Goal: Information Seeking & Learning: Check status

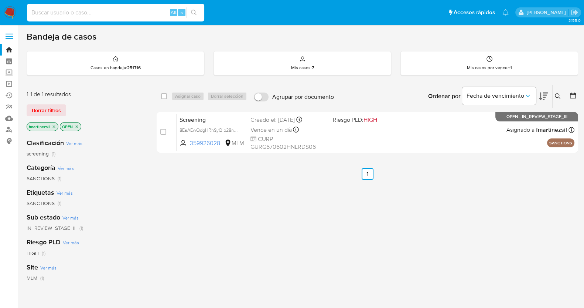
click at [104, 11] on input at bounding box center [115, 13] width 177 height 10
paste input "2172811892"
type input "2172811892"
click at [190, 13] on button "search-icon" at bounding box center [193, 12] width 15 height 10
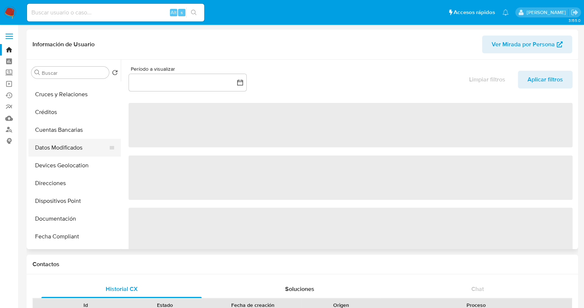
select select "10"
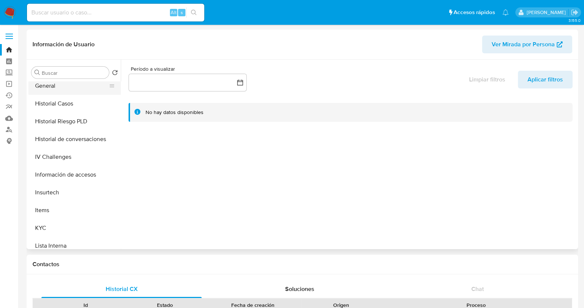
scroll to position [231, 0]
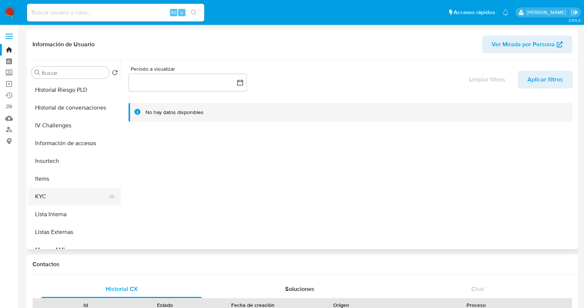
click at [59, 190] on button "KYC" at bounding box center [71, 196] width 87 height 18
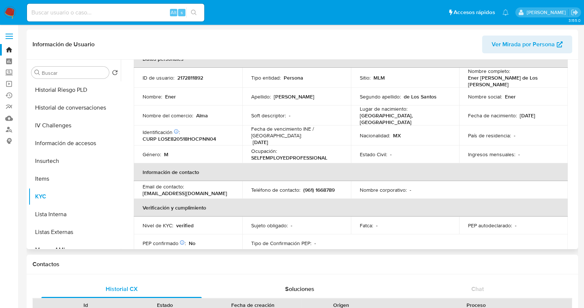
scroll to position [46, 0]
drag, startPoint x: 217, startPoint y: 132, endPoint x: 158, endPoint y: 130, distance: 59.2
click at [158, 130] on div "Identificación CIC: 255157869 : CURP LOSE820518HOCPNN04" at bounding box center [188, 134] width 91 height 13
copy p "LOSE820518HOCPNN04"
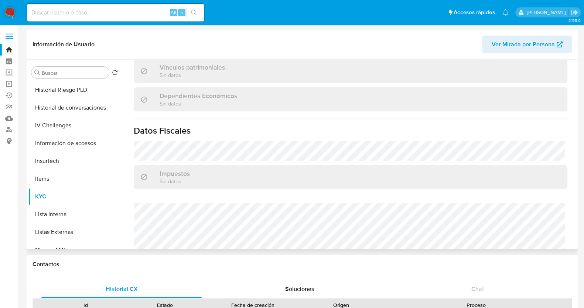
scroll to position [460, 0]
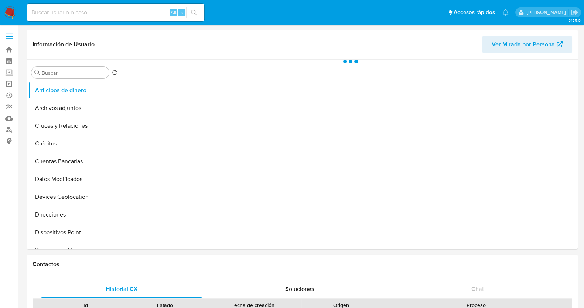
select select "10"
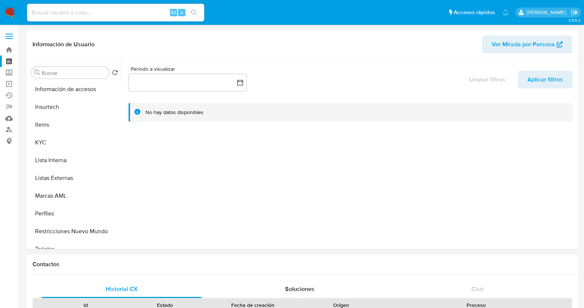
scroll to position [312, 0]
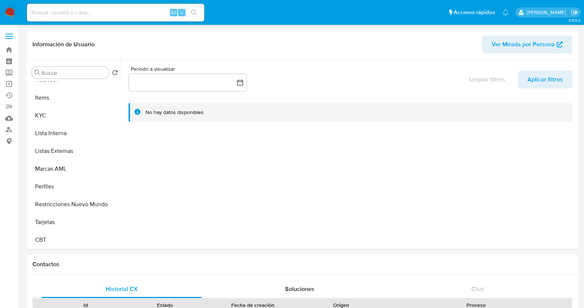
click at [11, 32] on label at bounding box center [9, 36] width 18 height 16
click at [0, 0] on input "checkbox" at bounding box center [0, 0] width 0 height 0
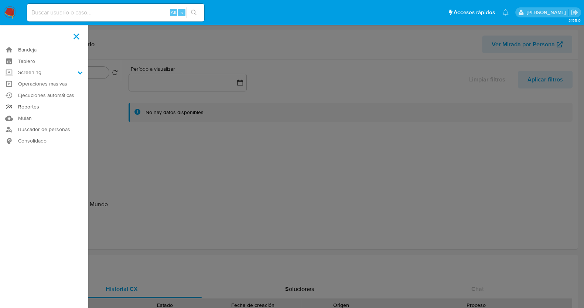
click at [33, 108] on link "Reportes" at bounding box center [44, 106] width 88 height 11
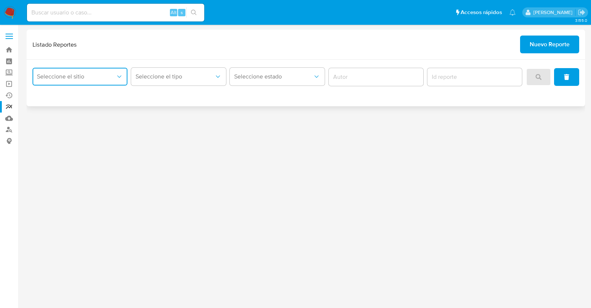
click at [105, 73] on span "Seleccione el sitio" at bounding box center [76, 76] width 79 height 7
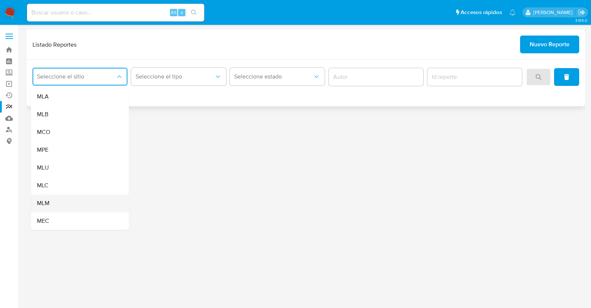
click at [63, 197] on div "MLM" at bounding box center [78, 203] width 82 height 18
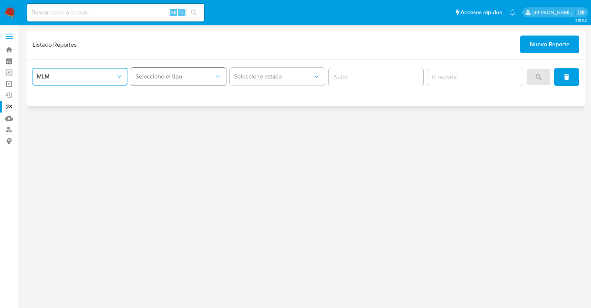
click at [196, 74] on span "Seleccione el tipo" at bounding box center [175, 76] width 79 height 7
click at [177, 111] on span "LEGAJO UNICO" at bounding box center [156, 114] width 41 height 7
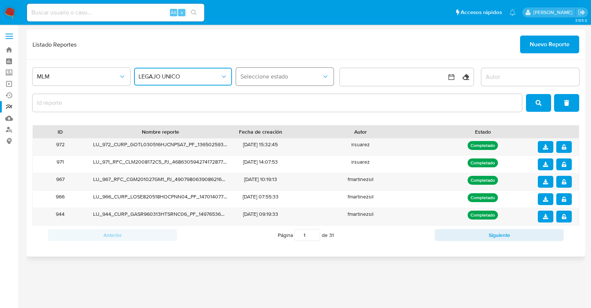
click at [274, 78] on span "Seleccione estado" at bounding box center [282, 76] width 82 height 7
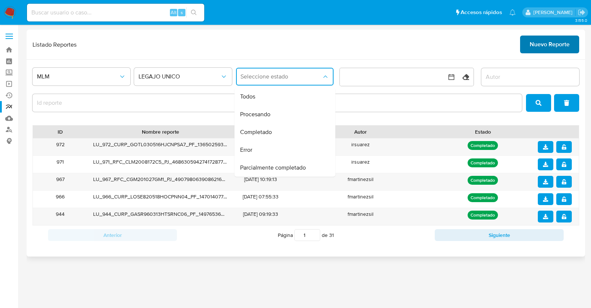
click at [551, 49] on span "Nuevo Reporte" at bounding box center [550, 44] width 40 height 16
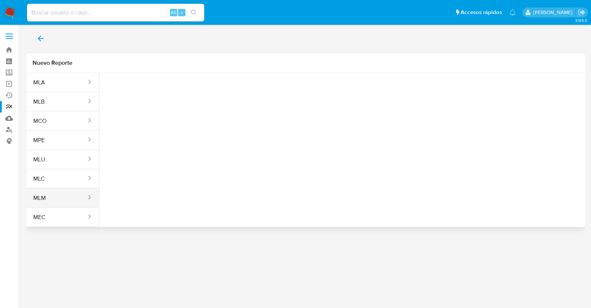
click at [82, 196] on div "sites" at bounding box center [87, 197] width 12 height 9
click at [88, 197] on icon "sites" at bounding box center [89, 196] width 7 height 7
click at [65, 196] on button "MLM" at bounding box center [57, 198] width 61 height 18
click at [89, 197] on icon "sites" at bounding box center [89, 197] width 2 height 4
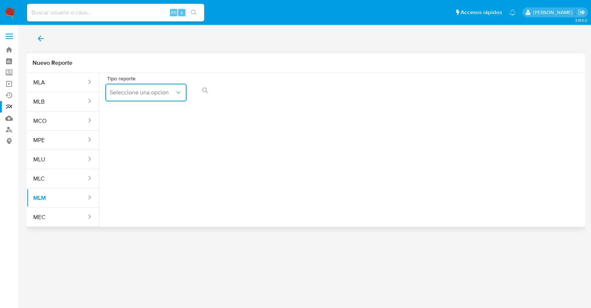
click at [156, 96] on span "Seleccione una opcion" at bounding box center [142, 92] width 65 height 7
click at [143, 112] on span "LEGAJO UNICO" at bounding box center [130, 112] width 41 height 7
click at [240, 95] on span "RFC" at bounding box center [229, 92] width 65 height 7
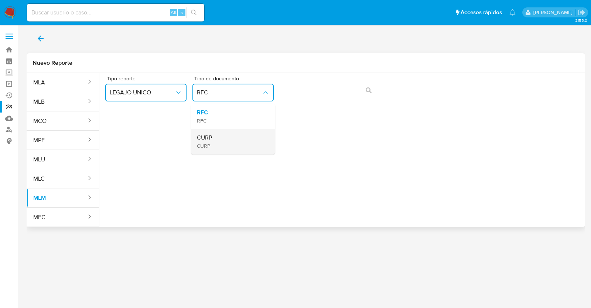
click at [214, 142] on div "CURP CURP" at bounding box center [231, 141] width 68 height 25
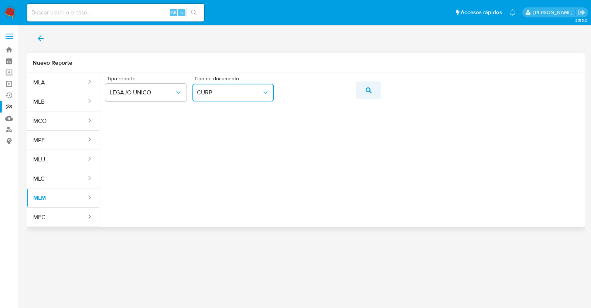
drag, startPoint x: 364, startPoint y: 96, endPoint x: 366, endPoint y: 92, distance: 5.3
click at [364, 96] on button "action-search" at bounding box center [368, 90] width 25 height 18
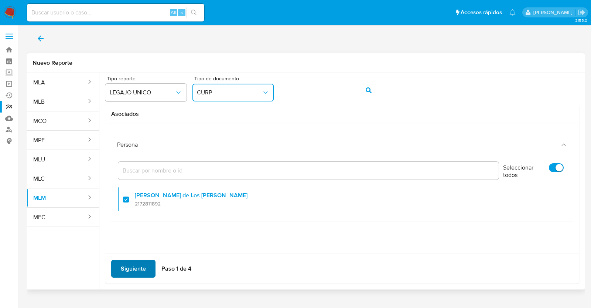
click at [129, 263] on span "Siguiente" at bounding box center [133, 268] width 25 height 16
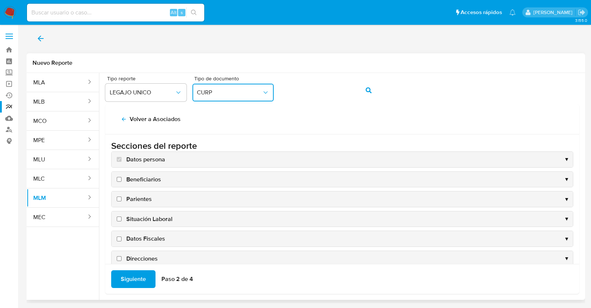
click at [119, 179] on input "Beneficiarios" at bounding box center [119, 179] width 5 height 5
checkbox input "true"
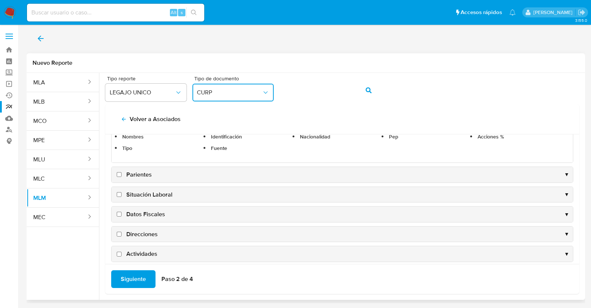
click at [120, 173] on input "Parientes" at bounding box center [119, 174] width 5 height 5
checkbox input "true"
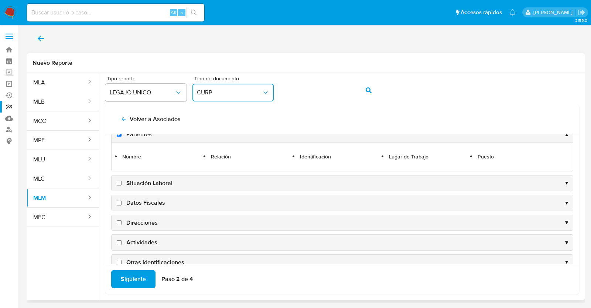
click at [118, 182] on input "Situación Laboral" at bounding box center [119, 182] width 5 height 5
checkbox input "true"
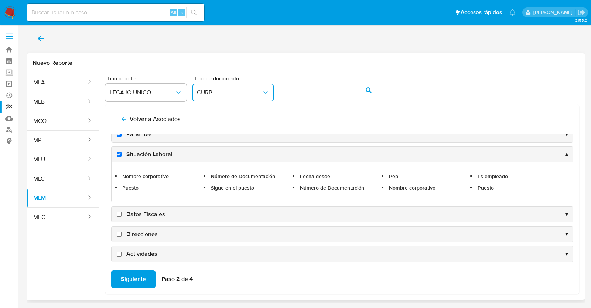
click at [121, 216] on label "Datos Fiscales" at bounding box center [140, 214] width 50 height 8
click at [121, 216] on input "Datos Fiscales" at bounding box center [119, 213] width 5 height 5
checkbox input "true"
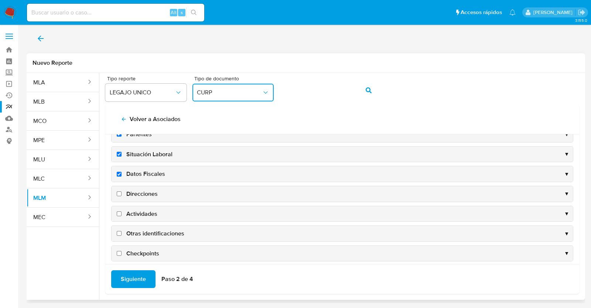
click at [120, 193] on input "Direcciones" at bounding box center [119, 193] width 5 height 5
checkbox input "true"
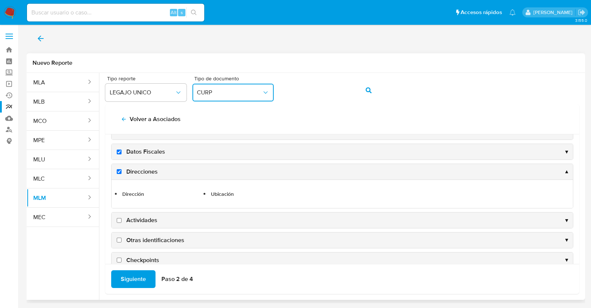
scroll to position [99, 0]
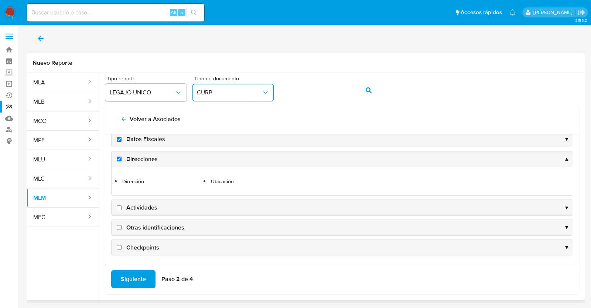
click at [118, 208] on input "Actividades" at bounding box center [119, 207] width 5 height 5
checkbox input "true"
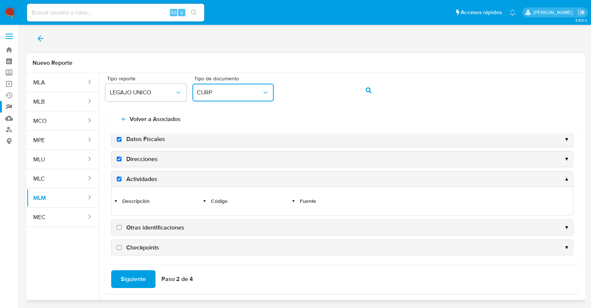
click at [120, 223] on label "Otras identificaciones" at bounding box center [149, 227] width 69 height 8
click at [120, 225] on input "Otras identificaciones" at bounding box center [119, 227] width 5 height 5
checkbox input "true"
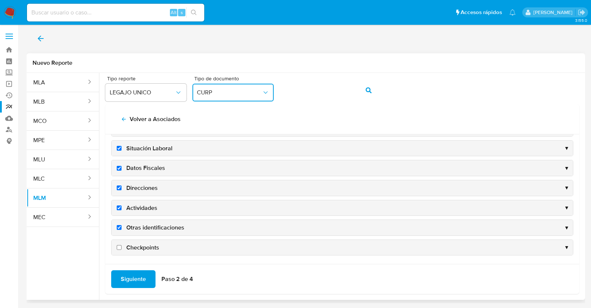
click at [118, 248] on label "Checkpoints" at bounding box center [137, 247] width 44 height 8
click at [118, 248] on input "Checkpoints" at bounding box center [119, 247] width 5 height 5
checkbox input "true"
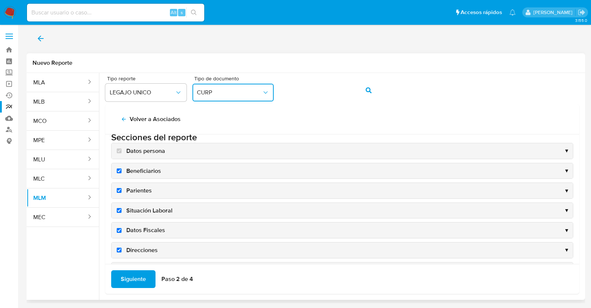
scroll to position [0, 0]
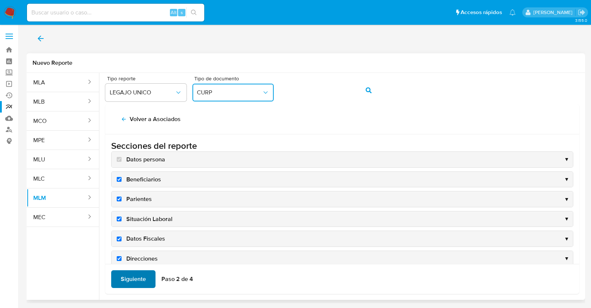
click at [128, 274] on span "Siguiente" at bounding box center [133, 279] width 25 height 16
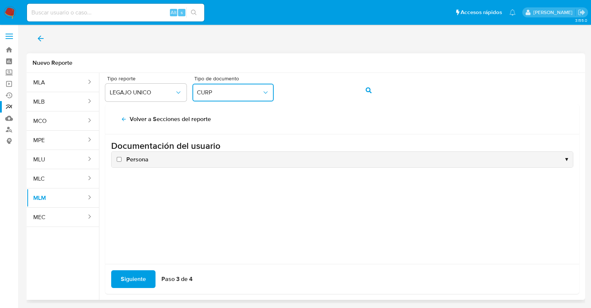
click at [118, 159] on input "Persona" at bounding box center [119, 159] width 5 height 5
checkbox input "true"
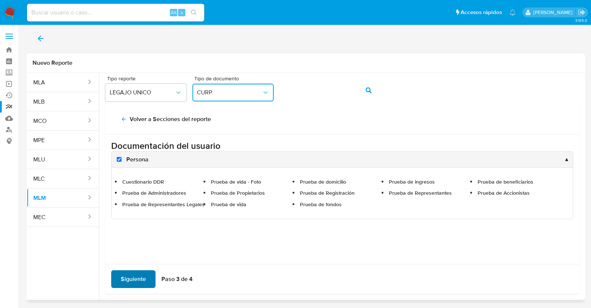
click at [138, 282] on span "Siguiente" at bounding box center [133, 279] width 25 height 16
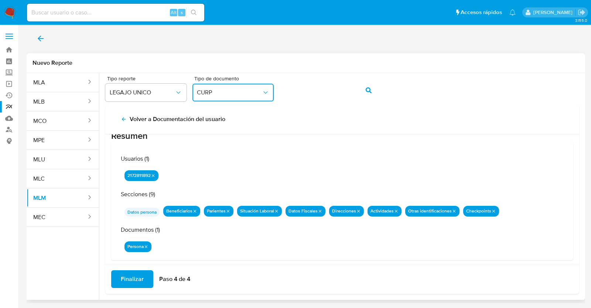
scroll to position [24, 0]
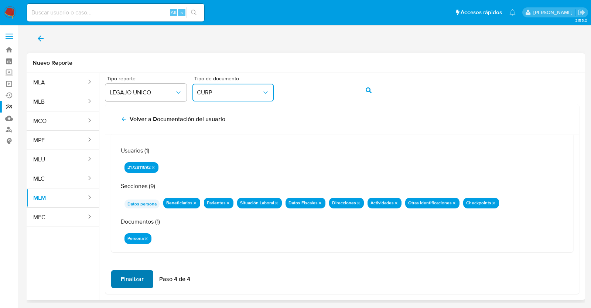
click at [128, 282] on span "Finalizar" at bounding box center [132, 279] width 23 height 16
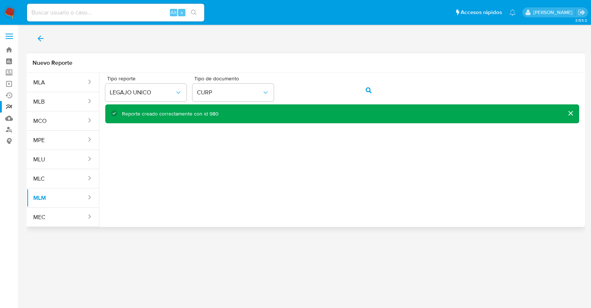
click at [44, 39] on icon "back" at bounding box center [40, 38] width 9 height 9
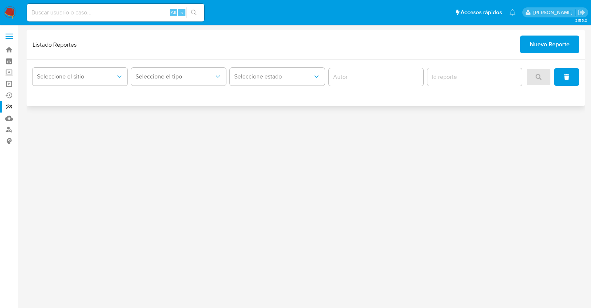
click at [74, 86] on div "Seleccione el sitio" at bounding box center [80, 76] width 95 height 23
click at [78, 81] on button "Seleccione el sitio" at bounding box center [80, 77] width 95 height 18
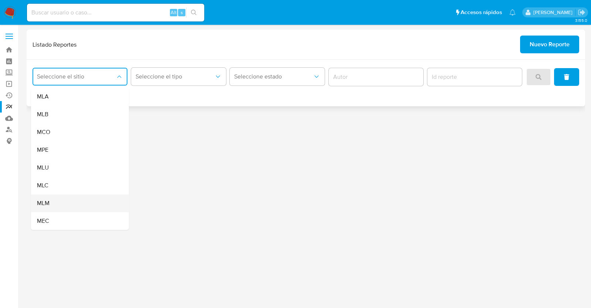
click at [53, 199] on div "MLM" at bounding box center [78, 203] width 82 height 18
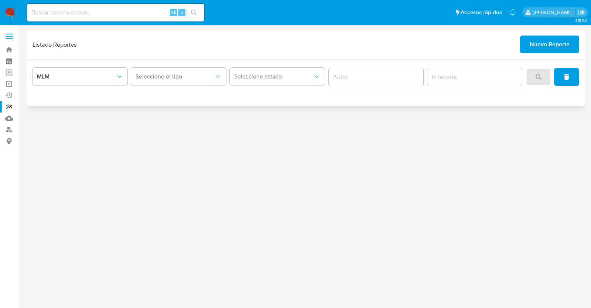
click at [163, 86] on div "Seleccione el tipo" at bounding box center [178, 76] width 95 height 23
click at [165, 82] on button "Seleccione el tipo" at bounding box center [178, 77] width 95 height 18
click at [171, 113] on span "LEGAJO UNICO" at bounding box center [156, 114] width 41 height 7
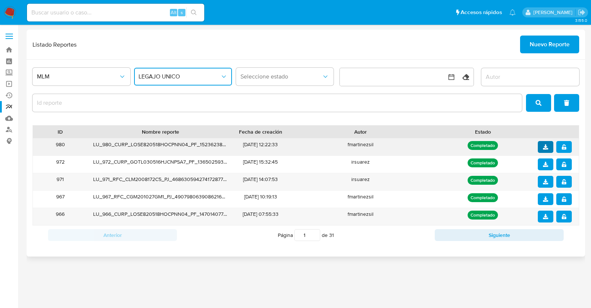
click at [545, 147] on icon "download" at bounding box center [545, 146] width 5 height 5
click at [563, 147] on icon "notify_security" at bounding box center [564, 146] width 4 height 5
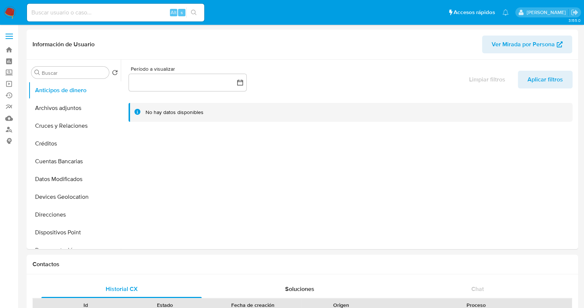
select select "10"
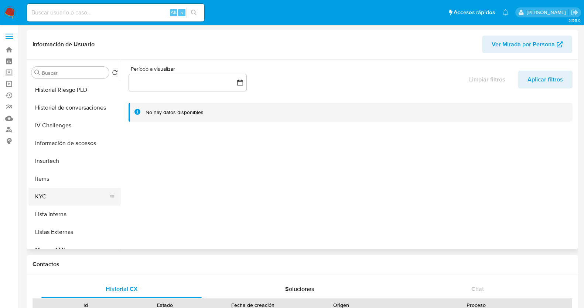
click at [55, 193] on button "KYC" at bounding box center [71, 196] width 87 height 18
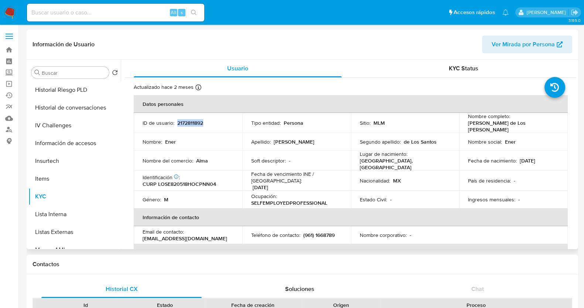
drag, startPoint x: 211, startPoint y: 125, endPoint x: 176, endPoint y: 121, distance: 34.9
click at [176, 121] on div "ID de usuario : 2172811892" at bounding box center [188, 122] width 91 height 7
copy p "2172811892"
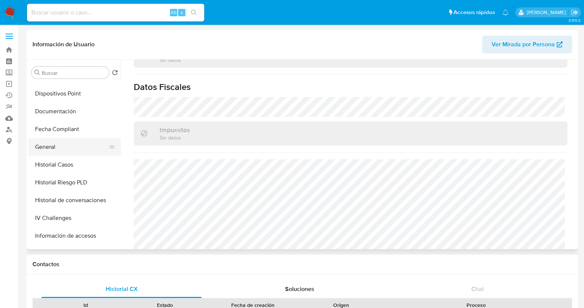
scroll to position [138, 0]
click at [68, 131] on button "Fecha Compliant" at bounding box center [71, 130] width 87 height 18
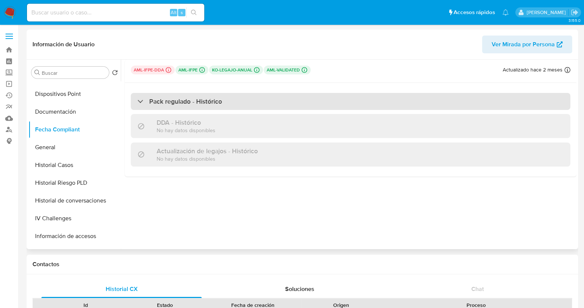
click at [142, 102] on div "Pack regulado - Histórico" at bounding box center [180, 101] width 85 height 8
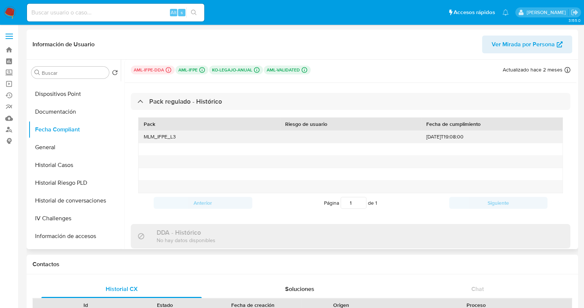
drag, startPoint x: 482, startPoint y: 139, endPoint x: 424, endPoint y: 139, distance: 58.0
click at [424, 139] on div "2024-12-20T19:08:00" at bounding box center [492, 136] width 142 height 12
click at [51, 146] on button "General" at bounding box center [71, 147] width 87 height 18
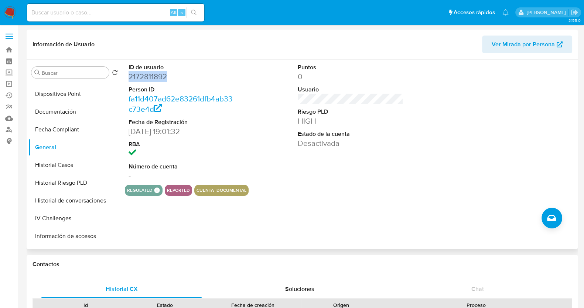
drag, startPoint x: 172, startPoint y: 79, endPoint x: 130, endPoint y: 78, distance: 41.8
click at [130, 78] on dd "2172811892" at bounding box center [182, 76] width 106 height 10
copy dd "2172811892"
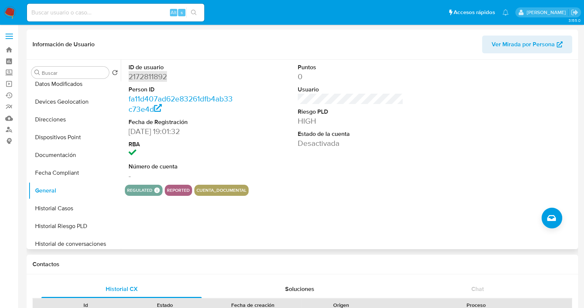
scroll to position [231, 0]
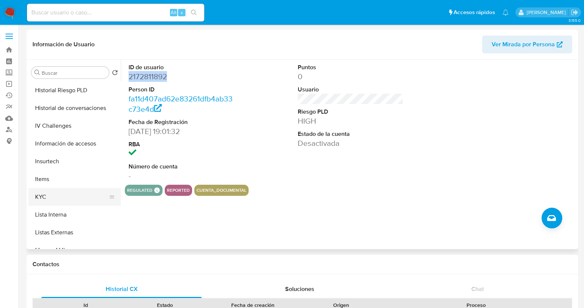
click at [49, 199] on button "KYC" at bounding box center [71, 197] width 87 height 18
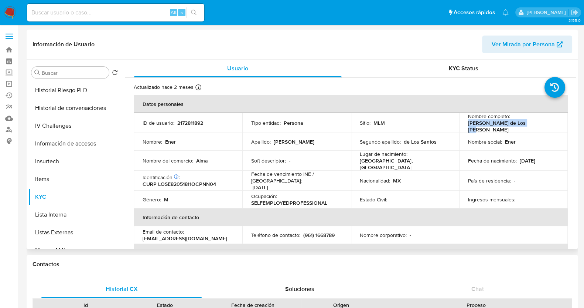
drag, startPoint x: 526, startPoint y: 128, endPoint x: 466, endPoint y: 128, distance: 60.3
click at [468, 128] on div "Nombre completo : Ener Lopez de Los Santos" at bounding box center [513, 123] width 91 height 20
copy p "Ener Lopez de Los Santos"
drag, startPoint x: 221, startPoint y: 181, endPoint x: 157, endPoint y: 178, distance: 63.6
click at [157, 178] on div "Identificación CIC: 255157869 : CURP LOSE820518HOCPNN04" at bounding box center [188, 180] width 91 height 13
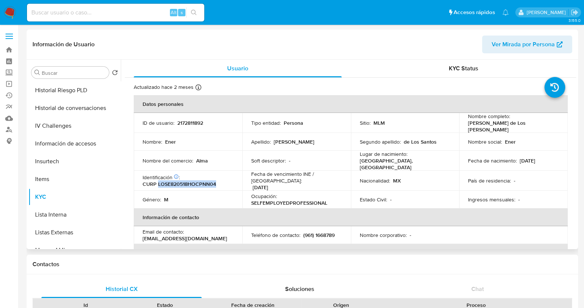
copy p "LOSE820518HOCPNN04"
drag, startPoint x: 545, startPoint y: 157, endPoint x: 518, endPoint y: 157, distance: 27.7
click at [518, 157] on div "Fecha de nacimiento : 18/05/1982" at bounding box center [513, 160] width 91 height 7
copy p "18/05/1982"
drag, startPoint x: 220, startPoint y: 176, endPoint x: 158, endPoint y: 176, distance: 62.1
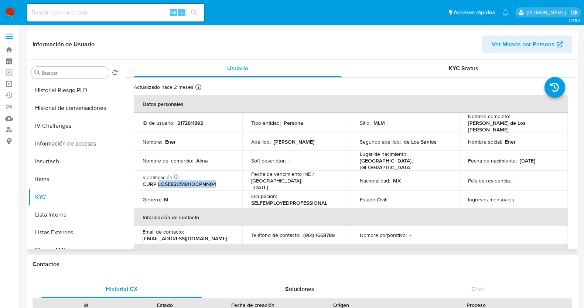
click at [158, 176] on div "Identificación CIC: 255157869 : CURP LOSE820518HOCPNN04" at bounding box center [188, 180] width 91 height 13
copy p "LOSE820518HOCPNN04"
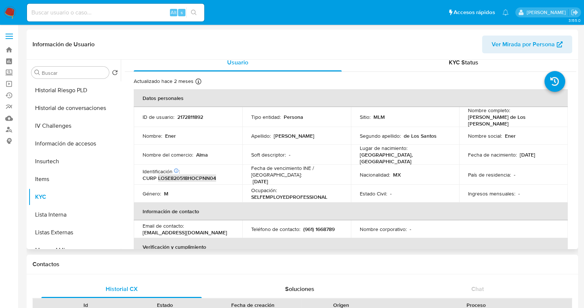
scroll to position [0, 0]
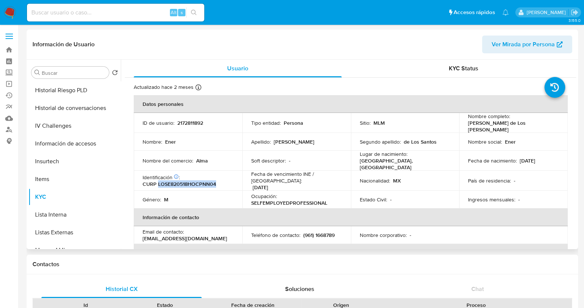
click at [524, 45] on span "Ver Mirada por Persona" at bounding box center [523, 44] width 63 height 18
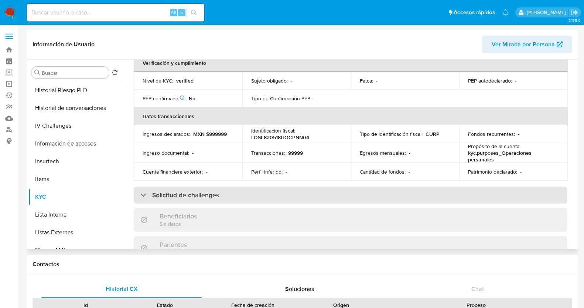
scroll to position [228, 0]
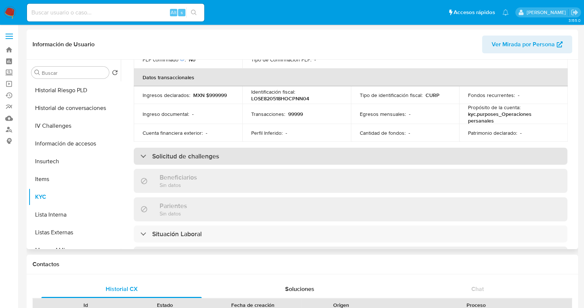
click at [144, 152] on div "Solicitud de challenges" at bounding box center [179, 156] width 79 height 8
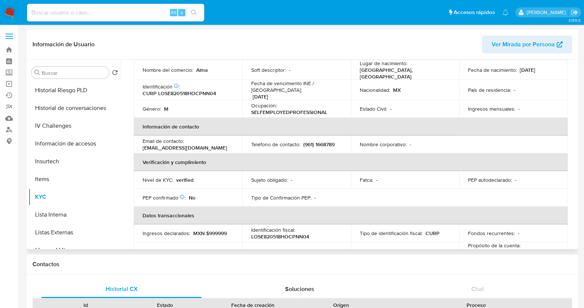
scroll to position [92, 0]
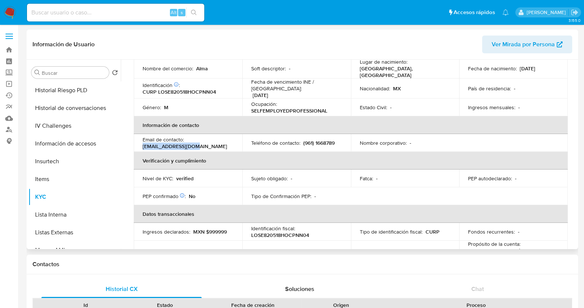
drag, startPoint x: 201, startPoint y: 141, endPoint x: 143, endPoint y: 141, distance: 57.7
click at [143, 141] on div "Email de contacto : enerls05@icloud.com" at bounding box center [188, 142] width 91 height 13
copy p "enerls05@icloud.com"
drag, startPoint x: 336, startPoint y: 135, endPoint x: 299, endPoint y: 136, distance: 37.0
click at [299, 139] on div "Teléfono de contacto : (961) 1668789" at bounding box center [296, 142] width 91 height 7
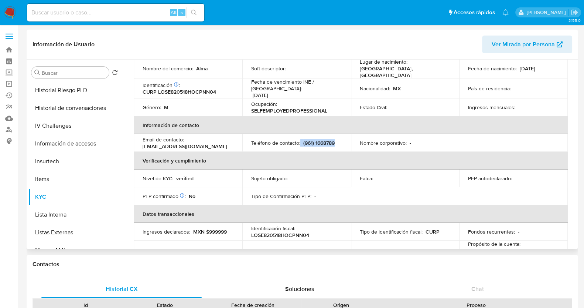
click at [304, 139] on p "(961) 1668789" at bounding box center [319, 142] width 31 height 7
drag, startPoint x: 301, startPoint y: 137, endPoint x: 319, endPoint y: 135, distance: 18.6
click at [318, 139] on div "Teléfono de contacto : (961) 1668789" at bounding box center [296, 142] width 91 height 7
drag, startPoint x: 335, startPoint y: 134, endPoint x: 303, endPoint y: 136, distance: 31.8
click at [303, 139] on div "Teléfono de contacto : (961) 1668789" at bounding box center [296, 142] width 91 height 7
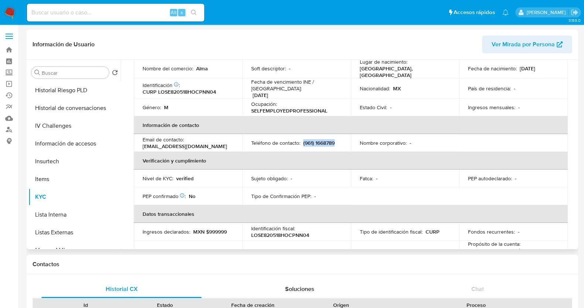
copy p "(961) 1668789"
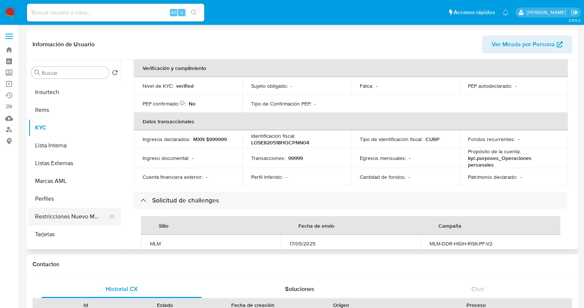
scroll to position [312, 0]
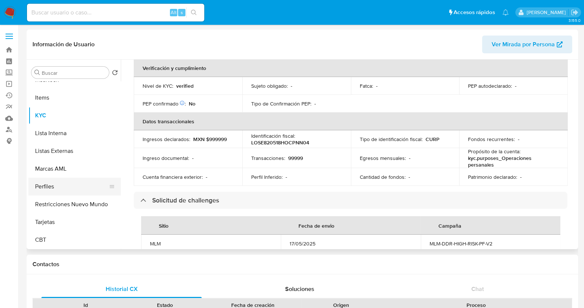
click at [59, 187] on button "Perfiles" at bounding box center [71, 186] width 87 height 18
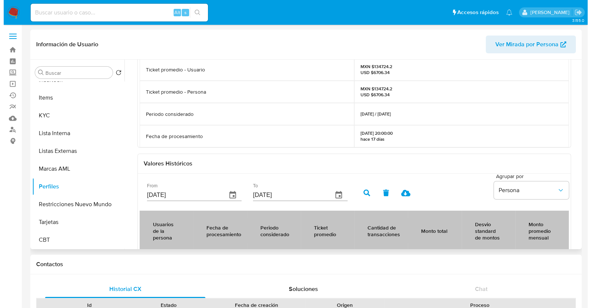
scroll to position [92, 0]
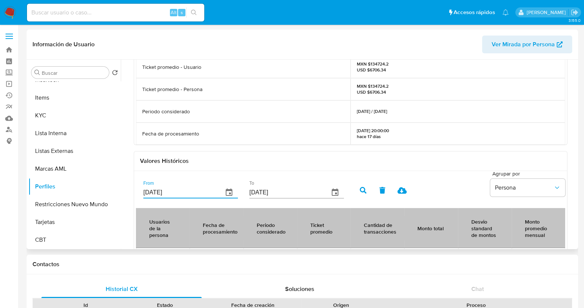
click at [198, 192] on input "[DATE]" at bounding box center [180, 192] width 74 height 12
click at [226, 194] on icon "button" at bounding box center [229, 191] width 7 height 7
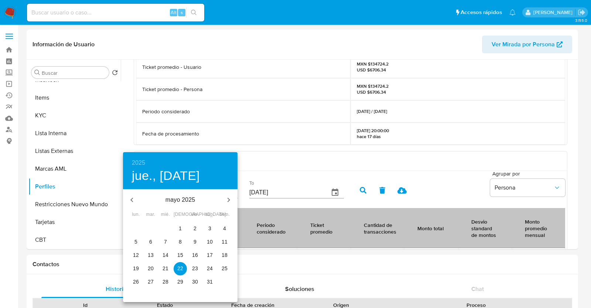
click at [197, 173] on h4 "jue., [DATE]" at bounding box center [166, 176] width 68 height 16
click at [132, 162] on h6 "2025" at bounding box center [138, 162] width 13 height 10
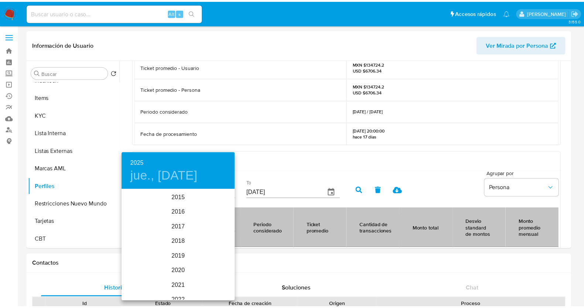
scroll to position [104, 0]
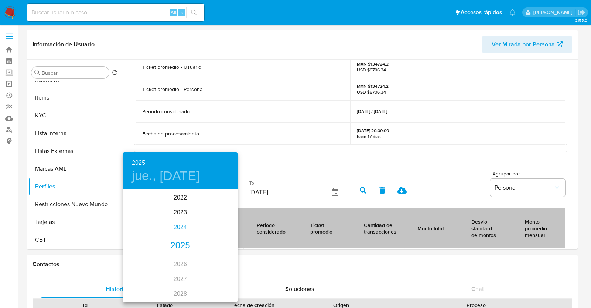
click at [174, 226] on div "2024" at bounding box center [180, 227] width 115 height 15
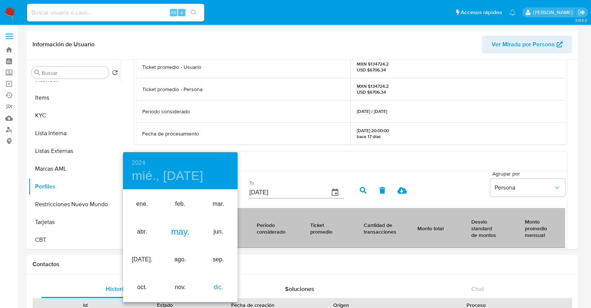
click at [213, 287] on div "dic." at bounding box center [219, 287] width 38 height 28
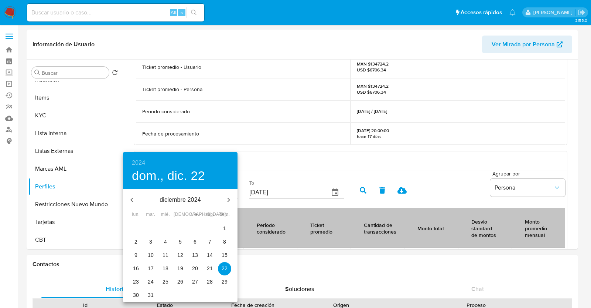
click at [196, 267] on p "20" at bounding box center [195, 267] width 6 height 7
type input "20/12/2024"
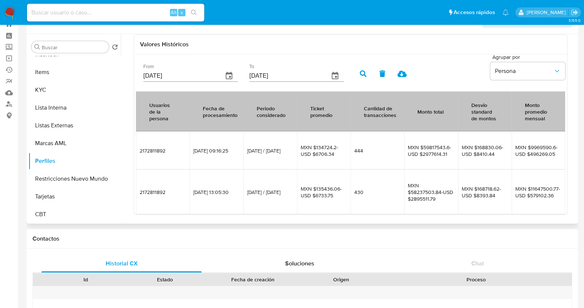
scroll to position [0, 0]
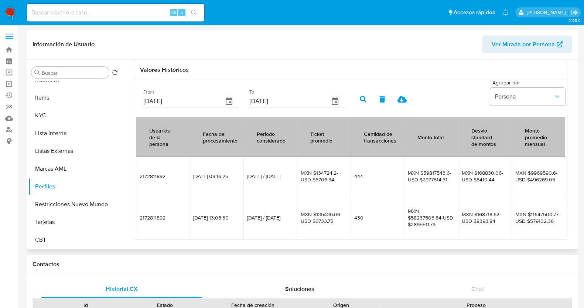
click at [359, 96] on button "button" at bounding box center [363, 99] width 19 height 18
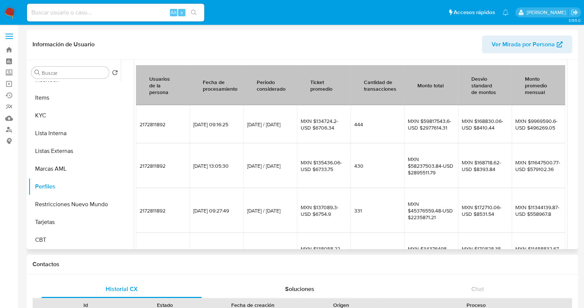
scroll to position [327, 0]
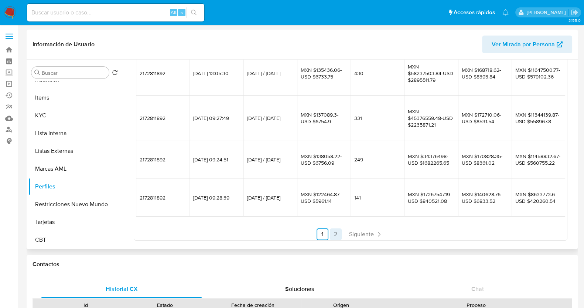
click at [335, 232] on link "2" at bounding box center [336, 234] width 12 height 12
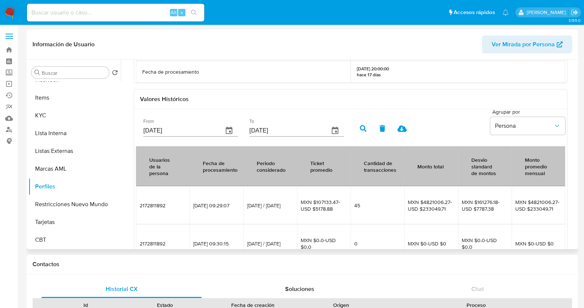
scroll to position [200, 0]
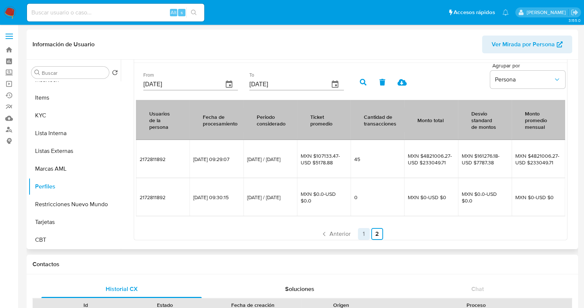
click at [364, 234] on link "1" at bounding box center [364, 234] width 12 height 12
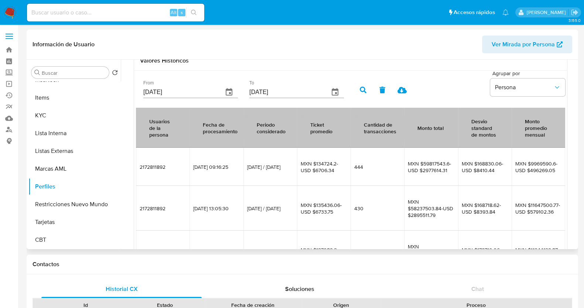
scroll to position [139, 0]
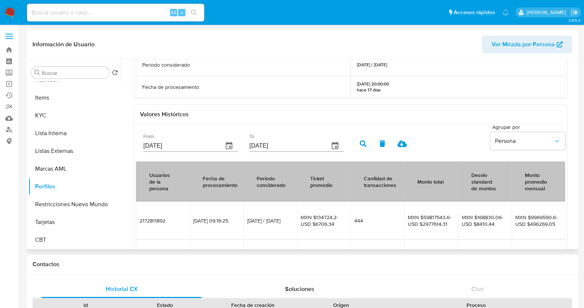
click at [404, 143] on icon at bounding box center [402, 143] width 9 height 7
drag, startPoint x: 101, startPoint y: 198, endPoint x: 322, endPoint y: 221, distance: 222.6
click at [322, 221] on span "MXN $134724.2-USD $6706.34" at bounding box center [324, 220] width 46 height 13
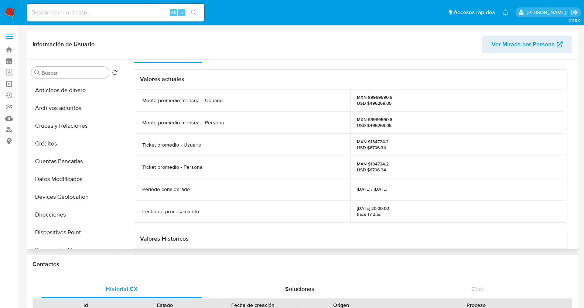
scroll to position [0, 0]
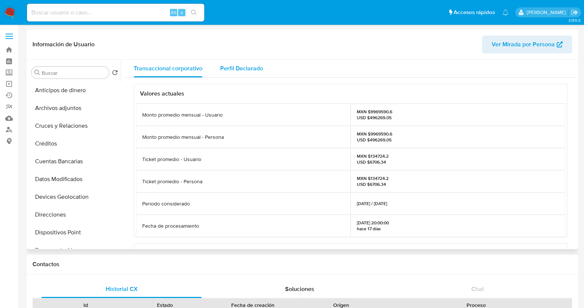
click at [250, 73] on div "Perfil Declarado" at bounding box center [241, 69] width 43 height 18
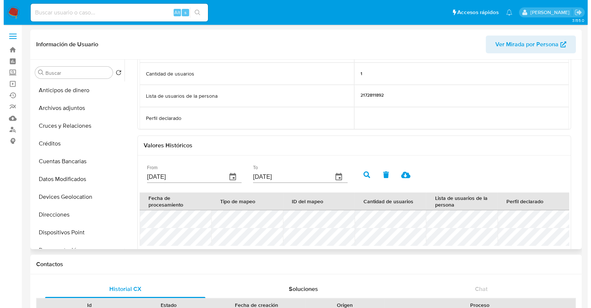
scroll to position [139, 0]
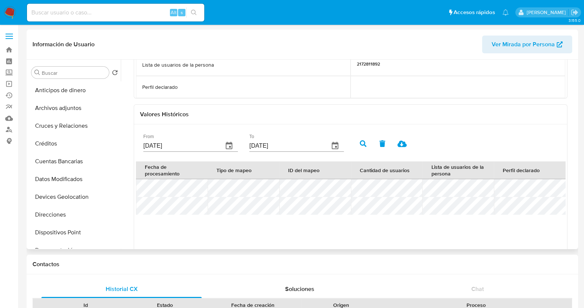
click at [208, 145] on input "[DATE]" at bounding box center [180, 146] width 74 height 12
click at [227, 145] on icon "button" at bounding box center [229, 145] width 9 height 9
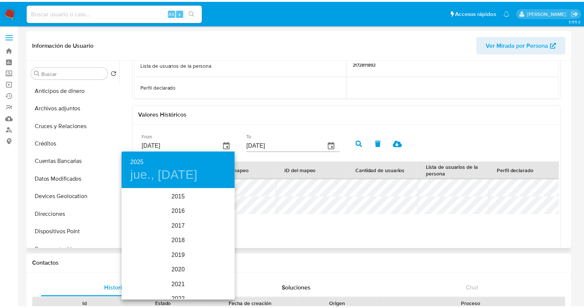
scroll to position [104, 0]
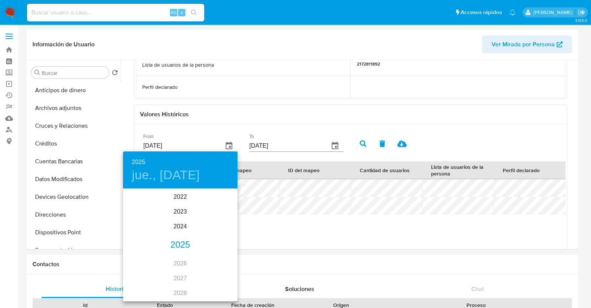
click at [142, 163] on h6 "2025" at bounding box center [138, 162] width 13 height 10
click at [184, 225] on div "2024" at bounding box center [180, 226] width 115 height 15
click at [187, 289] on div "nov." at bounding box center [180, 286] width 38 height 28
type input "22/11/2024"
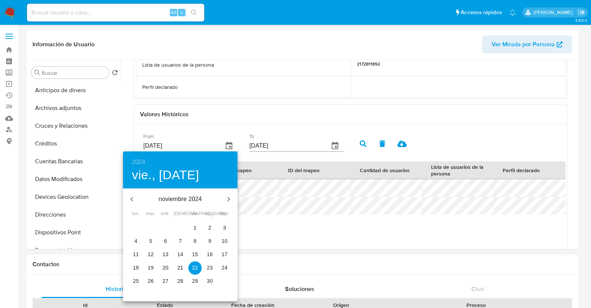
click at [194, 269] on p "22" at bounding box center [195, 267] width 6 height 7
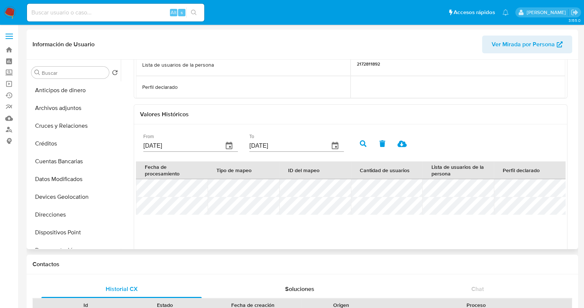
click at [360, 145] on button "button" at bounding box center [363, 144] width 19 height 18
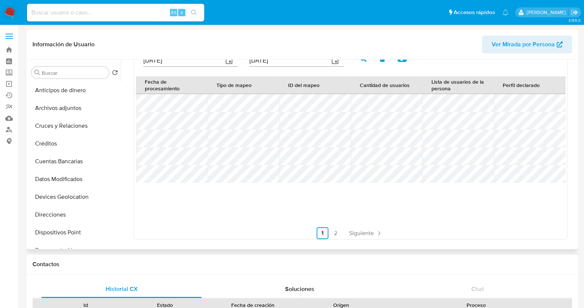
scroll to position [253, 0]
click at [338, 234] on link "2" at bounding box center [336, 233] width 12 height 12
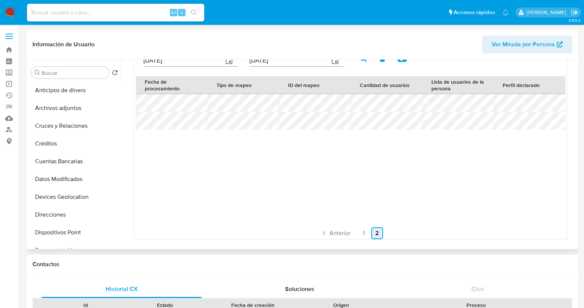
scroll to position [223, 0]
click at [361, 235] on link "1" at bounding box center [364, 233] width 12 height 12
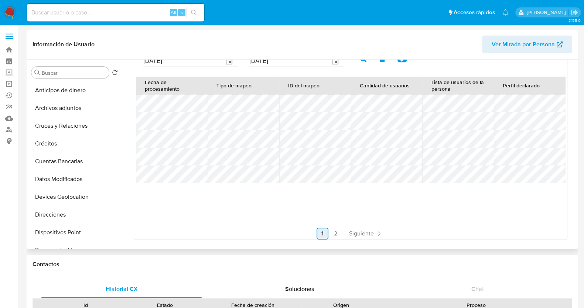
scroll to position [253, 0]
click at [335, 234] on link "2" at bounding box center [336, 233] width 12 height 12
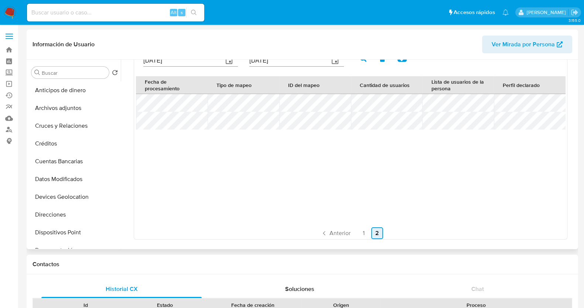
scroll to position [223, 0]
click at [363, 234] on link "1" at bounding box center [364, 233] width 12 height 12
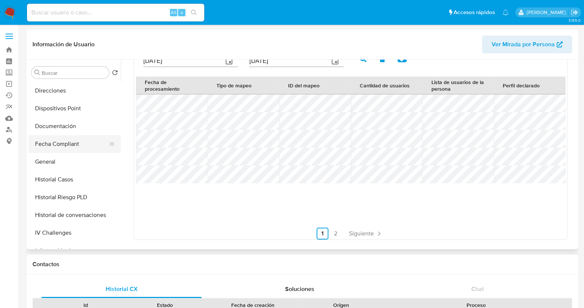
scroll to position [139, 0]
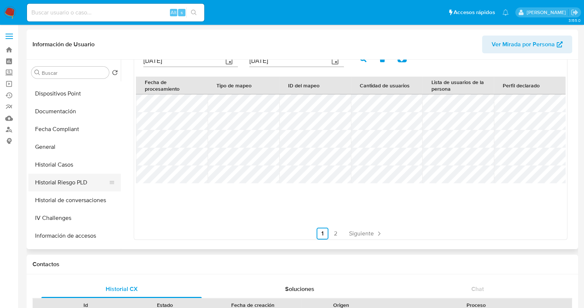
click at [72, 187] on button "Historial Riesgo PLD" at bounding box center [71, 182] width 87 height 18
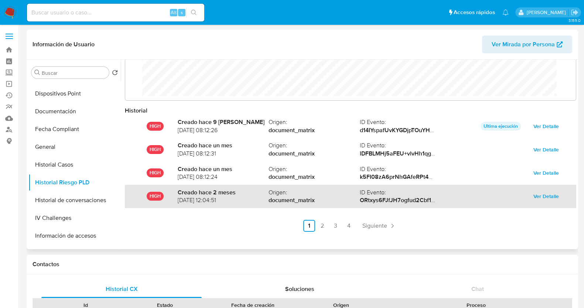
scroll to position [39, 0]
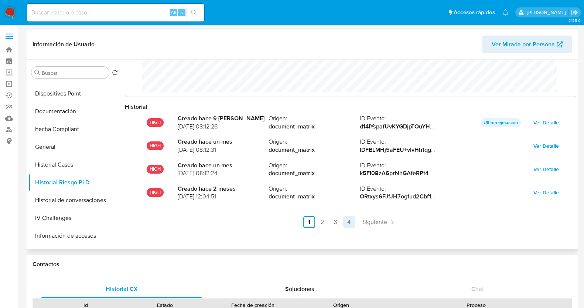
click at [349, 221] on link "4" at bounding box center [349, 222] width 12 height 12
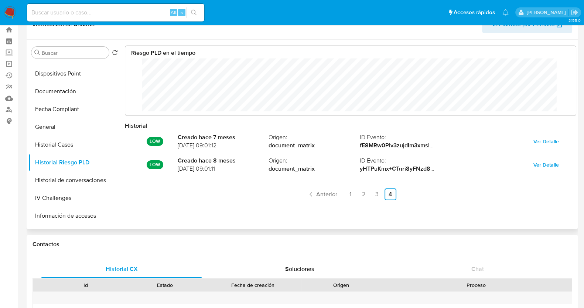
scroll to position [0, 0]
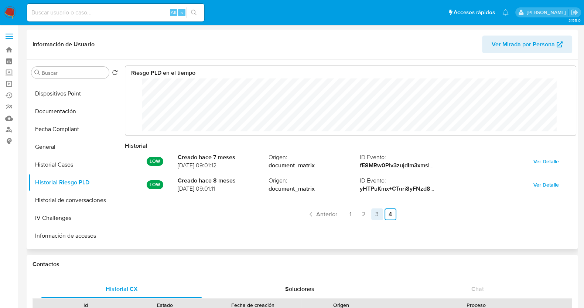
click at [376, 212] on link "3" at bounding box center [378, 214] width 12 height 12
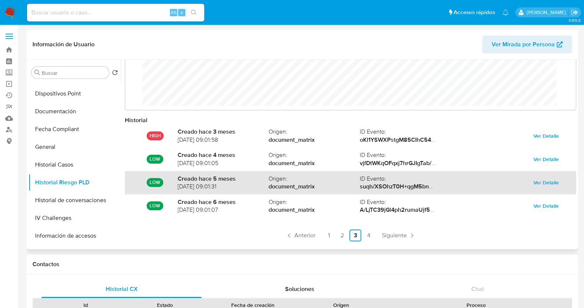
scroll to position [39, 0]
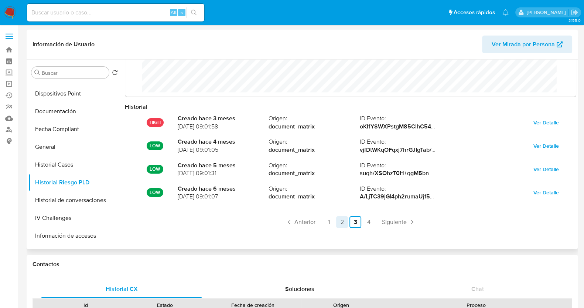
click at [345, 220] on link "2" at bounding box center [342, 222] width 12 height 12
click at [325, 221] on link "1" at bounding box center [329, 222] width 12 height 12
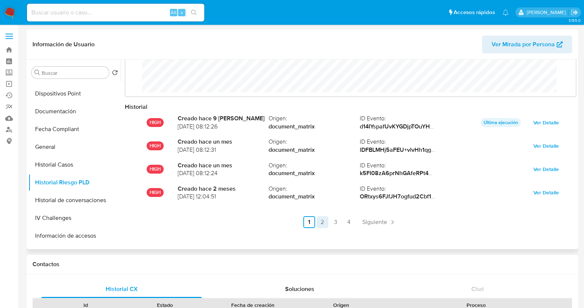
click at [320, 223] on link "2" at bounding box center [323, 222] width 12 height 12
click at [326, 222] on link "1" at bounding box center [329, 222] width 12 height 12
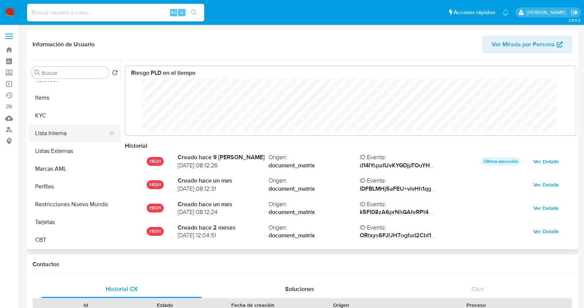
scroll to position [312, 0]
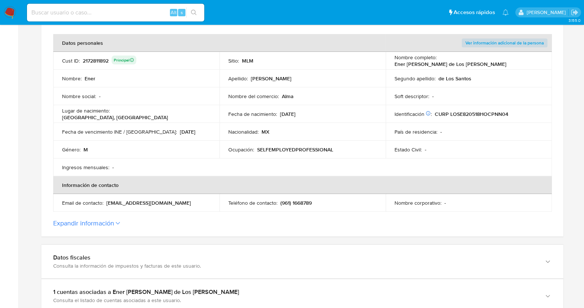
scroll to position [139, 0]
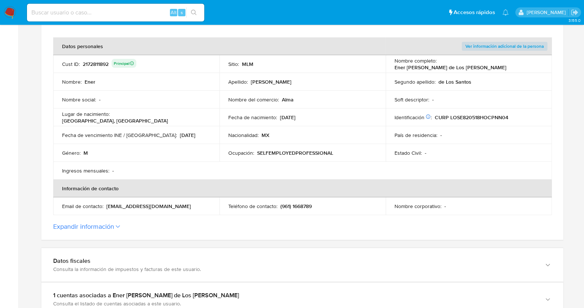
click at [121, 226] on label "Expandir información" at bounding box center [302, 226] width 499 height 8
click at [114, 226] on button "Expandir información" at bounding box center [83, 226] width 61 height 8
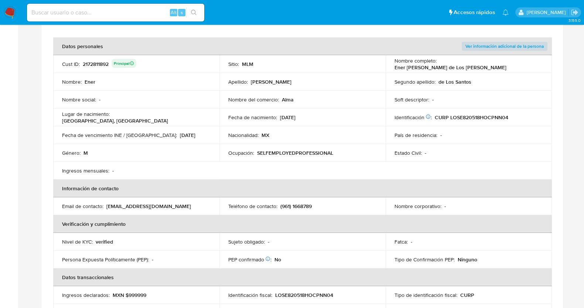
scroll to position [184, 0]
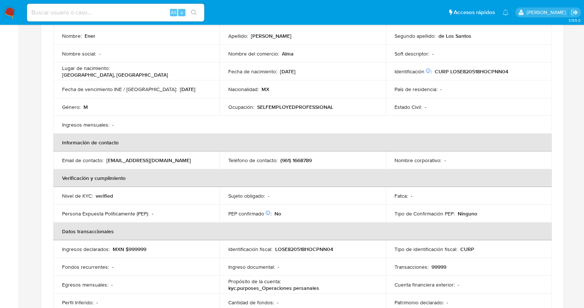
drag, startPoint x: 338, startPoint y: 254, endPoint x: 296, endPoint y: 250, distance: 41.9
click at [296, 250] on td "Identificación fiscal : LOSE820518HOCPNN04" at bounding box center [303, 249] width 166 height 18
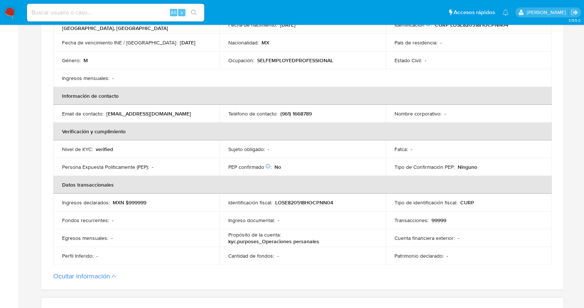
scroll to position [323, 0]
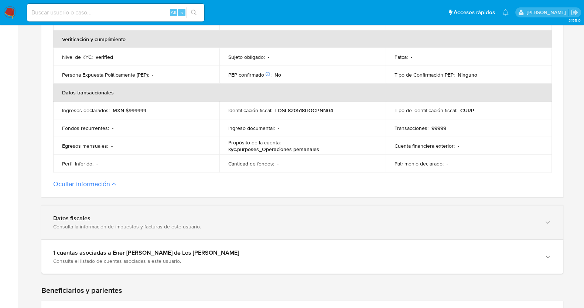
click at [208, 231] on div "Datos fiscales Consulta la información de impuestos y facturas de este usuario." at bounding box center [302, 222] width 522 height 34
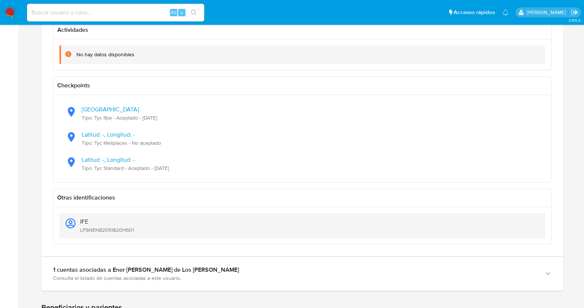
scroll to position [878, 0]
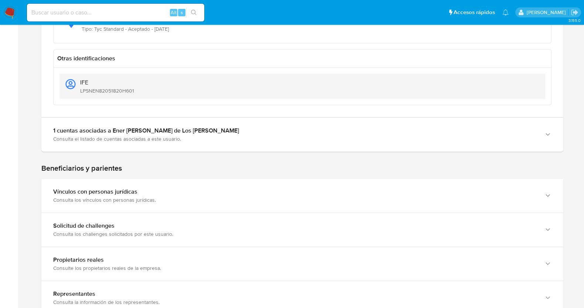
click at [124, 91] on span "LPSNEN82051820H601" at bounding box center [107, 90] width 54 height 7
drag, startPoint x: 146, startPoint y: 87, endPoint x: 81, endPoint y: 94, distance: 65.0
click at [81, 94] on div "IFE LPSNEN82051820H601" at bounding box center [302, 86] width 474 height 25
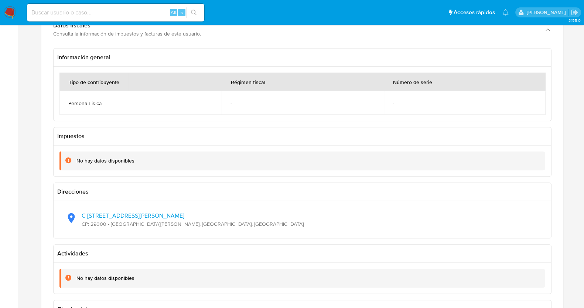
scroll to position [555, 0]
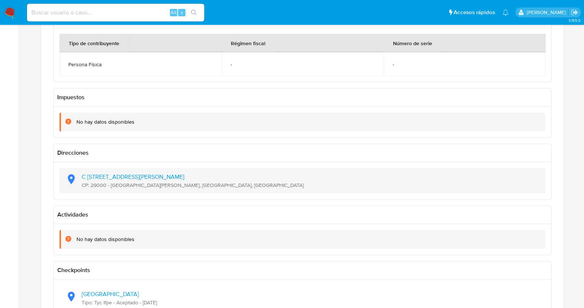
drag, startPoint x: 190, startPoint y: 177, endPoint x: 150, endPoint y: 182, distance: 40.9
click at [150, 182] on div "C 8a Poniente Sur 140, Barr El Cerrito CP: 29000 - Tuxtla Gutiérrez, Chiapas, M…" at bounding box center [302, 180] width 474 height 25
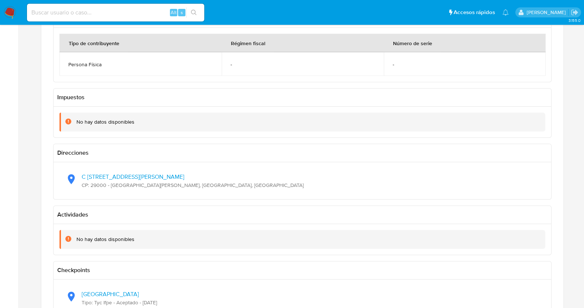
click at [162, 202] on div "Información general Tipo de contribuyente Régimen fiscal Número de serie Person…" at bounding box center [302, 223] width 522 height 433
click at [216, 206] on p "Actividades" at bounding box center [303, 215] width 498 height 18
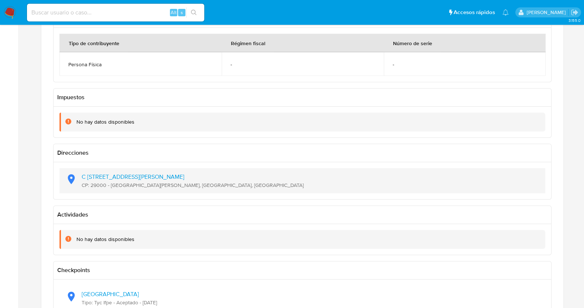
drag, startPoint x: 189, startPoint y: 177, endPoint x: 183, endPoint y: 186, distance: 10.4
click at [214, 190] on div "C 8a Poniente Sur 140, Barr El Cerrito CP: 29000 - Tuxtla Gutiérrez, Chiapas, M…" at bounding box center [302, 180] width 474 height 25
click at [164, 189] on div "C 8a Poniente Sur 140, Barr El Cerrito CP: 29000 - Tuxtla Gutiérrez, Chiapas, M…" at bounding box center [302, 180] width 474 height 25
drag, startPoint x: 180, startPoint y: 178, endPoint x: 142, endPoint y: 179, distance: 37.7
click at [142, 179] on span "C 8a Poniente Sur 140, Barr El Cerrito" at bounding box center [193, 176] width 222 height 7
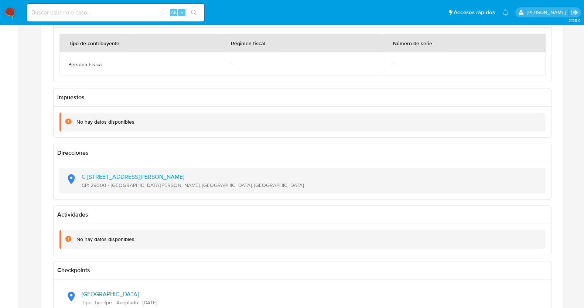
drag, startPoint x: 146, startPoint y: 186, endPoint x: 111, endPoint y: 188, distance: 34.8
click at [111, 188] on div "C 8a Poniente Sur 140, Barr El Cerrito CP: 29000 - Tuxtla Gutiérrez, Chiapas, M…" at bounding box center [302, 180] width 474 height 25
drag, startPoint x: 187, startPoint y: 185, endPoint x: 171, endPoint y: 186, distance: 15.9
click at [171, 186] on div "C 8a Poniente Sur 140, Barr El Cerrito CP: 29000 - Tuxtla Gutiérrez, Chiapas, M…" at bounding box center [302, 180] width 474 height 25
drag, startPoint x: 110, startPoint y: 184, endPoint x: 166, endPoint y: 187, distance: 56.3
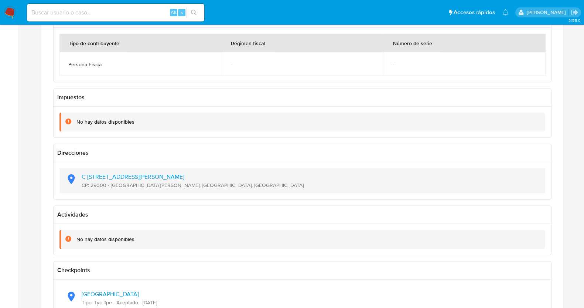
click at [166, 187] on span "CP: 29000 - Tuxtla Gutiérrez, Chiapas, Mexico" at bounding box center [193, 185] width 222 height 7
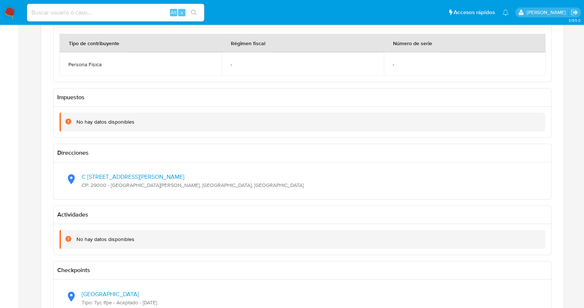
drag, startPoint x: 182, startPoint y: 187, endPoint x: 176, endPoint y: 193, distance: 8.9
click at [176, 193] on div "C 8a Poniente Sur 140, Barr El Cerrito CP: 29000 - Tuxtla Gutiérrez, Chiapas, M…" at bounding box center [303, 180] width 498 height 37
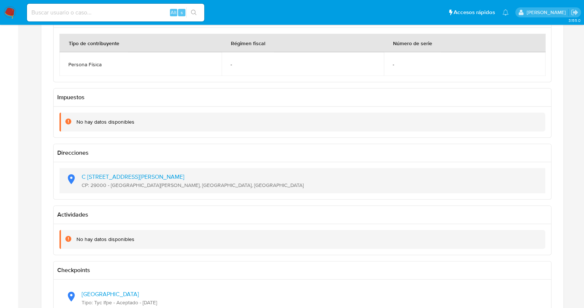
click at [182, 187] on span "CP: 29000 - [GEOGRAPHIC_DATA][PERSON_NAME], [GEOGRAPHIC_DATA], [GEOGRAPHIC_DATA]" at bounding box center [193, 185] width 222 height 7
drag, startPoint x: 187, startPoint y: 186, endPoint x: 150, endPoint y: 188, distance: 37.4
click at [150, 188] on div "C 8a Poniente Sur 140, Barr El Cerrito CP: 29000 - Tuxtla Gutiérrez, Chiapas, M…" at bounding box center [302, 180] width 474 height 25
click at [159, 186] on span "CP: 29000 - Tuxtla Gutiérrez, Chiapas, Mexico" at bounding box center [193, 185] width 222 height 7
drag, startPoint x: 166, startPoint y: 186, endPoint x: 150, endPoint y: 186, distance: 16.6
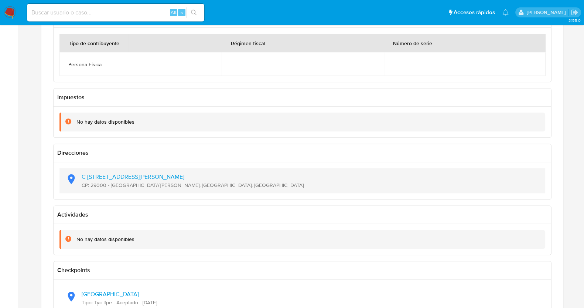
click at [150, 186] on span "CP: 29000 - Tuxtla Gutiérrez, Chiapas, Mexico" at bounding box center [193, 185] width 222 height 7
drag, startPoint x: 109, startPoint y: 186, endPoint x: 91, endPoint y: 184, distance: 18.2
click at [91, 184] on span "CP: 29000 - Tuxtla Gutiérrez, Chiapas, Mexico" at bounding box center [193, 185] width 222 height 7
drag, startPoint x: 91, startPoint y: 184, endPoint x: 105, endPoint y: 183, distance: 14.1
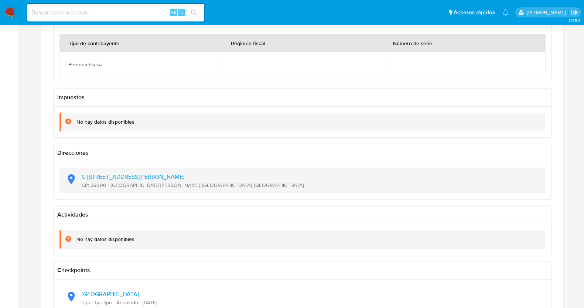
click at [105, 183] on span "CP: 29000 - Tuxtla Gutiérrez, Chiapas, Mexico" at bounding box center [193, 185] width 222 height 7
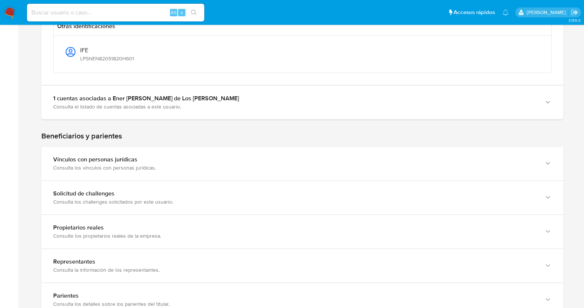
scroll to position [913, 0]
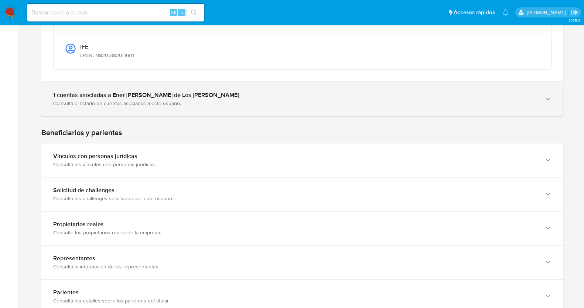
click at [175, 104] on div "Consulta el listado de cuentas asociadas a este usuario." at bounding box center [295, 103] width 484 height 7
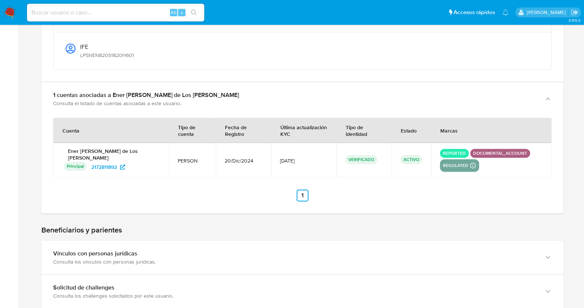
scroll to position [960, 0]
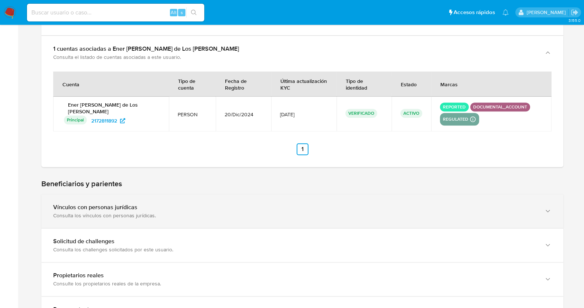
click at [158, 208] on div "Vínculos con personas jurídicas" at bounding box center [295, 206] width 484 height 7
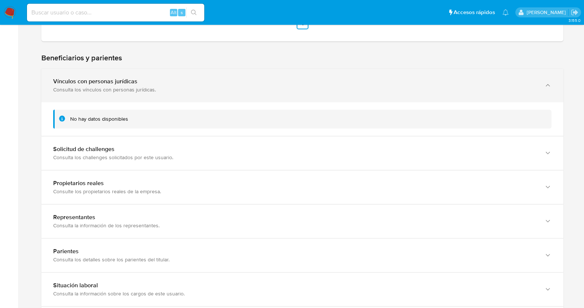
scroll to position [1098, 0]
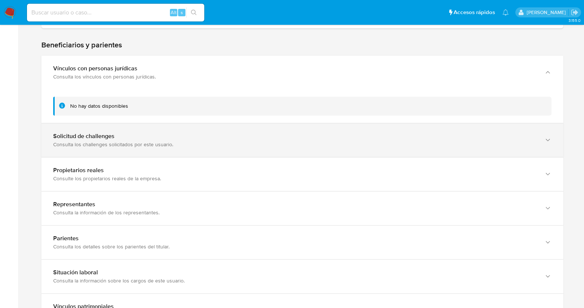
click at [146, 141] on div "Consulta los challenges solicitados por este usuario." at bounding box center [295, 144] width 484 height 7
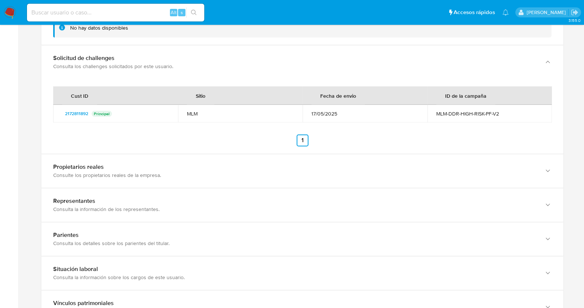
scroll to position [1191, 0]
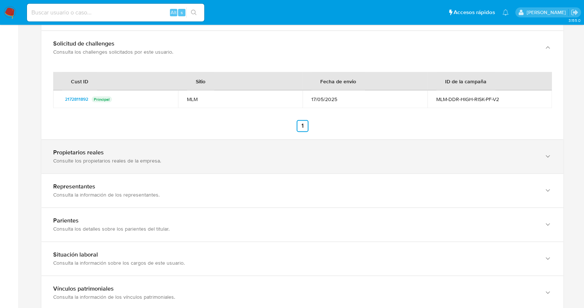
click at [150, 157] on div "Consulte los propietarios reales de la empresa." at bounding box center [295, 160] width 484 height 7
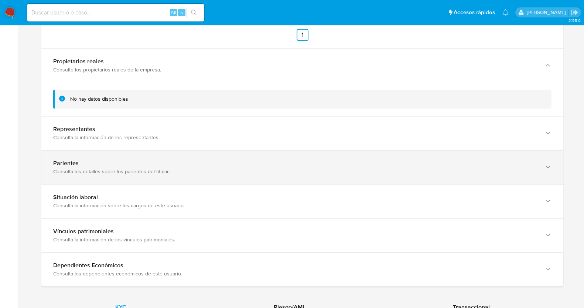
scroll to position [1283, 0]
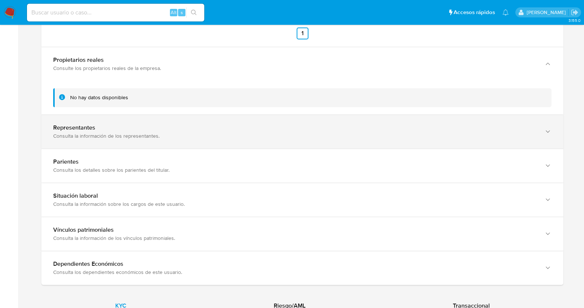
click at [163, 132] on div "Consulta la información de los representantes." at bounding box center [295, 135] width 484 height 7
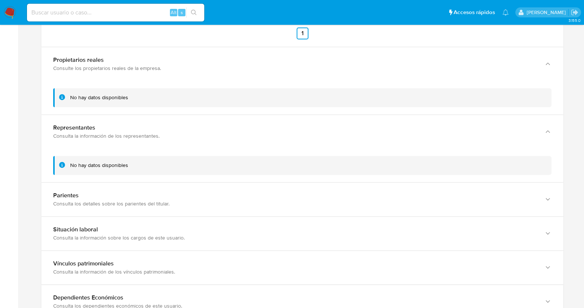
scroll to position [1329, 0]
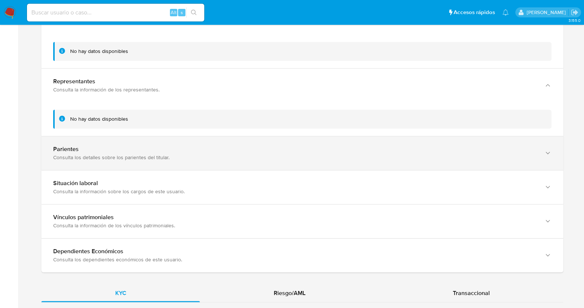
click at [144, 147] on div "Parientes" at bounding box center [295, 148] width 484 height 7
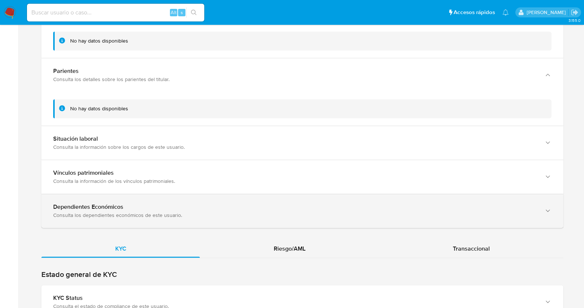
scroll to position [1422, 0]
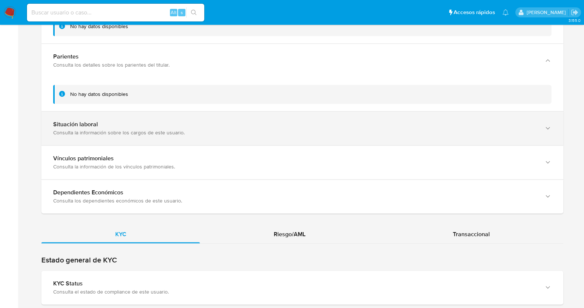
click at [141, 132] on div "Consulta la información sobre los cargos de este usuario." at bounding box center [295, 132] width 484 height 7
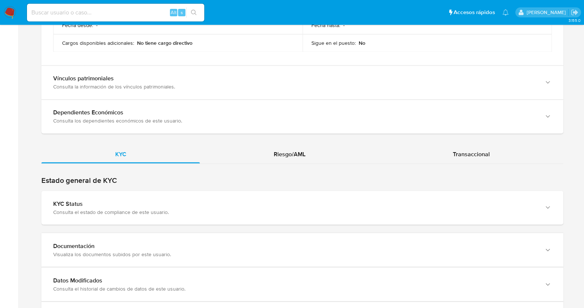
scroll to position [1607, 0]
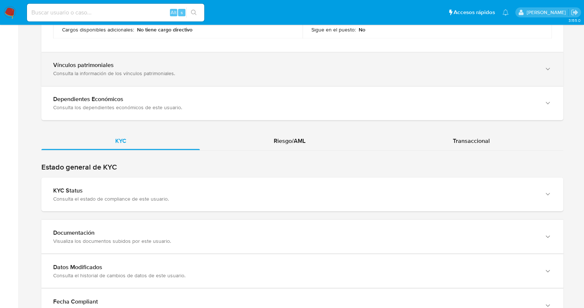
click at [148, 70] on div "Consulta la información de los vínculos patrimoniales." at bounding box center [295, 73] width 484 height 7
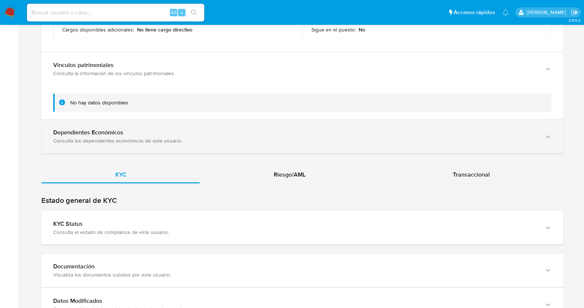
click at [164, 129] on div "Dependientes Económicos" at bounding box center [295, 132] width 484 height 7
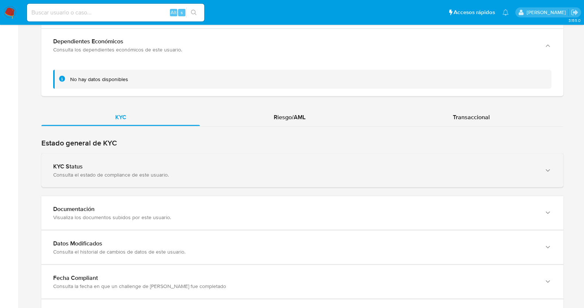
scroll to position [1699, 0]
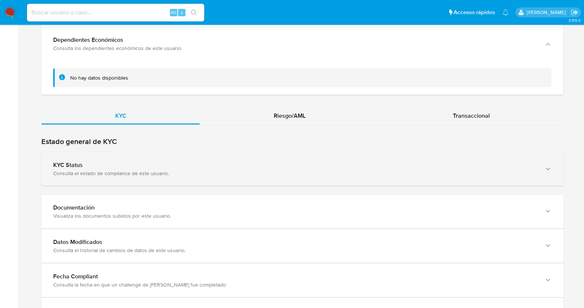
click at [159, 161] on div "KYC Status" at bounding box center [295, 164] width 484 height 7
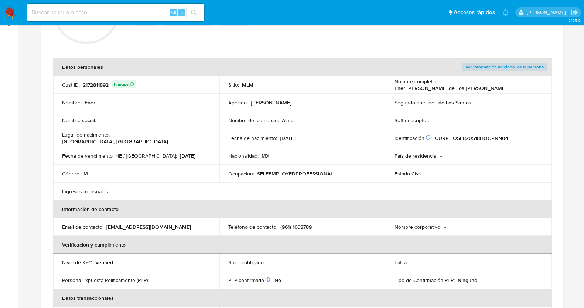
scroll to position [0, 0]
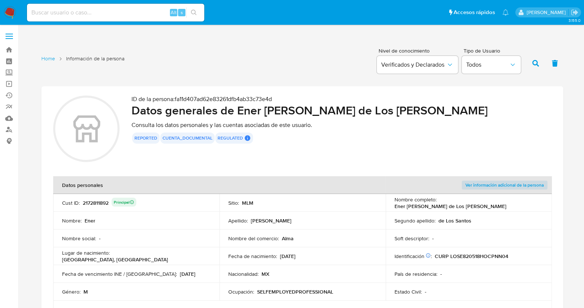
drag, startPoint x: 83, startPoint y: 204, endPoint x: 108, endPoint y: 205, distance: 25.2
click at [108, 205] on div "2172811892 Principal" at bounding box center [110, 202] width 54 height 10
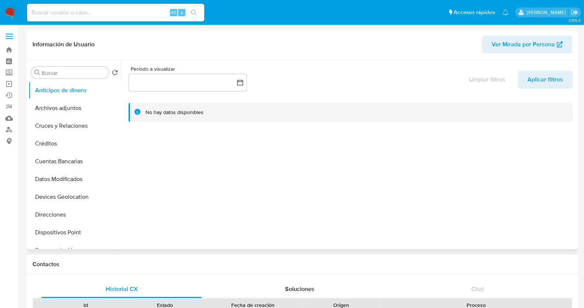
select select "10"
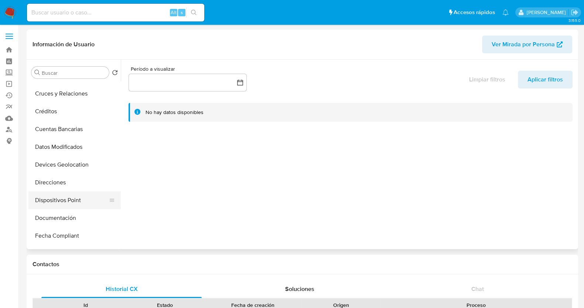
scroll to position [46, 0]
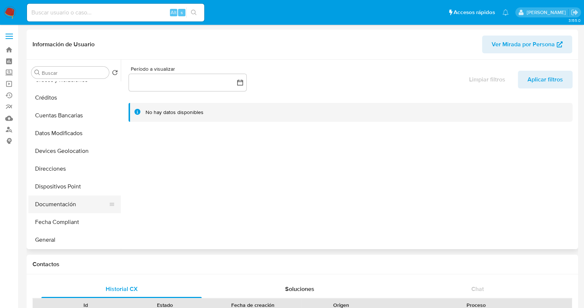
click at [66, 202] on button "Documentación" at bounding box center [71, 204] width 87 height 18
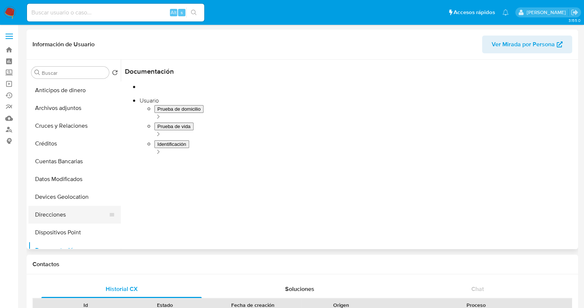
scroll to position [0, 0]
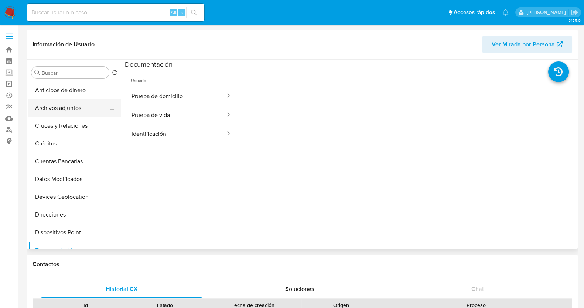
click at [66, 104] on button "Archivos adjuntos" at bounding box center [71, 108] width 87 height 18
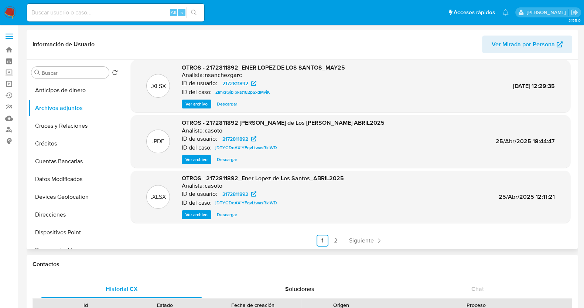
scroll to position [62, 0]
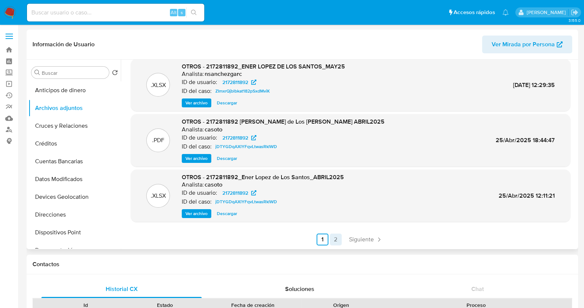
click at [333, 239] on link "2" at bounding box center [336, 239] width 12 height 12
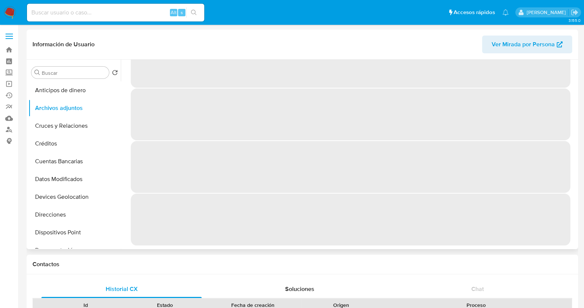
scroll to position [0, 0]
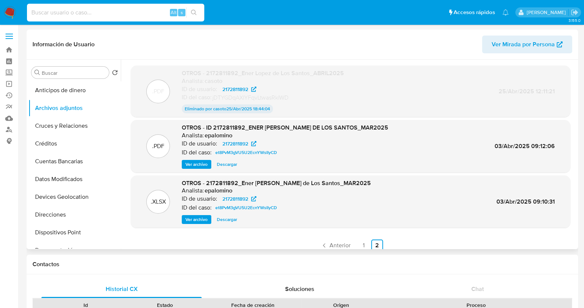
paste input "317108760"
click at [107, 14] on input "317108760" at bounding box center [115, 13] width 177 height 10
type input "317108760"
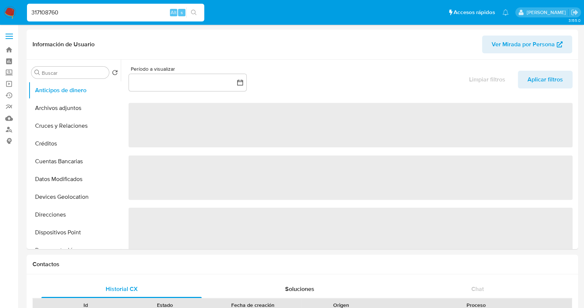
select select "10"
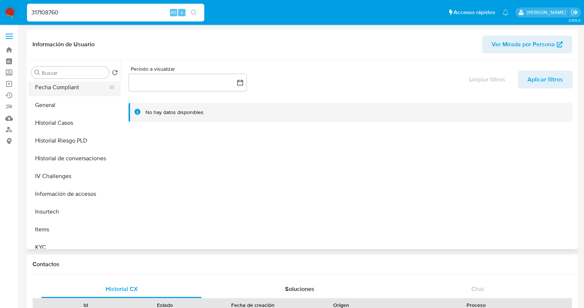
scroll to position [277, 0]
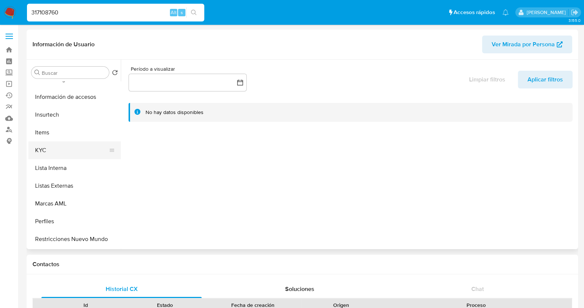
click at [55, 149] on button "KYC" at bounding box center [71, 150] width 87 height 18
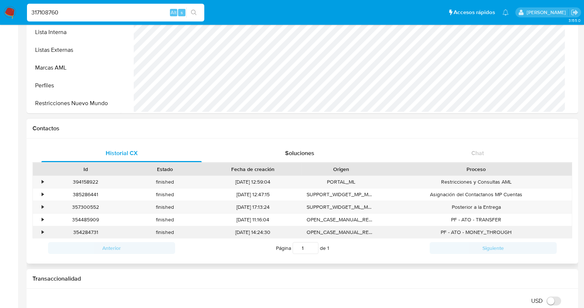
scroll to position [0, 0]
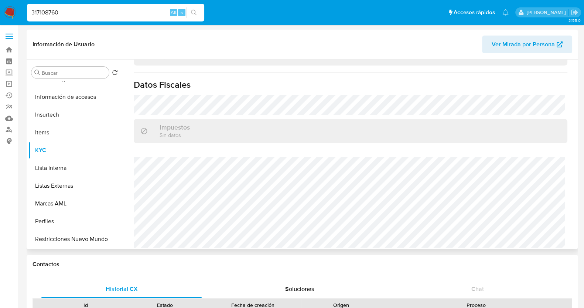
click at [516, 47] on span "Ver Mirada por Persona" at bounding box center [523, 44] width 63 height 18
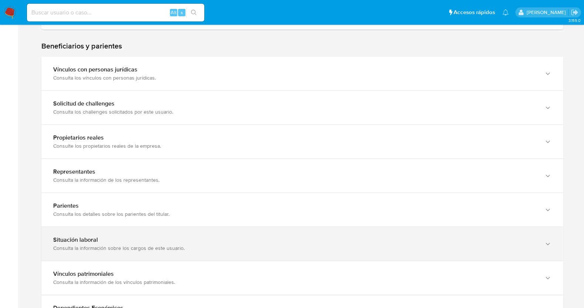
scroll to position [380, 0]
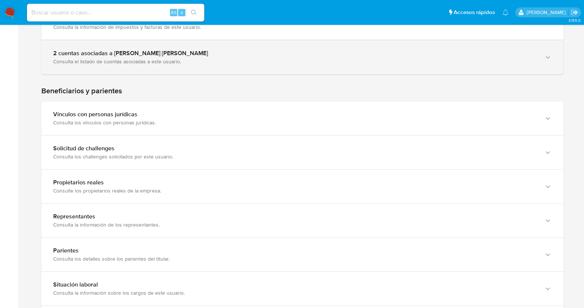
click at [197, 60] on div "Consulta el listado de cuentas asociadas a este usuario." at bounding box center [295, 61] width 484 height 7
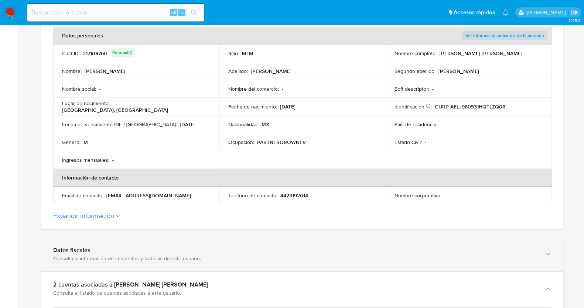
scroll to position [57, 0]
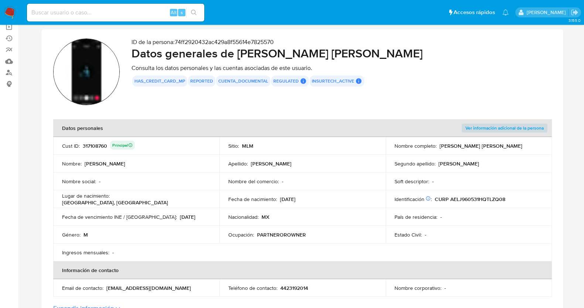
drag, startPoint x: 237, startPoint y: 58, endPoint x: 405, endPoint y: 54, distance: 168.2
click at [405, 54] on h2 "Datos generales de [PERSON_NAME] [PERSON_NAME]" at bounding box center [342, 53] width 420 height 15
drag, startPoint x: 509, startPoint y: 199, endPoint x: 450, endPoint y: 200, distance: 58.4
click at [450, 200] on div "Identificación CIC: 212108157 : CURP AELJ960531HQTLZQ08" at bounding box center [469, 199] width 149 height 7
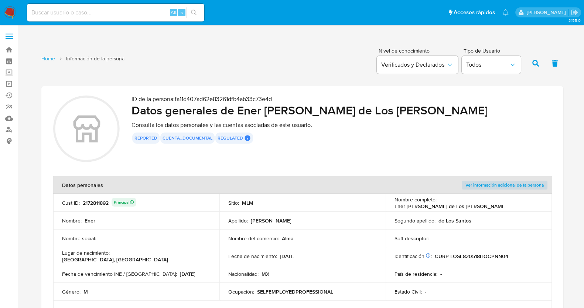
click at [11, 36] on span at bounding box center [9, 36] width 7 height 1
click at [0, 0] on input "checkbox" at bounding box center [0, 0] width 0 height 0
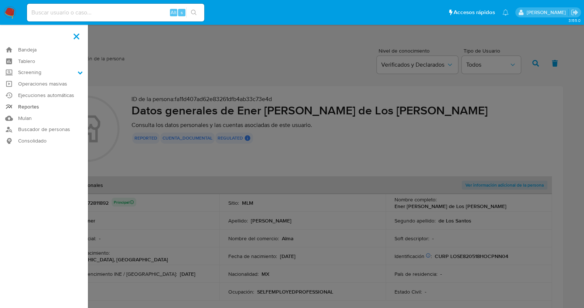
click at [26, 104] on link "Reportes" at bounding box center [44, 106] width 88 height 11
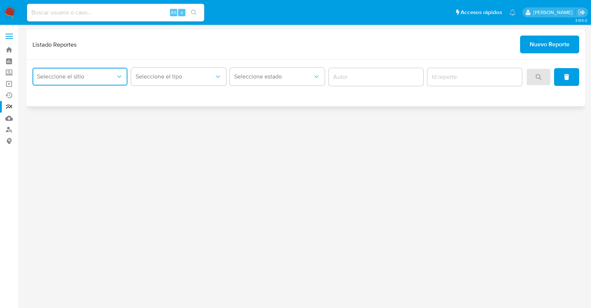
click at [86, 74] on span "Seleccione el sitio" at bounding box center [76, 76] width 79 height 7
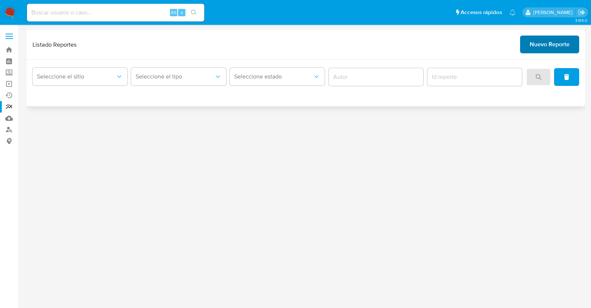
click at [542, 43] on span "Nuevo Reporte" at bounding box center [550, 44] width 40 height 16
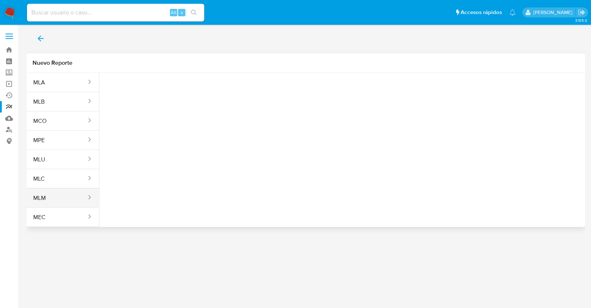
click at [77, 191] on button "MLM" at bounding box center [57, 198] width 61 height 18
click at [142, 89] on span "Seleccione una opcion" at bounding box center [142, 92] width 65 height 7
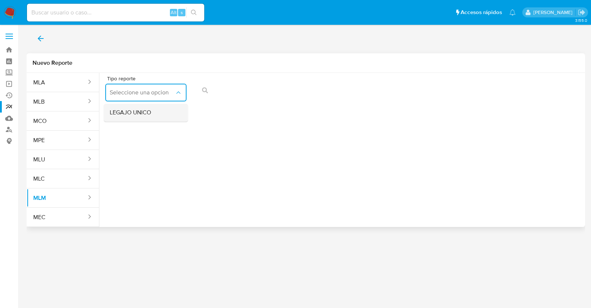
click at [137, 115] on span "LEGAJO UNICO" at bounding box center [130, 112] width 41 height 7
click at [235, 95] on span "RFC" at bounding box center [229, 92] width 65 height 7
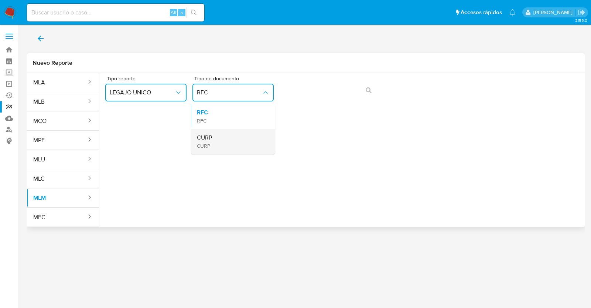
click at [228, 145] on div "CURP CURP" at bounding box center [231, 141] width 68 height 25
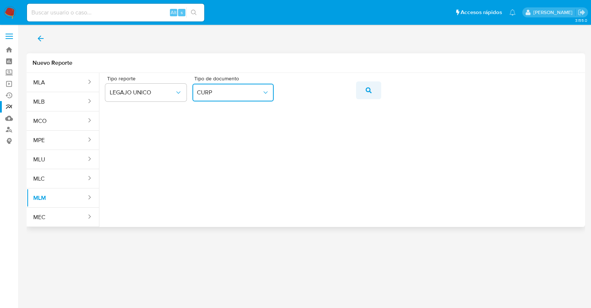
click at [374, 93] on button "action-search" at bounding box center [368, 90] width 25 height 18
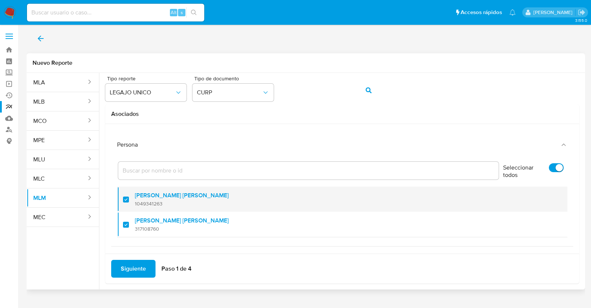
click at [123, 197] on div at bounding box center [129, 198] width 12 height 17
checkbox input "false"
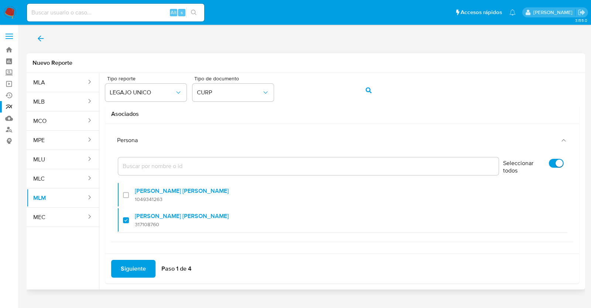
click at [132, 275] on span "Siguiente" at bounding box center [133, 268] width 25 height 16
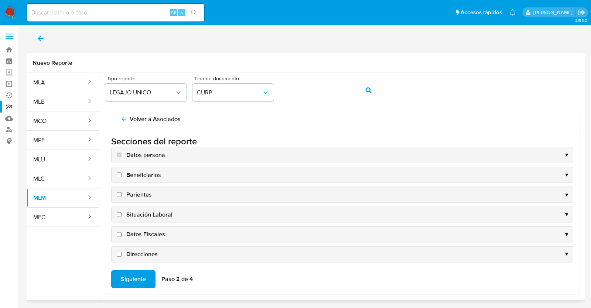
click at [121, 176] on input "Beneficiarios" at bounding box center [119, 174] width 5 height 5
checkbox input "true"
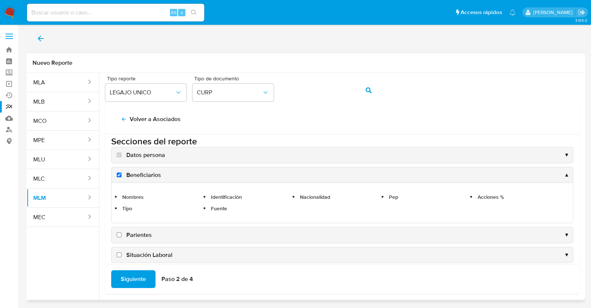
click at [120, 231] on label "Parientes" at bounding box center [133, 235] width 37 height 8
click at [120, 232] on input "Parientes" at bounding box center [119, 234] width 5 height 5
checkbox input "true"
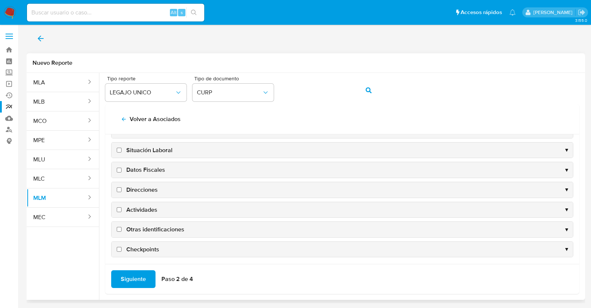
scroll to position [71, 0]
click at [117, 148] on input "Situación Laboral" at bounding box center [119, 148] width 5 height 5
checkbox input "true"
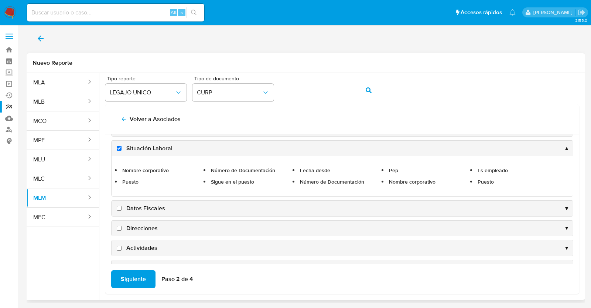
click at [118, 206] on input "Datos Fiscales" at bounding box center [119, 208] width 5 height 5
checkbox input "true"
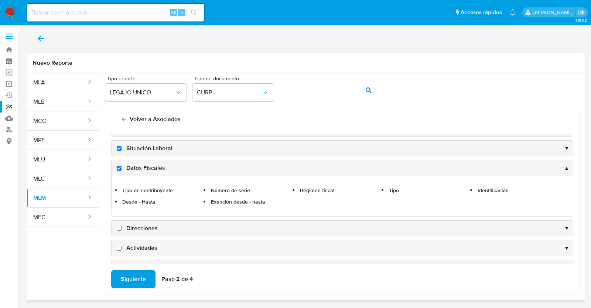
click at [120, 226] on input "Direcciones" at bounding box center [119, 228] width 5 height 5
checkbox input "true"
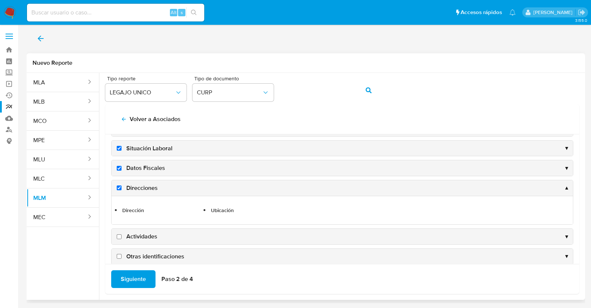
scroll to position [99, 0]
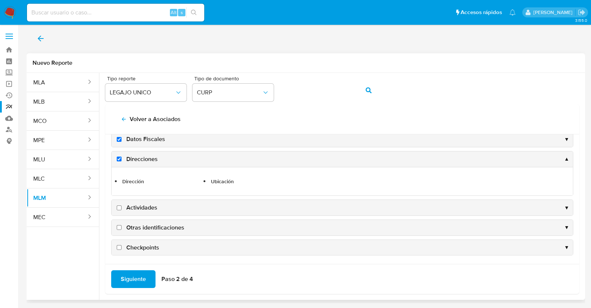
click at [120, 214] on div "Actividades ▼" at bounding box center [343, 208] width 462 height 16
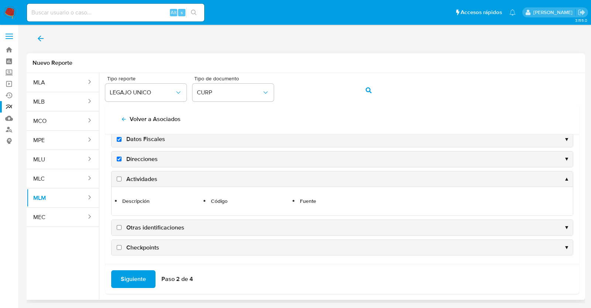
click at [119, 177] on input "Actividades" at bounding box center [119, 178] width 5 height 5
checkbox input "true"
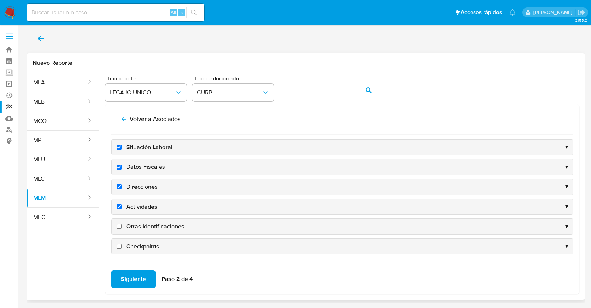
scroll to position [71, 0]
click at [123, 223] on label "Otras identificaciones" at bounding box center [149, 227] width 69 height 8
click at [122, 225] on input "Otras identificaciones" at bounding box center [119, 227] width 5 height 5
checkbox input "true"
click at [121, 247] on input "Checkpoints" at bounding box center [119, 247] width 5 height 5
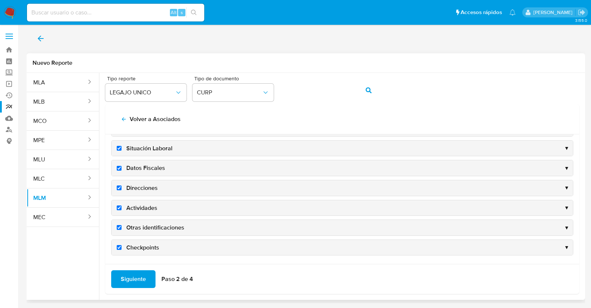
checkbox input "true"
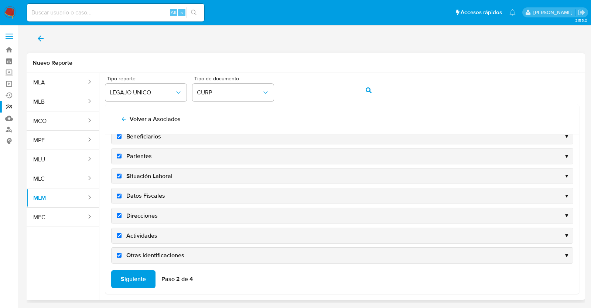
scroll to position [99, 0]
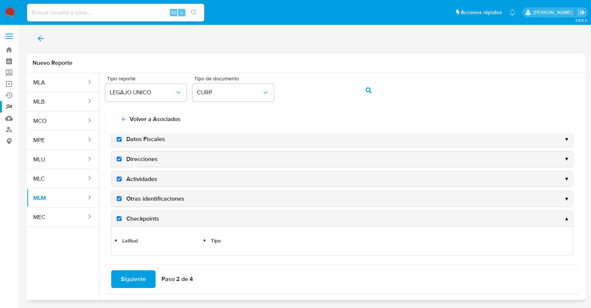
click at [135, 278] on span "Siguiente" at bounding box center [133, 279] width 25 height 16
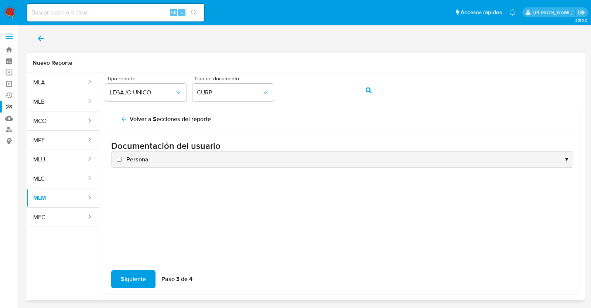
click at [117, 160] on input "Persona" at bounding box center [119, 159] width 5 height 5
checkbox input "true"
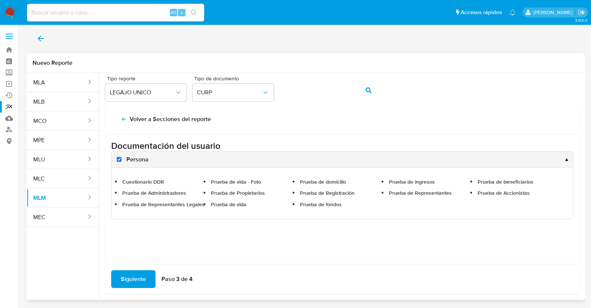
click at [130, 279] on span "Siguiente" at bounding box center [133, 279] width 25 height 16
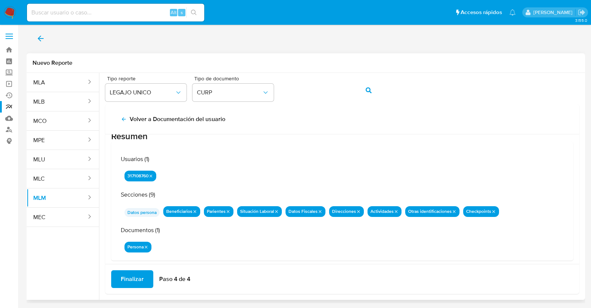
scroll to position [24, 0]
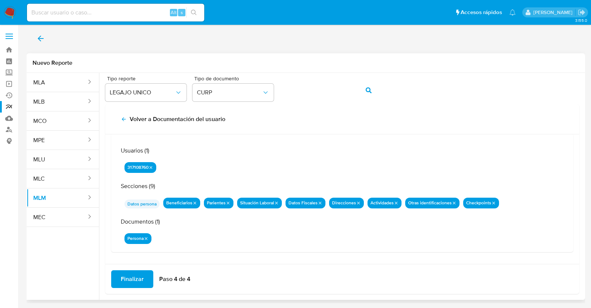
click at [134, 280] on span "Finalizar" at bounding box center [132, 279] width 23 height 16
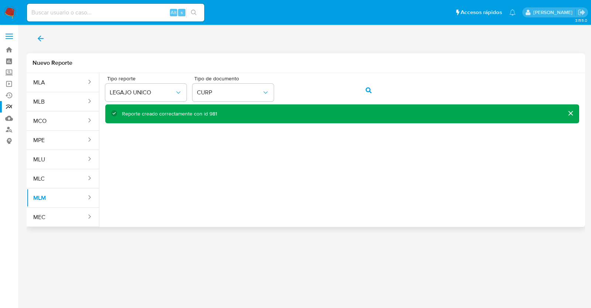
click at [41, 40] on icon "back" at bounding box center [40, 38] width 9 height 9
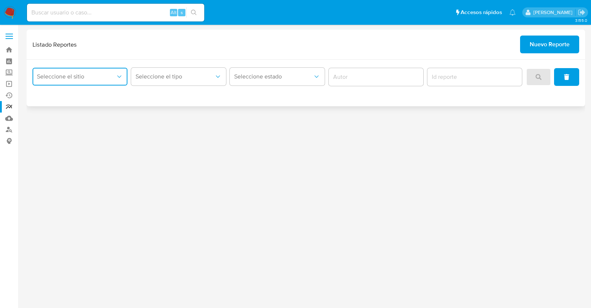
click at [96, 75] on span "Seleccione el sitio" at bounding box center [76, 76] width 79 height 7
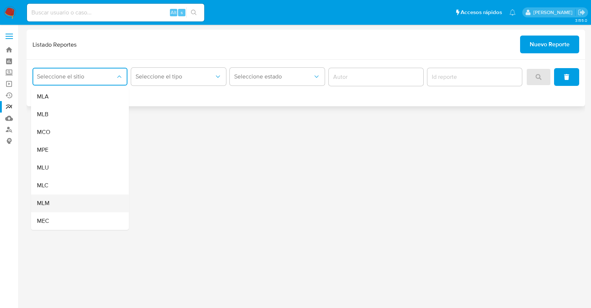
click at [50, 201] on div "MLM" at bounding box center [78, 203] width 82 height 18
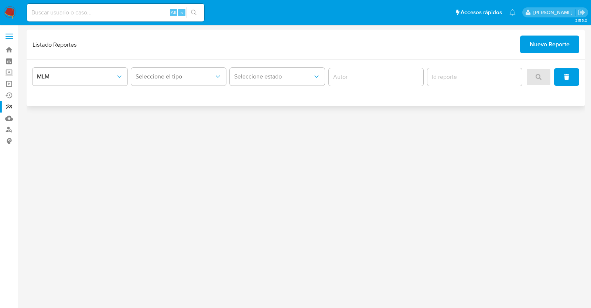
click at [163, 88] on div "Seleccione el tipo" at bounding box center [178, 76] width 95 height 23
click at [164, 81] on button "Seleccione el tipo" at bounding box center [178, 77] width 95 height 18
click at [172, 113] on span "LEGAJO UNICO" at bounding box center [156, 114] width 41 height 7
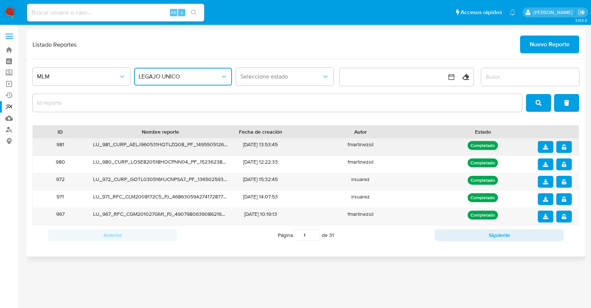
click at [546, 147] on icon "download" at bounding box center [545, 146] width 5 height 5
click at [566, 148] on icon "notify_security" at bounding box center [564, 146] width 4 height 5
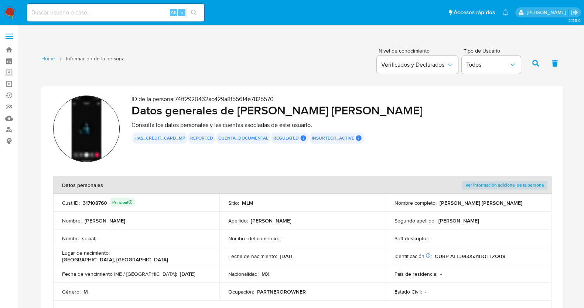
drag, startPoint x: 517, startPoint y: 202, endPoint x: 441, endPoint y: 204, distance: 76.2
click at [441, 204] on div "Nombre completo : [PERSON_NAME] [PERSON_NAME]" at bounding box center [469, 202] width 149 height 7
drag, startPoint x: 107, startPoint y: 201, endPoint x: 83, endPoint y: 202, distance: 24.1
click at [83, 202] on div "317108760 Principal" at bounding box center [109, 202] width 52 height 10
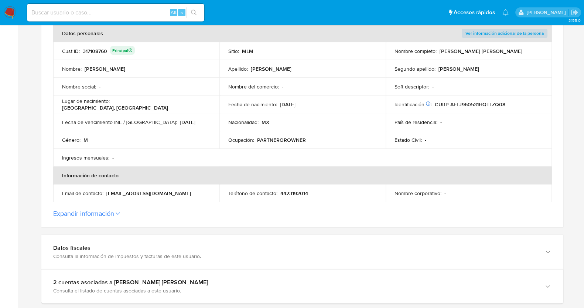
scroll to position [242, 0]
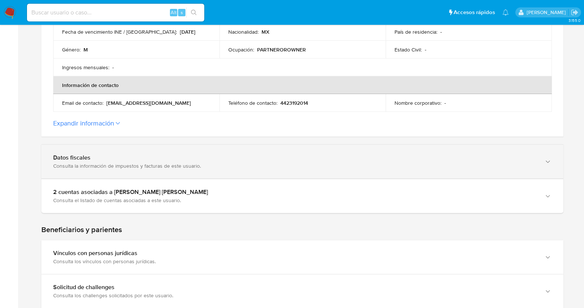
click at [129, 161] on div "Datos fiscales" at bounding box center [295, 157] width 484 height 7
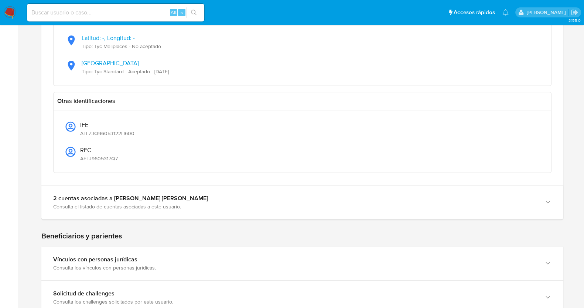
scroll to position [704, 0]
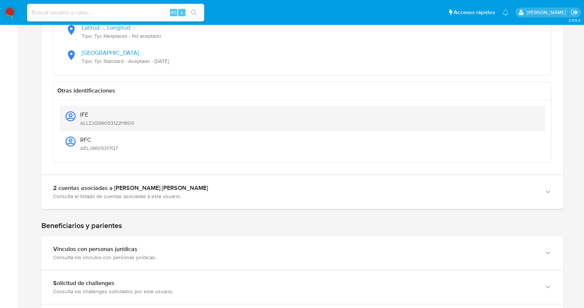
drag, startPoint x: 145, startPoint y: 118, endPoint x: 81, endPoint y: 126, distance: 64.1
click at [81, 126] on div "IFE ALLZJQ96053122H600" at bounding box center [302, 118] width 474 height 25
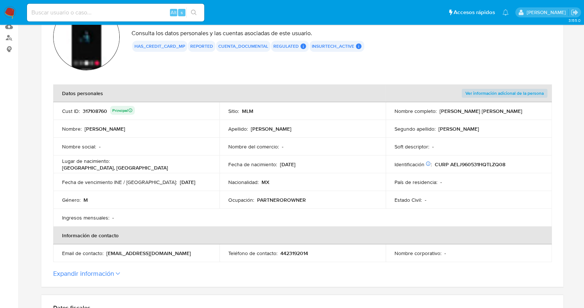
scroll to position [139, 0]
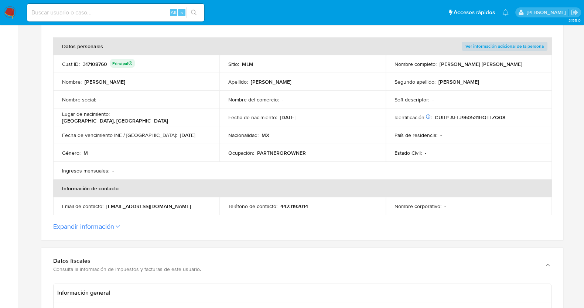
click at [106, 225] on button "Expandir información" at bounding box center [83, 226] width 61 height 8
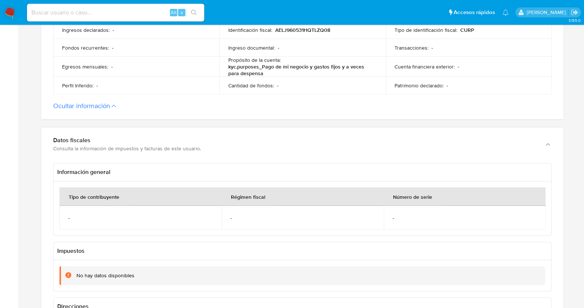
scroll to position [508, 0]
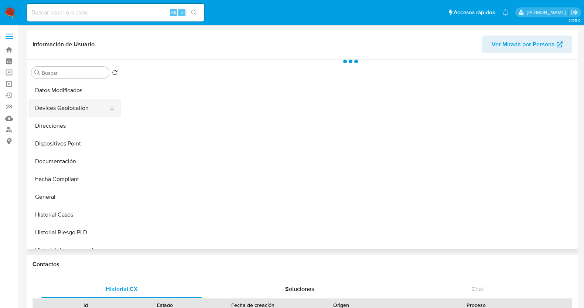
scroll to position [139, 0]
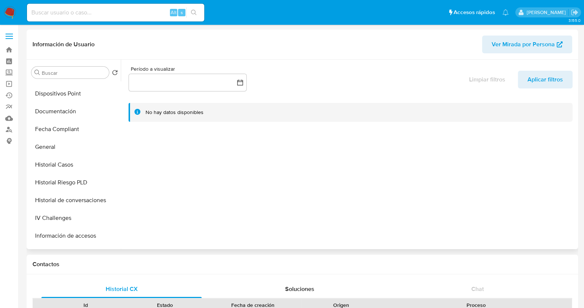
select select "10"
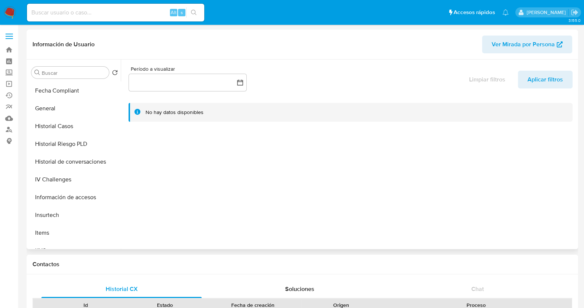
scroll to position [231, 0]
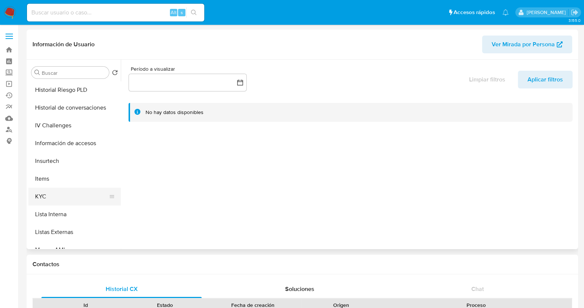
click at [56, 198] on button "KYC" at bounding box center [71, 196] width 87 height 18
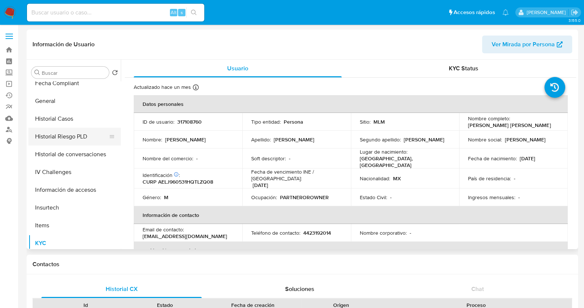
scroll to position [139, 0]
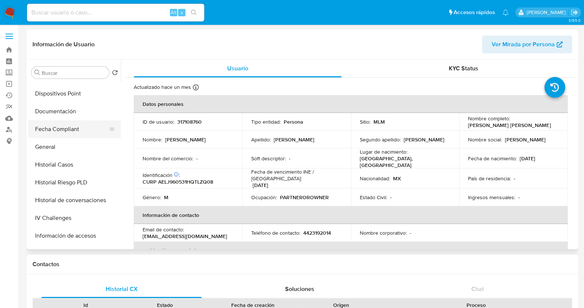
click at [62, 136] on button "Fecha Compliant" at bounding box center [71, 129] width 87 height 18
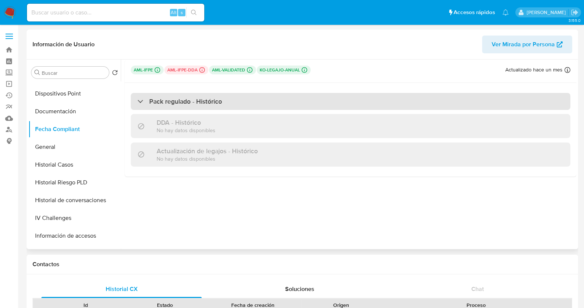
click at [139, 99] on div "Pack regulado - Histórico" at bounding box center [180, 101] width 85 height 8
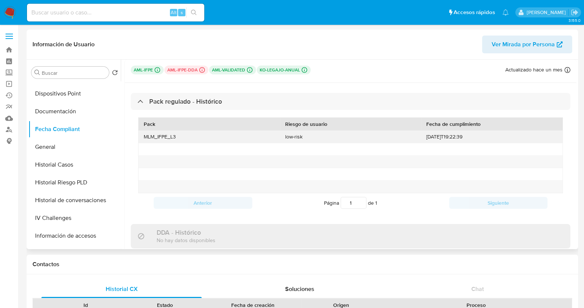
drag, startPoint x: 477, startPoint y: 136, endPoint x: 425, endPoint y: 139, distance: 52.2
click at [425, 139] on div "[DATE]T19:22:39" at bounding box center [492, 136] width 142 height 12
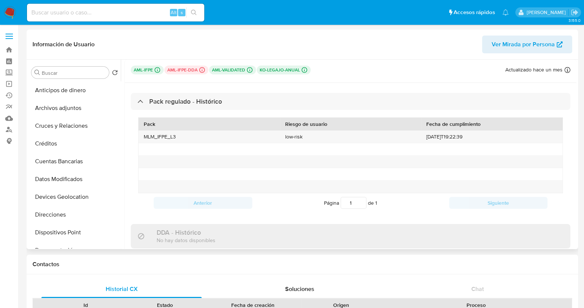
scroll to position [231, 0]
click at [53, 196] on button "KYC" at bounding box center [71, 196] width 87 height 18
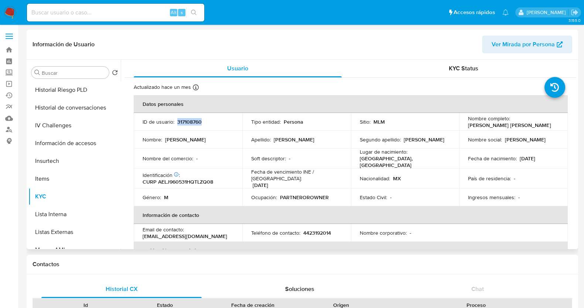
drag, startPoint x: 207, startPoint y: 121, endPoint x: 177, endPoint y: 123, distance: 30.0
click at [177, 123] on div "ID de usuario : 317108760" at bounding box center [188, 121] width 91 height 7
copy p "317108760"
drag, startPoint x: 542, startPoint y: 125, endPoint x: 467, endPoint y: 125, distance: 74.7
click at [468, 125] on div "Nombre completo : Joaquin Enrique Aleman Lozano" at bounding box center [513, 121] width 91 height 13
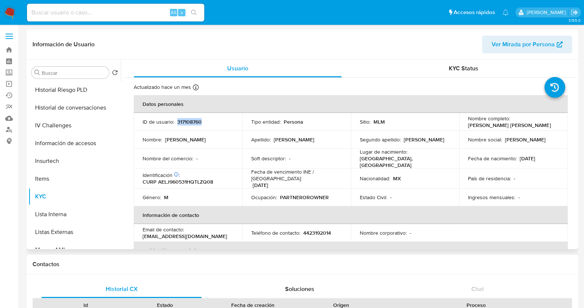
copy p "[PERSON_NAME] [PERSON_NAME]"
drag, startPoint x: 215, startPoint y: 178, endPoint x: 158, endPoint y: 179, distance: 57.3
click at [158, 179] on div "Identificación CIC: 212108157 : CURP AELJ960531HQTLZQ08" at bounding box center [188, 178] width 91 height 13
copy p "AELJ960531HQTLZQ08"
drag, startPoint x: 543, startPoint y: 160, endPoint x: 518, endPoint y: 159, distance: 24.8
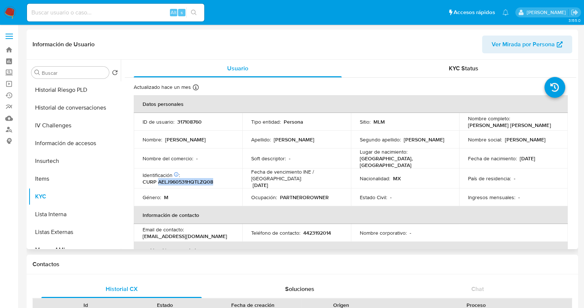
click at [518, 159] on td "Fecha de nacimiento : 31/05/1996" at bounding box center [514, 158] width 109 height 20
copy p "[DATE]"
drag, startPoint x: 415, startPoint y: 161, endPoint x: 382, endPoint y: 162, distance: 33.3
click at [382, 162] on div "Lugar de nacimiento : MEXICO, QUERÉTARO" at bounding box center [405, 158] width 91 height 20
copy p "QUERÉTARO"
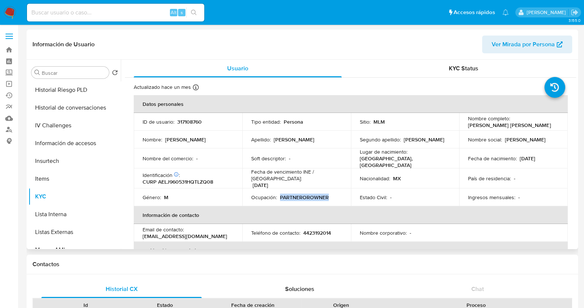
drag, startPoint x: 331, startPoint y: 191, endPoint x: 280, endPoint y: 195, distance: 50.8
click at [280, 195] on div "Ocupación : PARTNEROROWNER" at bounding box center [296, 197] width 91 height 7
copy p "PARTNEROROWNER"
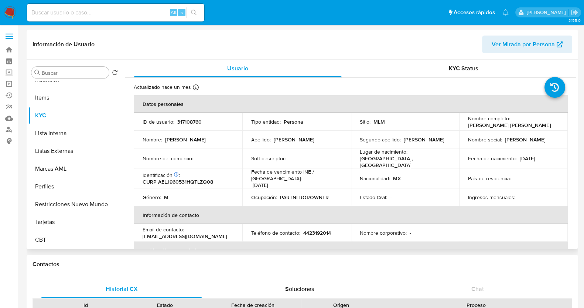
scroll to position [46, 0]
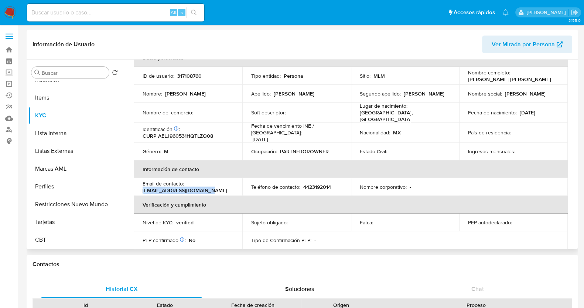
drag, startPoint x: 203, startPoint y: 185, endPoint x: 141, endPoint y: 186, distance: 62.1
click at [141, 186] on td "Email de contacto : joaquinalloz@hotmail.com" at bounding box center [188, 187] width 109 height 18
copy p "[EMAIL_ADDRESS][DOMAIN_NAME]"
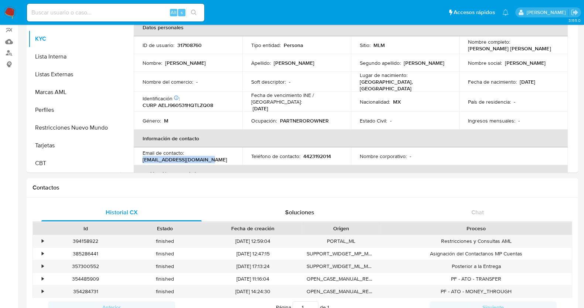
scroll to position [81, 0]
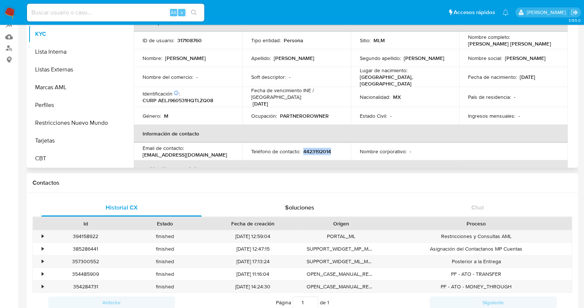
drag, startPoint x: 331, startPoint y: 148, endPoint x: 302, endPoint y: 148, distance: 28.5
click at [302, 148] on div "Teléfono de contacto : 4423192014" at bounding box center [296, 151] width 91 height 7
copy p "4423192014"
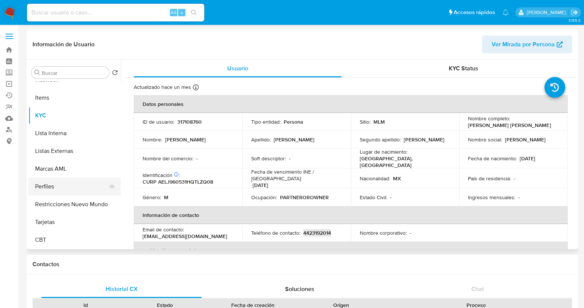
scroll to position [46, 0]
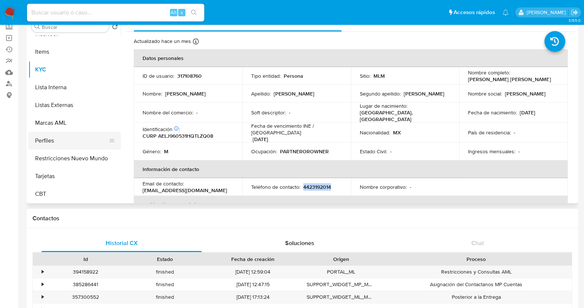
click at [44, 136] on button "Perfiles" at bounding box center [71, 141] width 87 height 18
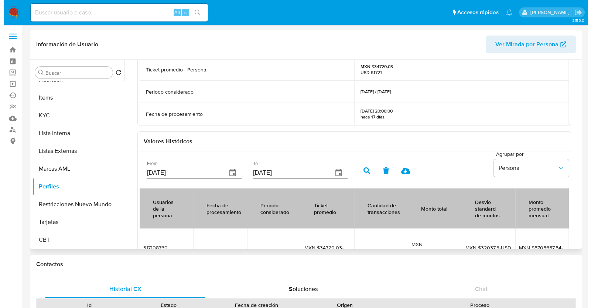
scroll to position [91, 0]
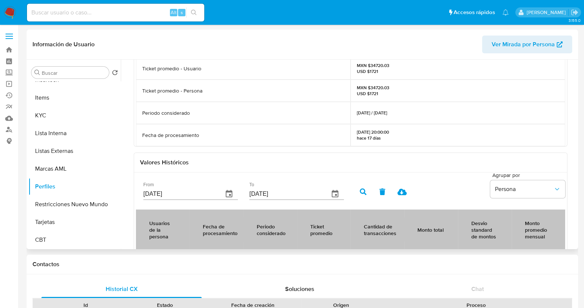
click at [200, 196] on input "22/05/2025" at bounding box center [180, 194] width 74 height 12
click at [223, 193] on button "button" at bounding box center [229, 194] width 18 height 18
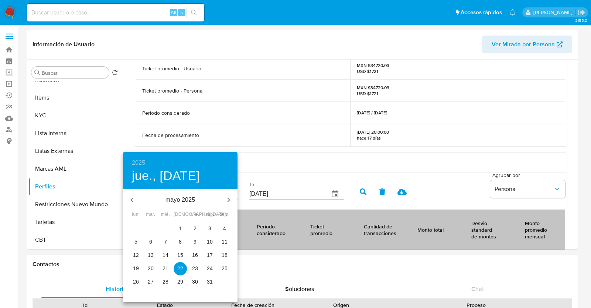
click at [147, 162] on div "2025 jue., may. 22" at bounding box center [180, 170] width 115 height 37
click at [139, 160] on h6 "2025" at bounding box center [138, 162] width 13 height 10
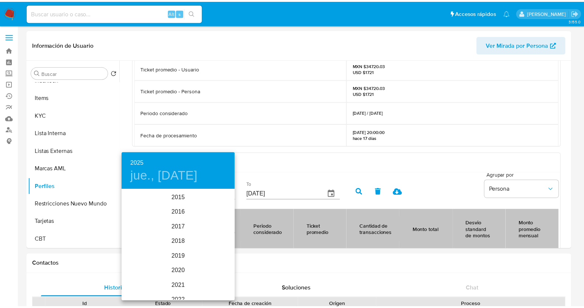
scroll to position [104, 0]
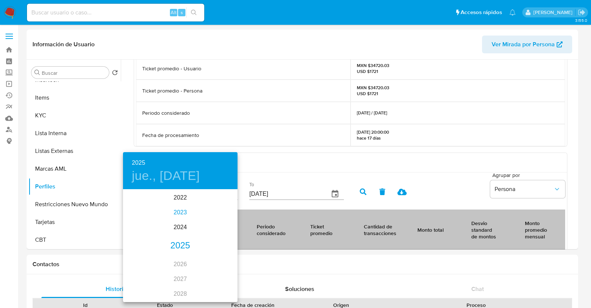
click at [180, 208] on div "2023" at bounding box center [180, 212] width 115 height 15
click at [146, 234] on div "abr." at bounding box center [142, 232] width 38 height 28
type input "22/04/2023"
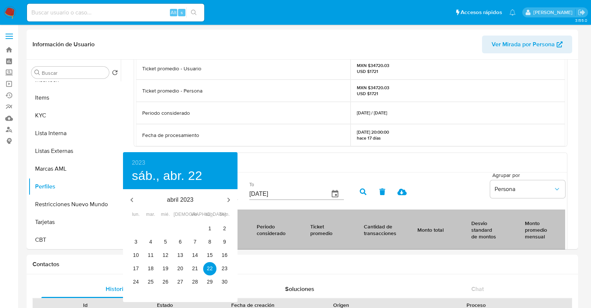
click at [362, 192] on div at bounding box center [295, 154] width 591 height 308
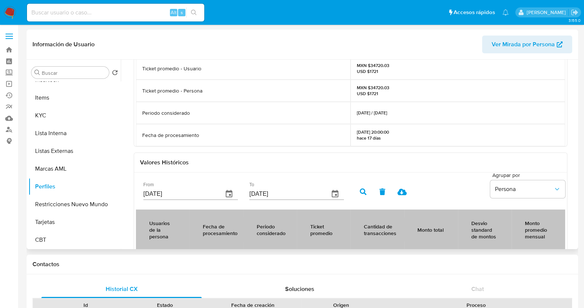
click at [366, 190] on icon "button" at bounding box center [363, 191] width 7 height 7
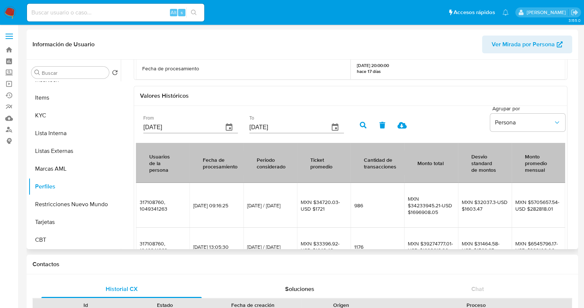
scroll to position [196, 0]
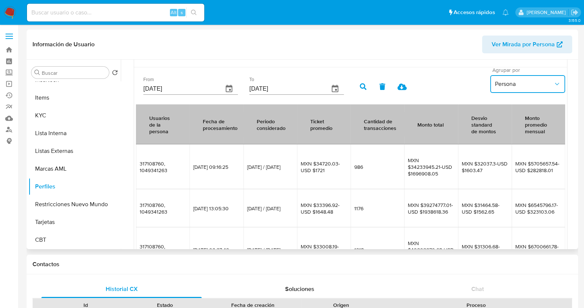
click at [541, 82] on span "Persona" at bounding box center [524, 83] width 59 height 7
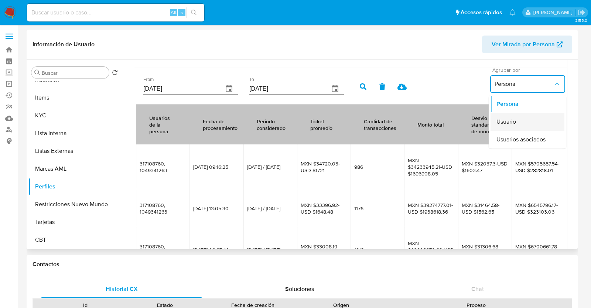
click at [522, 123] on div "Usuario" at bounding box center [528, 122] width 62 height 18
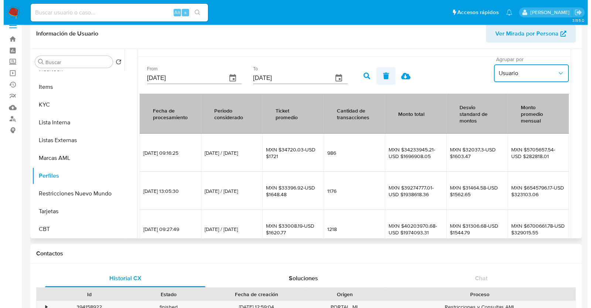
scroll to position [0, 0]
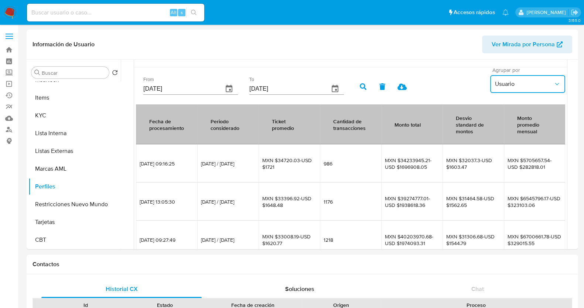
click at [507, 82] on span "Usuario" at bounding box center [524, 83] width 59 height 7
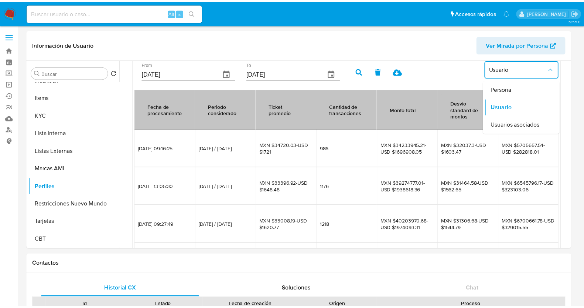
scroll to position [175, 0]
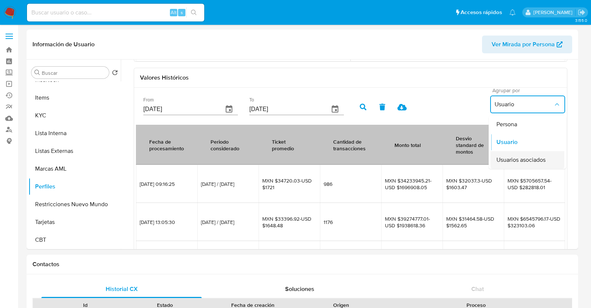
click at [526, 156] on span "Usuarios asociados" at bounding box center [521, 159] width 49 height 7
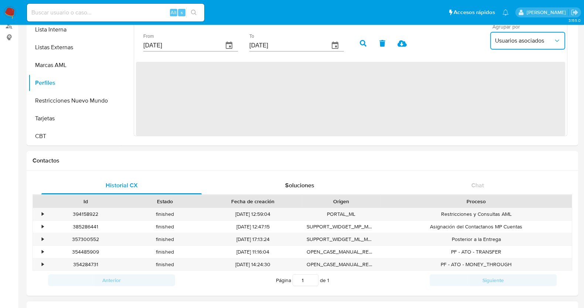
scroll to position [92, 0]
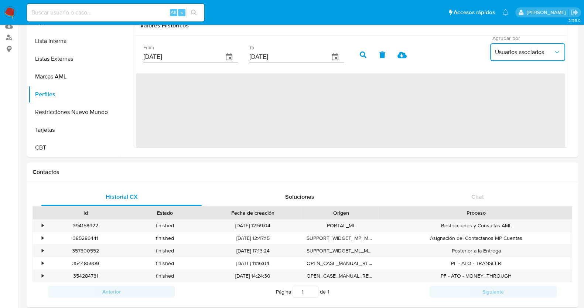
click at [554, 51] on icon "button" at bounding box center [557, 51] width 7 height 7
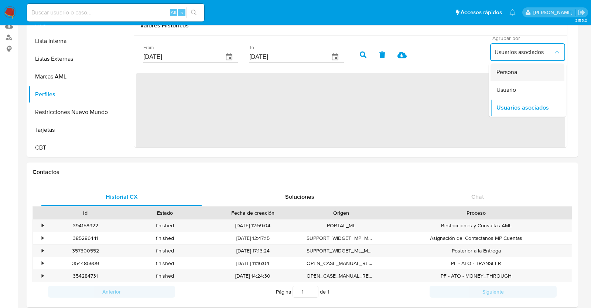
click at [516, 69] on div "Persona" at bounding box center [528, 72] width 62 height 18
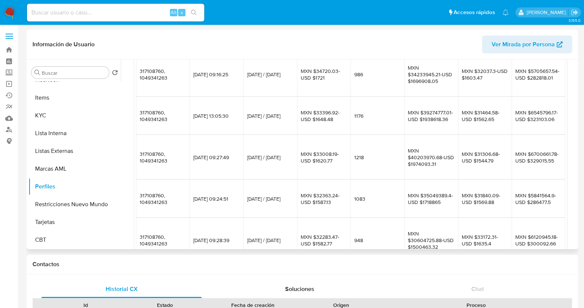
scroll to position [334, 0]
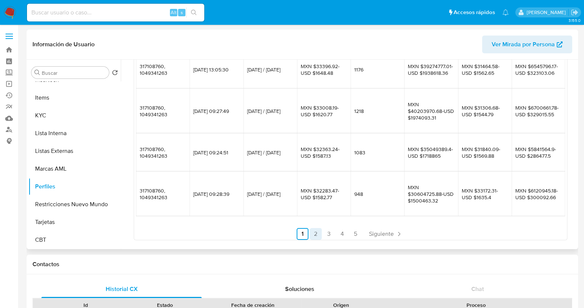
click at [316, 233] on link "2" at bounding box center [316, 234] width 12 height 12
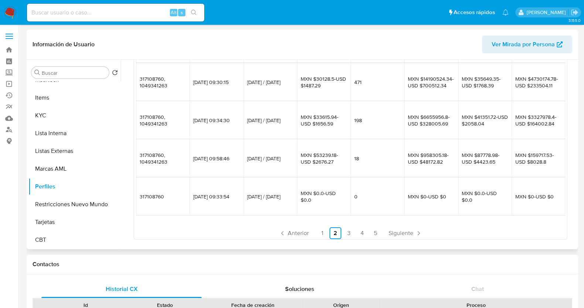
scroll to position [228, 0]
click at [348, 233] on link "3" at bounding box center [349, 233] width 12 height 12
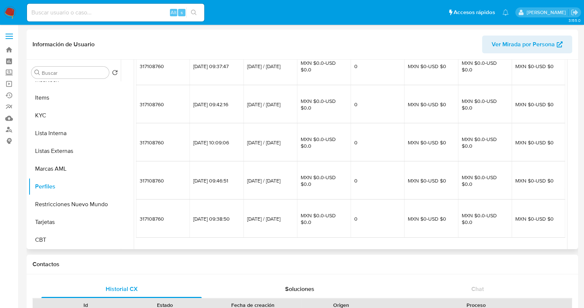
scroll to position [314, 0]
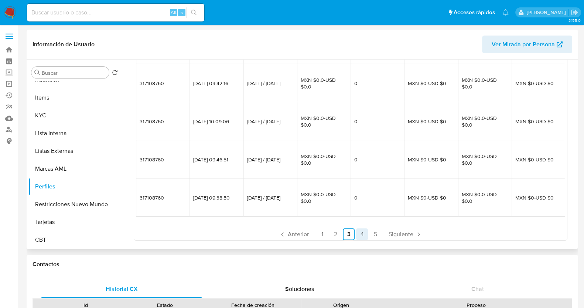
click at [361, 234] on link "4" at bounding box center [362, 234] width 12 height 12
click at [373, 234] on link "5" at bounding box center [376, 234] width 12 height 12
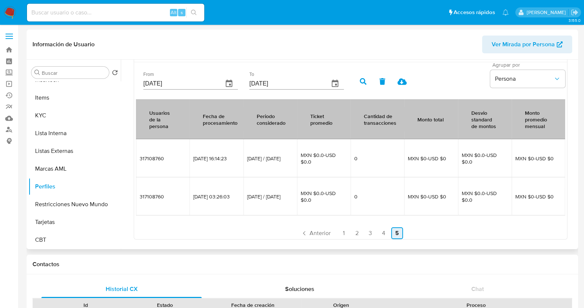
scroll to position [200, 0]
click at [403, 79] on icon at bounding box center [402, 82] width 9 height 7
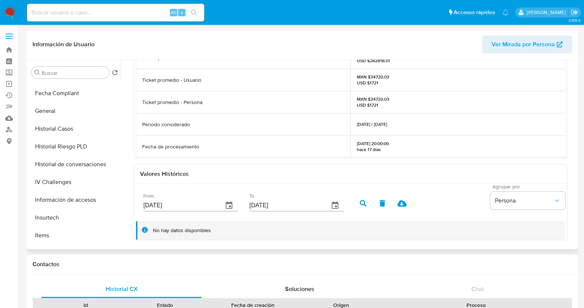
scroll to position [173, 0]
click at [68, 147] on button "Historial Riesgo PLD" at bounding box center [71, 148] width 87 height 18
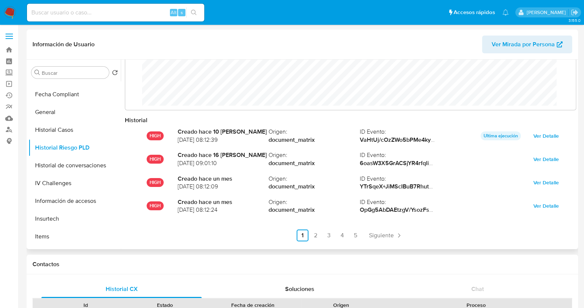
scroll to position [39, 0]
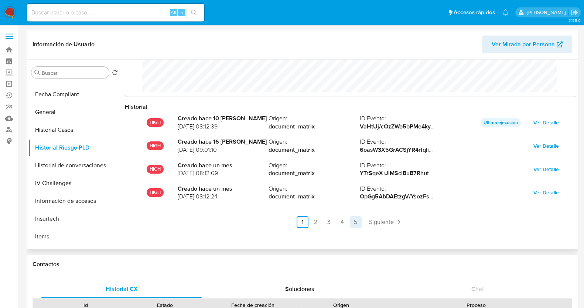
click at [355, 223] on link "5" at bounding box center [356, 222] width 12 height 12
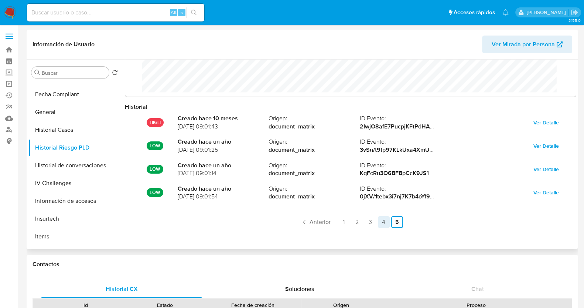
click at [384, 219] on link "4" at bounding box center [384, 222] width 12 height 12
click at [349, 221] on link "3" at bounding box center [349, 222] width 12 height 12
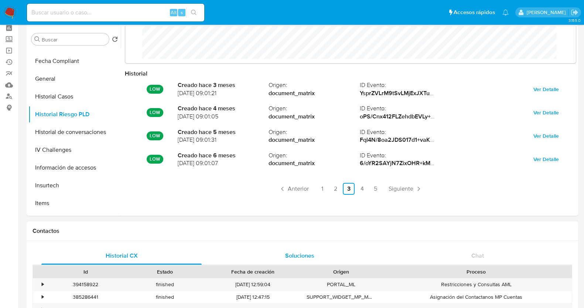
scroll to position [46, 0]
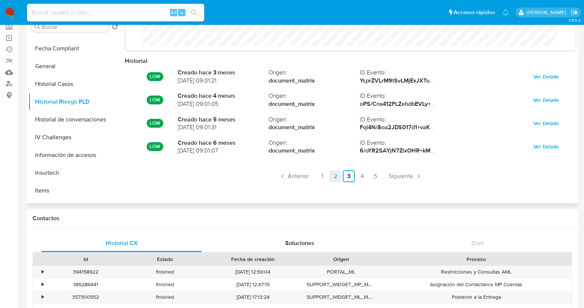
click at [332, 174] on link "2" at bounding box center [336, 176] width 12 height 12
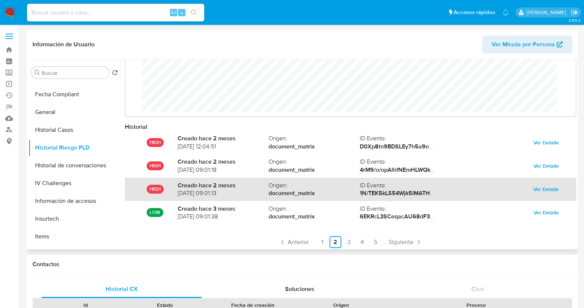
scroll to position [39, 0]
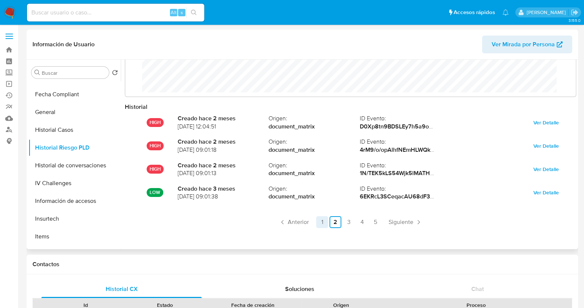
click at [322, 221] on link "1" at bounding box center [322, 222] width 12 height 12
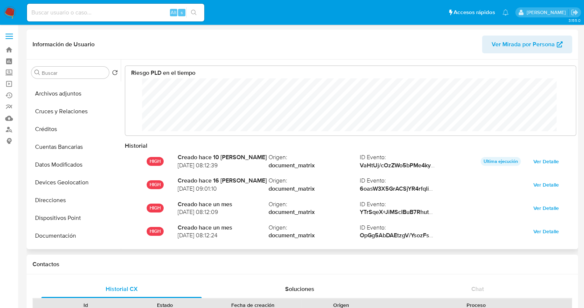
scroll to position [0, 0]
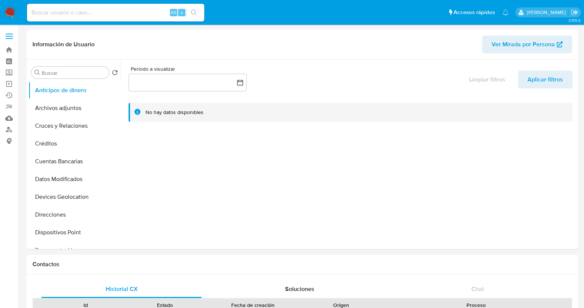
select select "10"
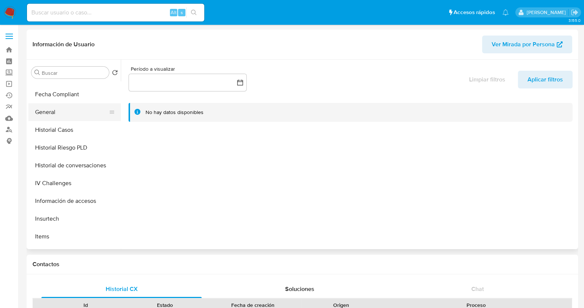
scroll to position [81, 0]
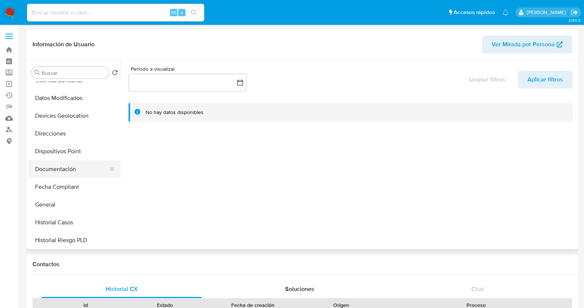
click at [78, 172] on button "Documentación" at bounding box center [71, 169] width 87 height 18
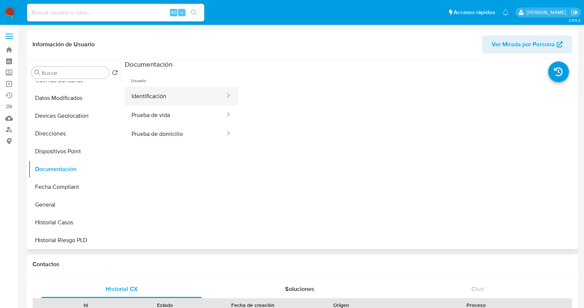
click at [149, 92] on button "Identificación" at bounding box center [175, 96] width 101 height 19
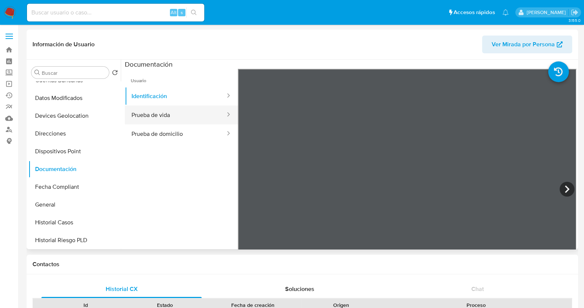
click at [196, 114] on button "Prueba de vida" at bounding box center [175, 114] width 101 height 19
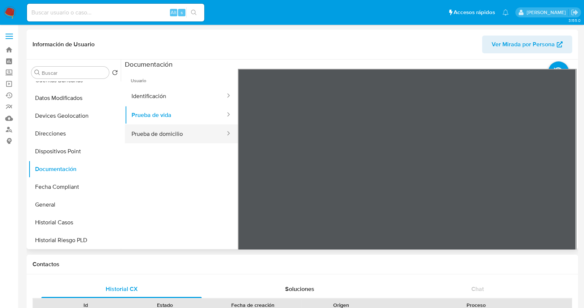
click at [198, 138] on button "Prueba de domicilio" at bounding box center [175, 133] width 101 height 19
click at [514, 45] on span "Ver Mirada por Persona" at bounding box center [523, 44] width 63 height 18
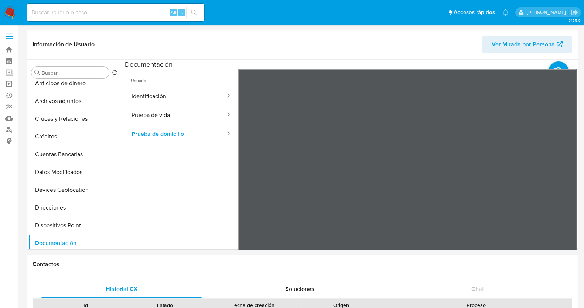
scroll to position [0, 0]
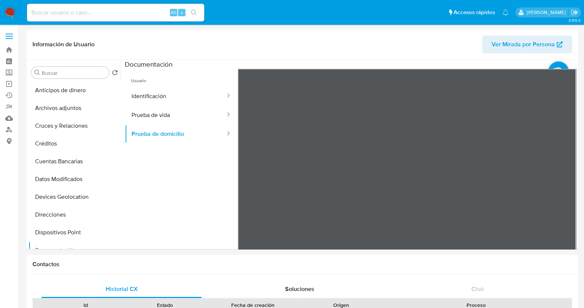
click at [95, 12] on input at bounding box center [115, 13] width 177 height 10
paste input "1146204216"
type input "1146204216"
click at [194, 11] on icon "search-icon" at bounding box center [194, 13] width 6 height 6
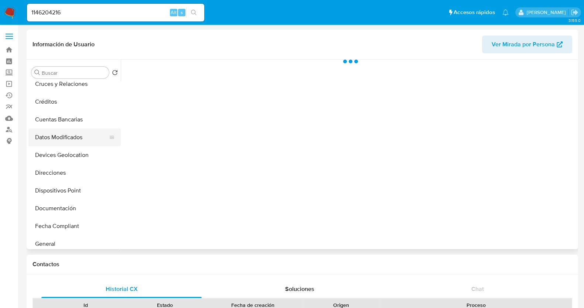
scroll to position [46, 0]
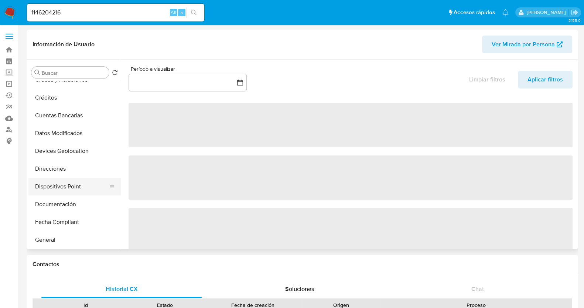
select select "10"
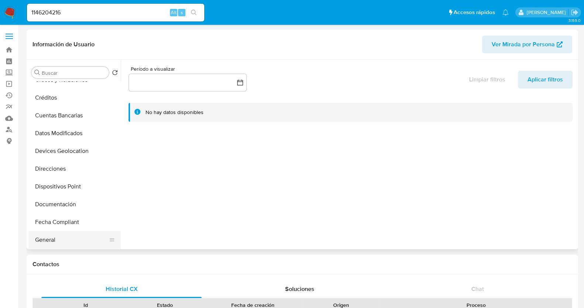
click at [52, 239] on button "General" at bounding box center [71, 240] width 87 height 18
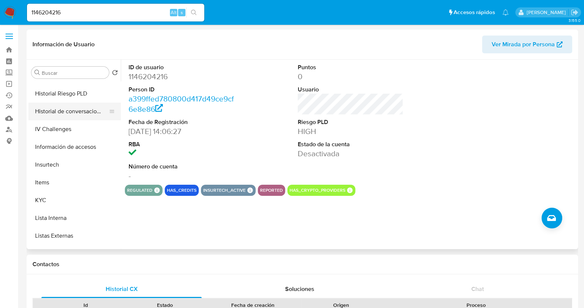
scroll to position [231, 0]
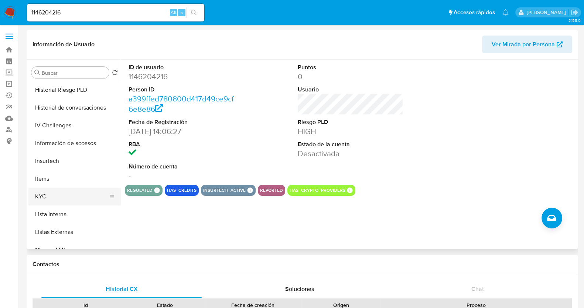
click at [52, 197] on button "KYC" at bounding box center [71, 196] width 87 height 18
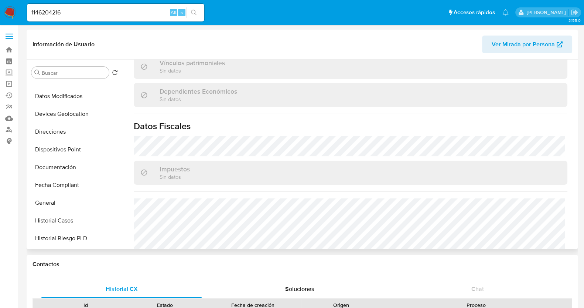
scroll to position [46, 0]
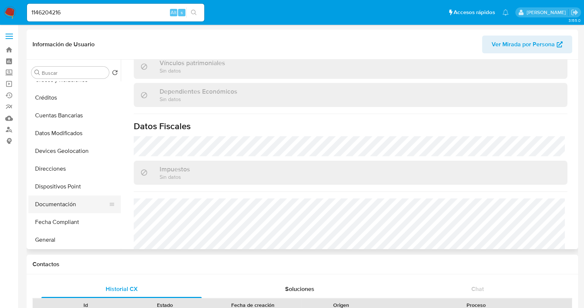
click at [65, 199] on button "Documentación" at bounding box center [71, 204] width 87 height 18
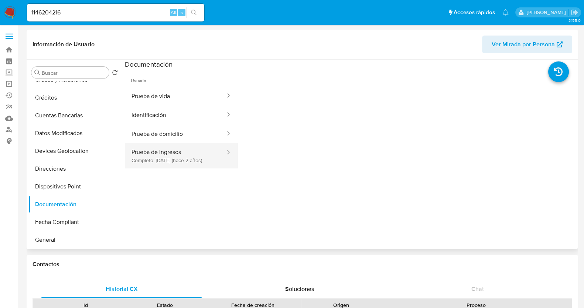
click at [197, 156] on button "Prueba de ingresos Completo: 17/01/2024 (hace 2 años)" at bounding box center [175, 155] width 101 height 25
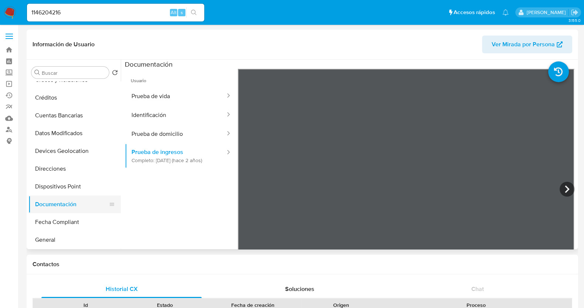
scroll to position [231, 0]
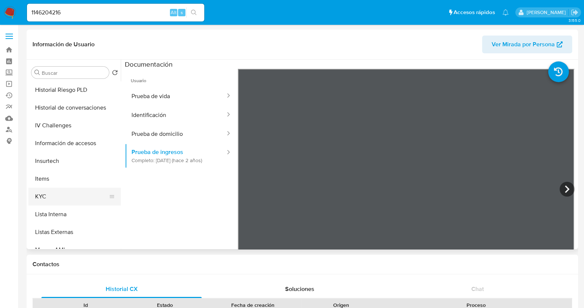
click at [38, 203] on button "KYC" at bounding box center [71, 196] width 87 height 18
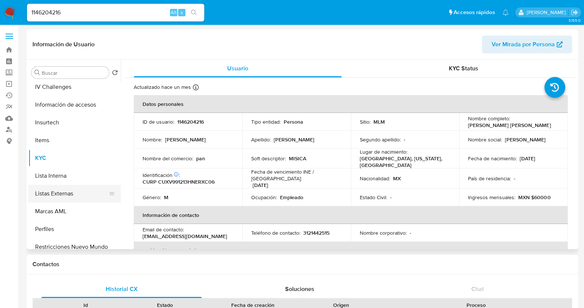
scroll to position [312, 0]
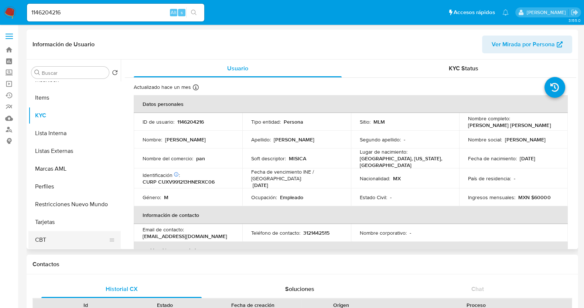
click at [65, 235] on button "CBT" at bounding box center [71, 240] width 87 height 18
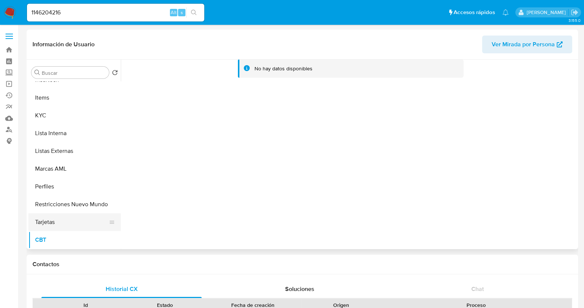
click at [67, 215] on button "Tarjetas" at bounding box center [71, 222] width 87 height 18
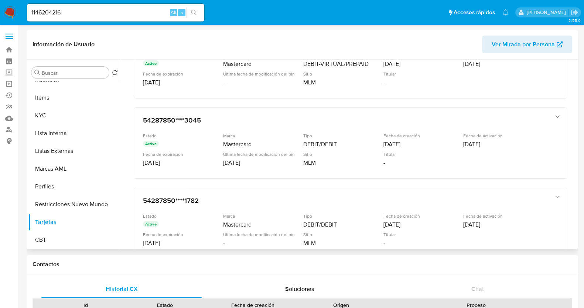
scroll to position [292, 0]
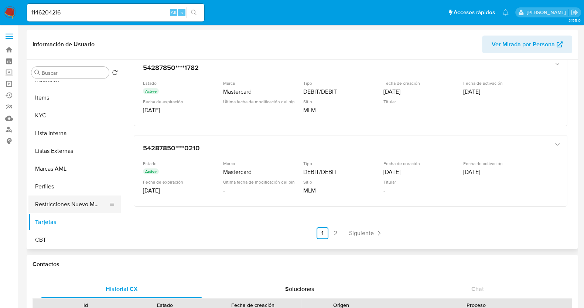
click at [68, 201] on button "Restricciones Nuevo Mundo" at bounding box center [71, 204] width 87 height 18
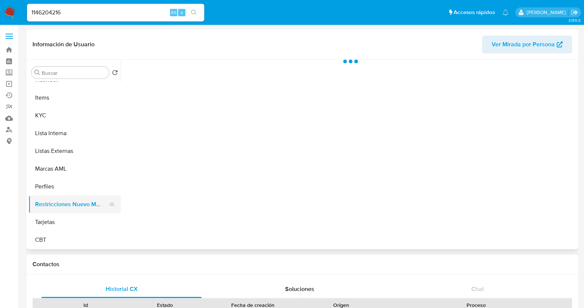
scroll to position [0, 0]
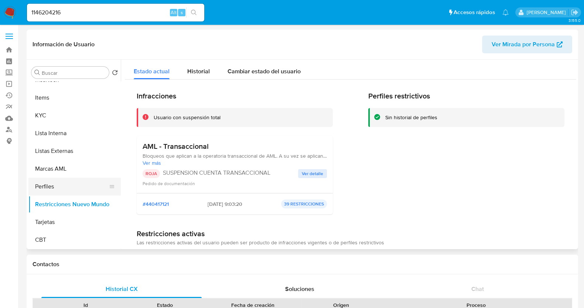
click at [60, 190] on button "Perfiles" at bounding box center [71, 186] width 87 height 18
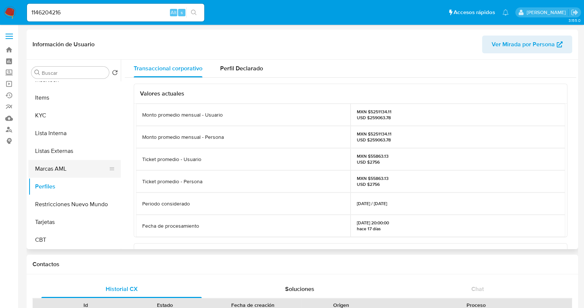
click at [77, 169] on button "Marcas AML" at bounding box center [71, 169] width 87 height 18
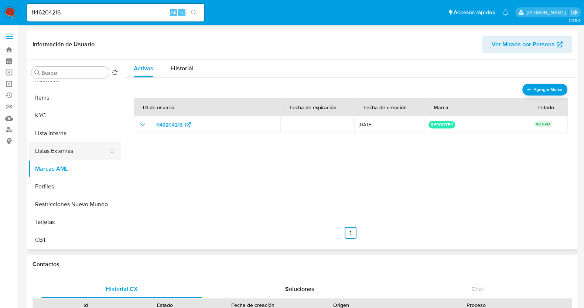
click at [58, 151] on button "Listas Externas" at bounding box center [71, 151] width 87 height 18
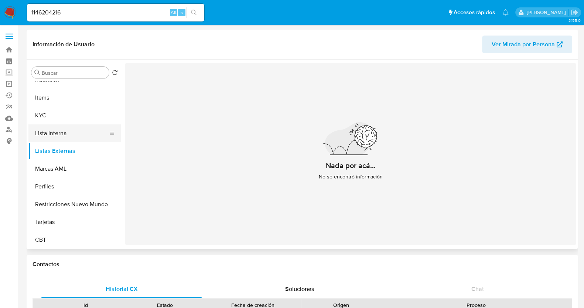
click at [39, 126] on button "Lista Interna" at bounding box center [71, 133] width 87 height 18
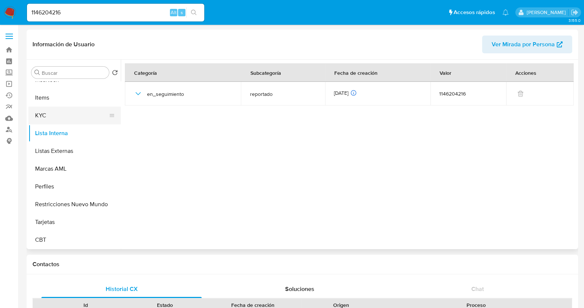
click at [62, 115] on button "KYC" at bounding box center [71, 115] width 87 height 18
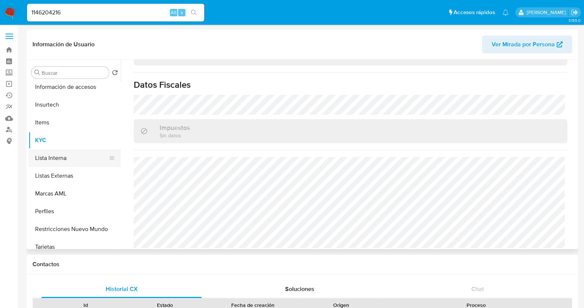
scroll to position [266, 0]
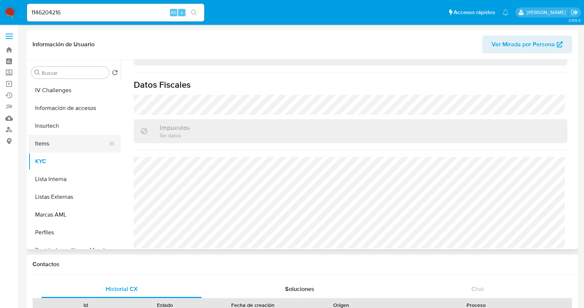
click at [45, 140] on button "Items" at bounding box center [71, 144] width 87 height 18
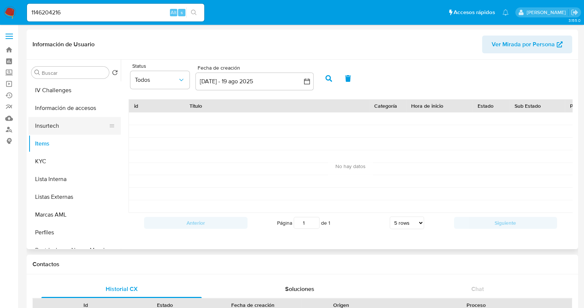
click at [57, 125] on button "Insurtech" at bounding box center [71, 126] width 87 height 18
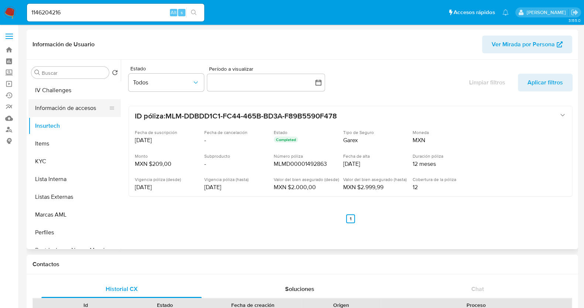
click at [61, 112] on button "Información de accesos" at bounding box center [71, 108] width 87 height 18
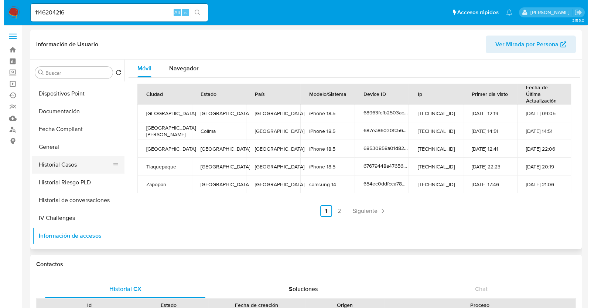
scroll to position [138, 0]
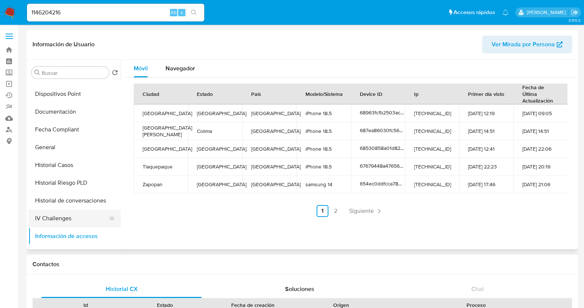
click at [64, 221] on button "IV Challenges" at bounding box center [71, 218] width 87 height 18
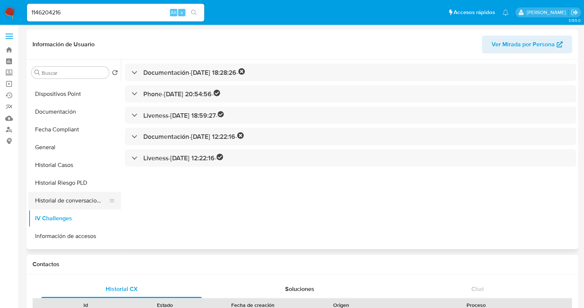
click at [83, 200] on button "Historial de conversaciones" at bounding box center [71, 200] width 87 height 18
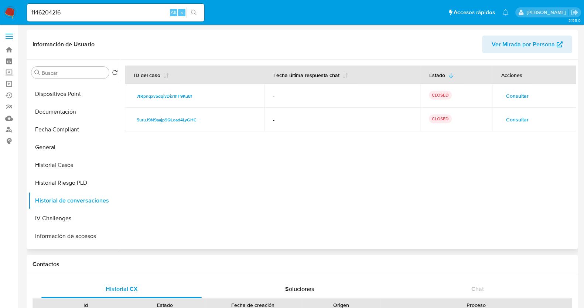
click at [520, 94] on span "Consultar" at bounding box center [517, 96] width 23 height 10
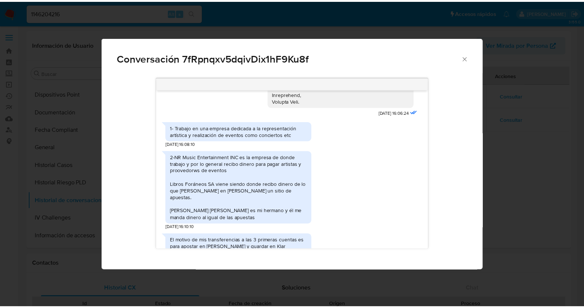
scroll to position [348, 0]
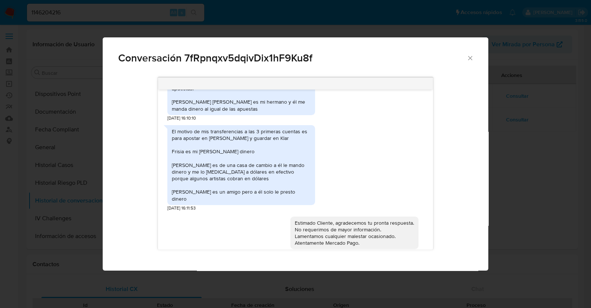
click at [468, 59] on icon "Cerrar" at bounding box center [470, 57] width 7 height 7
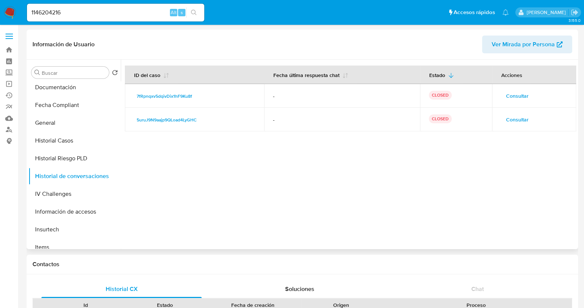
scroll to position [184, 0]
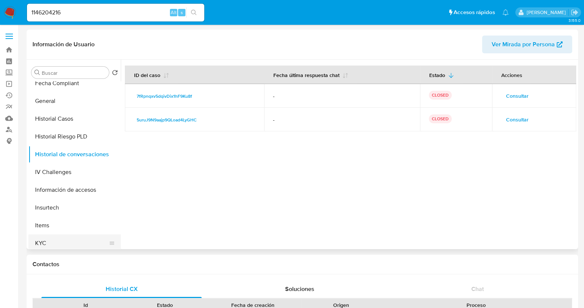
click at [62, 247] on button "KYC" at bounding box center [71, 243] width 87 height 18
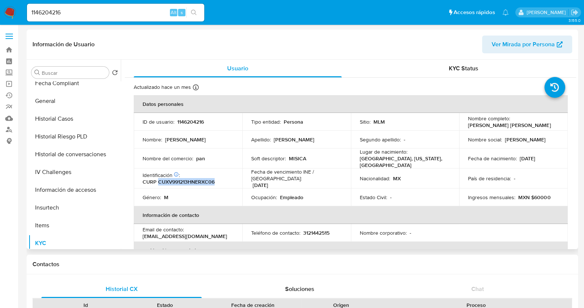
drag, startPoint x: 216, startPoint y: 179, endPoint x: 158, endPoint y: 180, distance: 57.7
click at [158, 180] on div "Identificación CIC: 166920192 : CURP CUXV991213HNERXC06" at bounding box center [188, 178] width 91 height 13
copy p "CUXV991213HNERXC06"
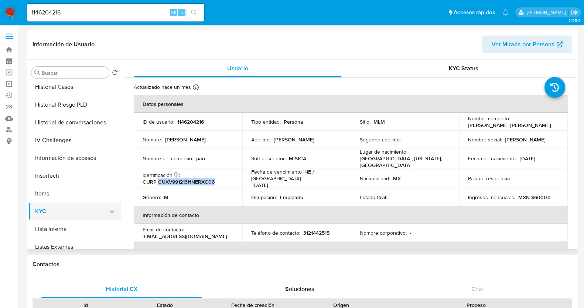
scroll to position [231, 0]
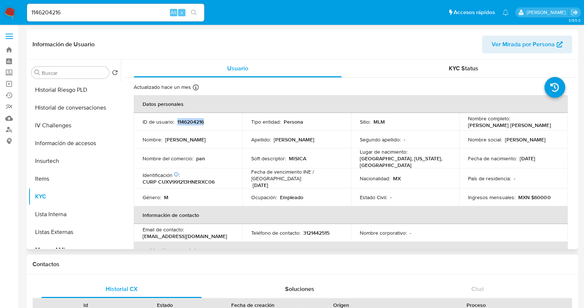
drag, startPoint x: 207, startPoint y: 121, endPoint x: 177, endPoint y: 122, distance: 30.4
click at [177, 122] on div "ID de usuario : 1146204216" at bounding box center [188, 121] width 91 height 7
copy p "1146204216"
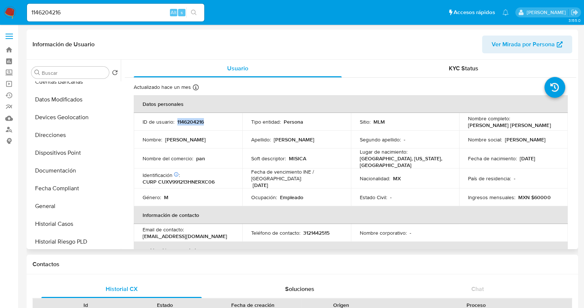
scroll to position [107, 0]
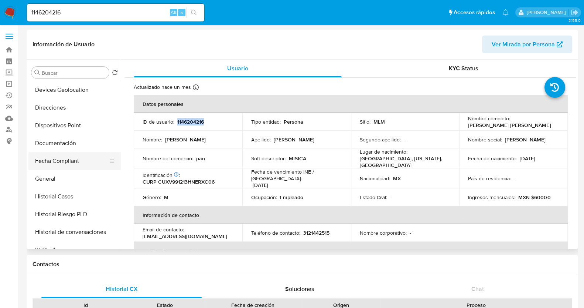
click at [65, 166] on button "Fecha Compliant" at bounding box center [71, 161] width 87 height 18
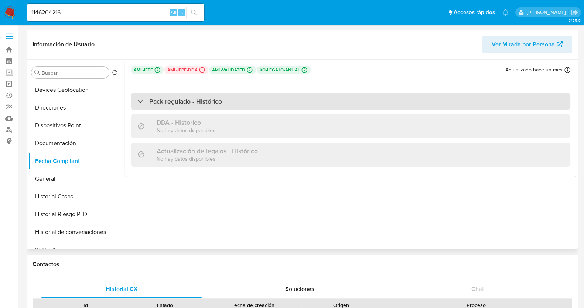
click at [144, 101] on div "Pack regulado - Histórico" at bounding box center [180, 101] width 85 height 8
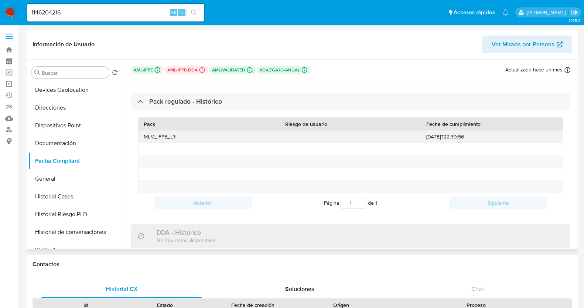
drag, startPoint x: 495, startPoint y: 136, endPoint x: 426, endPoint y: 138, distance: 68.8
click at [426, 138] on div "2022-08-29T22:30:56" at bounding box center [492, 136] width 142 height 12
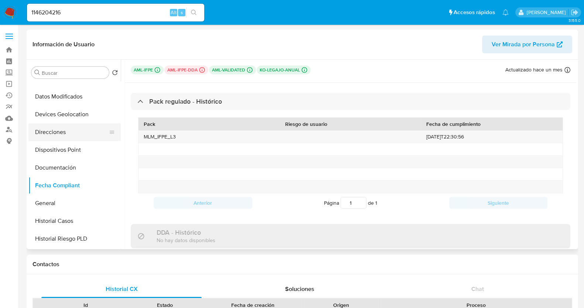
scroll to position [153, 0]
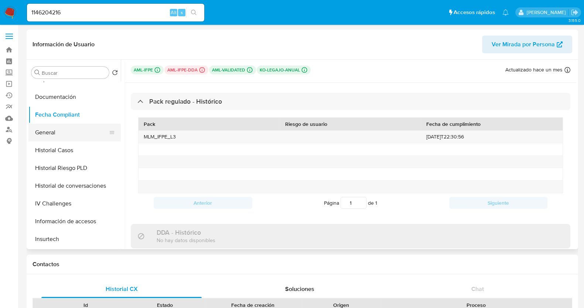
click at [59, 135] on button "General" at bounding box center [71, 132] width 87 height 18
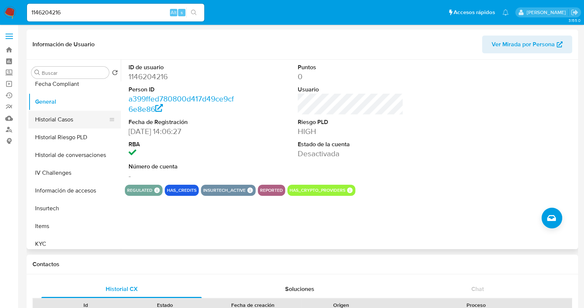
scroll to position [184, 0]
click at [44, 241] on button "KYC" at bounding box center [71, 243] width 87 height 18
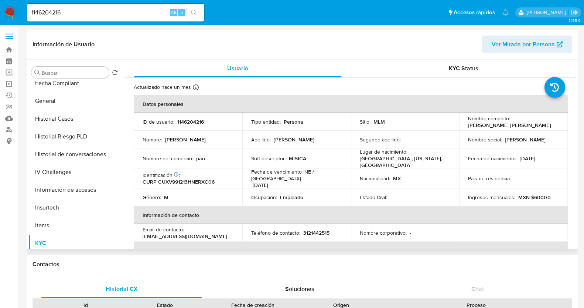
drag, startPoint x: 535, startPoint y: 125, endPoint x: 467, endPoint y: 125, distance: 68.0
click at [468, 125] on div "Nombre completo : Victor Manuel Cruz Contreras" at bounding box center [513, 121] width 91 height 13
copy p "[PERSON_NAME]"
drag, startPoint x: 214, startPoint y: 176, endPoint x: 159, endPoint y: 176, distance: 55.5
click at [159, 178] on p "CURP CUXV991213HNERXC06" at bounding box center [179, 181] width 72 height 7
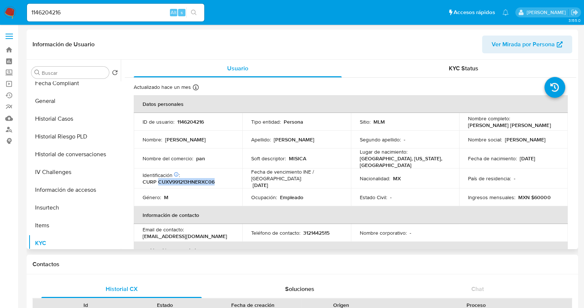
copy p "CUXV991213HNERXC06"
drag, startPoint x: 544, startPoint y: 158, endPoint x: 518, endPoint y: 159, distance: 26.3
click at [518, 159] on div "Fecha de nacimiento : 13/12/1999" at bounding box center [513, 158] width 91 height 7
copy p "13/12/1999"
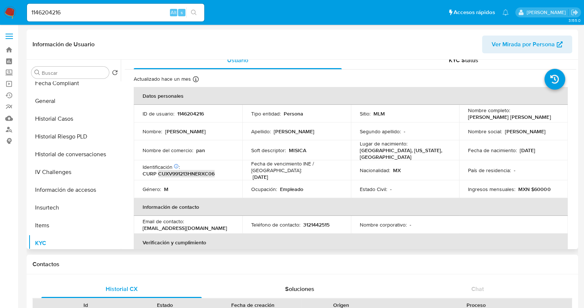
scroll to position [0, 0]
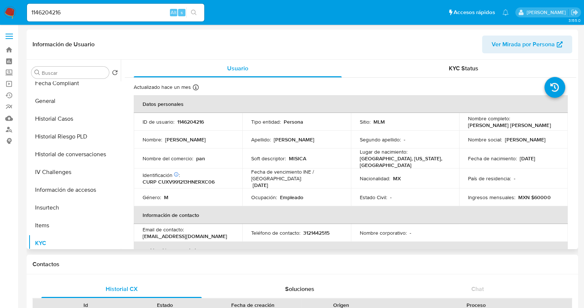
click at [439, 160] on div "Lugar de nacimiento : estados unidos, nevada, las vegas" at bounding box center [405, 158] width 91 height 20
click at [436, 163] on div "Lugar de nacimiento : estados unidos, nevada, las vegas" at bounding box center [405, 158] width 91 height 20
drag, startPoint x: 312, startPoint y: 191, endPoint x: 278, endPoint y: 191, distance: 34.4
click at [278, 194] on div "Ocupación : Empleado" at bounding box center [296, 197] width 91 height 7
copy div "Empleado"
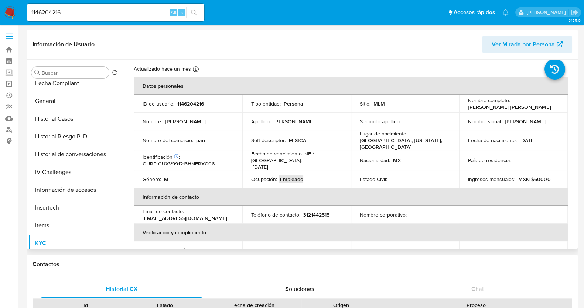
scroll to position [46, 0]
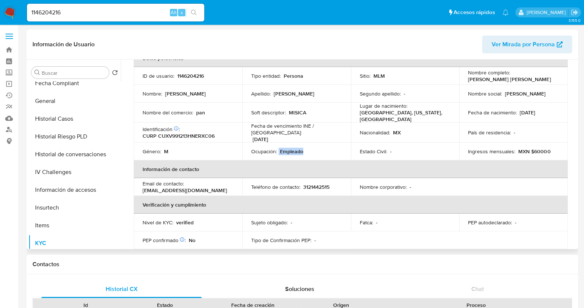
click at [502, 52] on span "Ver Mirada por Persona" at bounding box center [523, 44] width 63 height 18
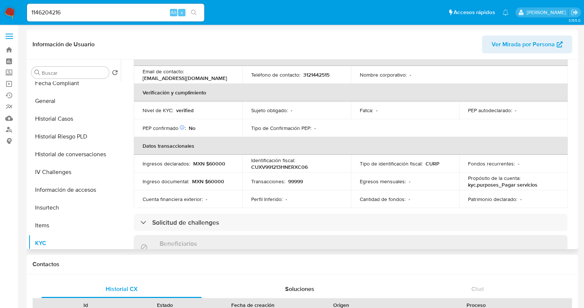
scroll to position [128, 0]
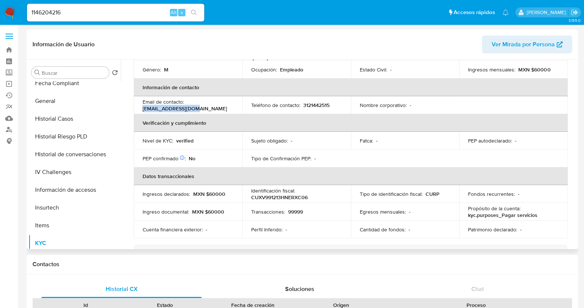
drag, startPoint x: 200, startPoint y: 101, endPoint x: 141, endPoint y: 106, distance: 58.6
click at [141, 106] on td "Email de contacto : vicmanx22@gmail.com" at bounding box center [188, 105] width 109 height 18
copy p "vicmanx22@gmail.com"
drag, startPoint x: 337, startPoint y: 102, endPoint x: 303, endPoint y: 102, distance: 33.6
click at [303, 102] on div "Teléfono de contacto : 3121442515" at bounding box center [296, 105] width 91 height 7
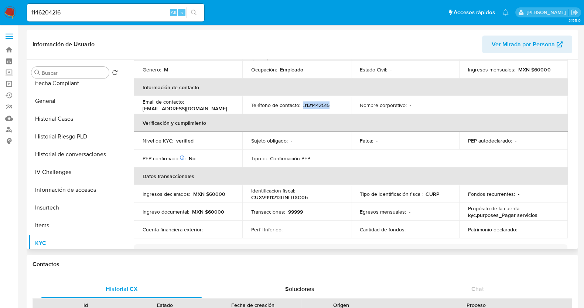
copy p "3121442515"
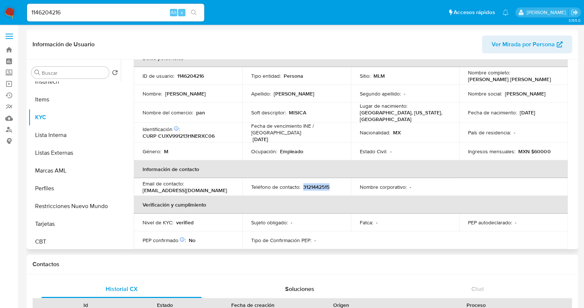
scroll to position [312, 0]
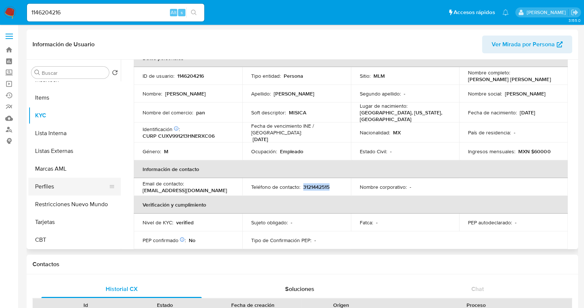
click at [57, 185] on button "Perfiles" at bounding box center [71, 186] width 87 height 18
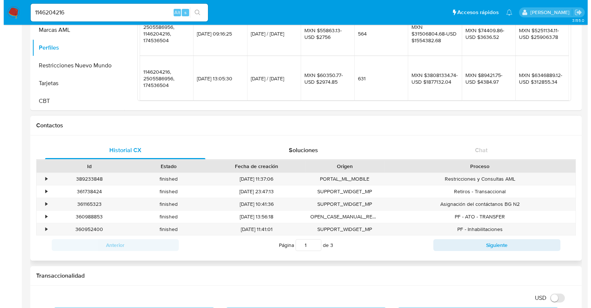
scroll to position [0, 0]
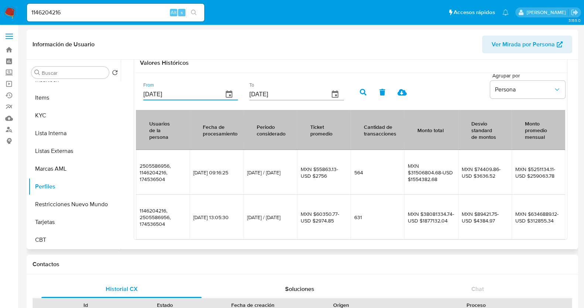
click at [190, 90] on input "[DATE]" at bounding box center [180, 94] width 74 height 12
click at [223, 89] on button "button" at bounding box center [229, 94] width 18 height 18
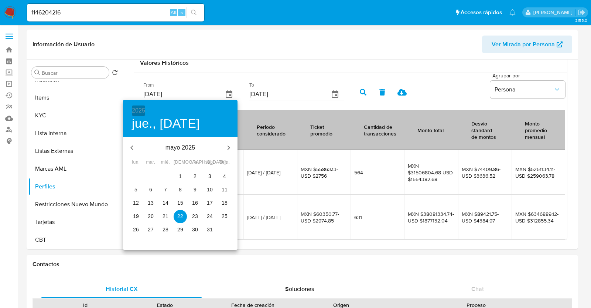
click at [142, 109] on h6 "2025" at bounding box center [138, 110] width 13 height 10
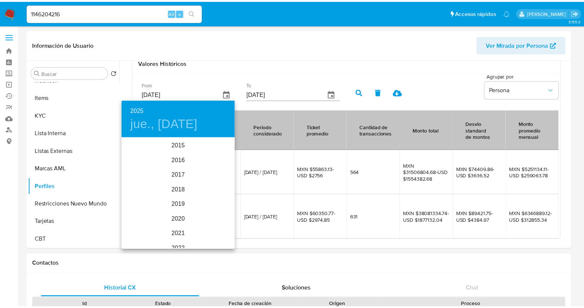
scroll to position [104, 0]
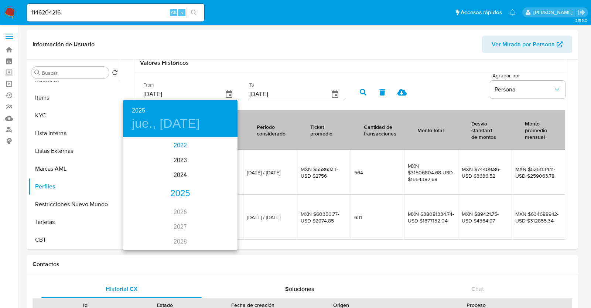
click at [185, 147] on div "2022" at bounding box center [180, 145] width 115 height 15
type input "22/05/2022"
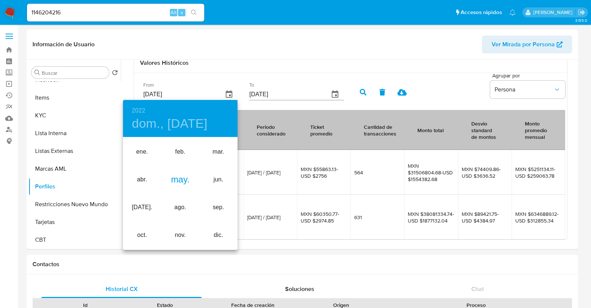
click at [188, 186] on div "may." at bounding box center [180, 180] width 38 height 28
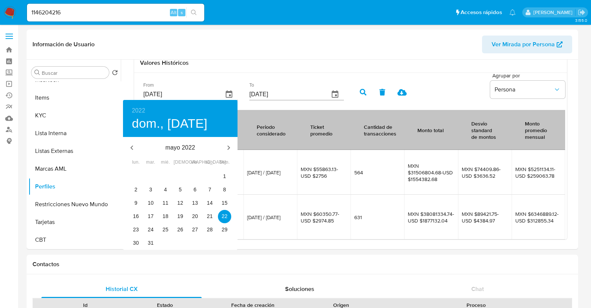
click at [310, 109] on div at bounding box center [295, 154] width 591 height 308
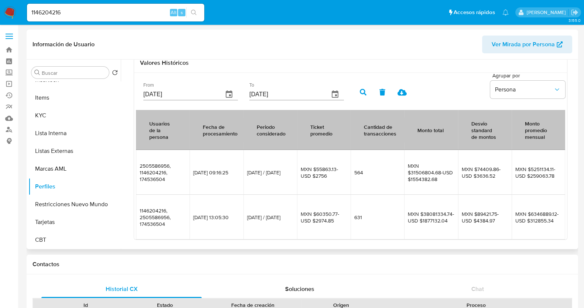
click at [361, 97] on button "button" at bounding box center [363, 92] width 19 height 18
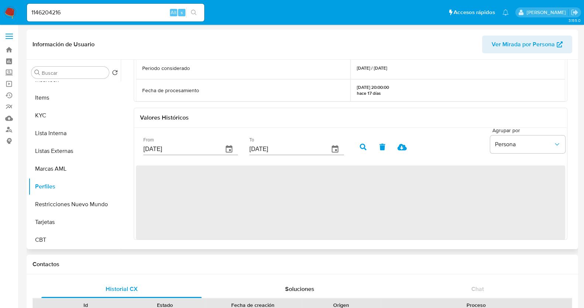
scroll to position [190, 0]
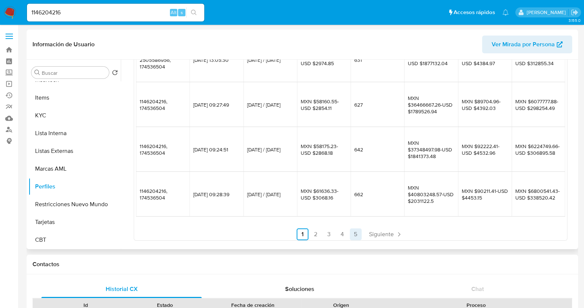
click at [352, 231] on link "5" at bounding box center [356, 234] width 12 height 12
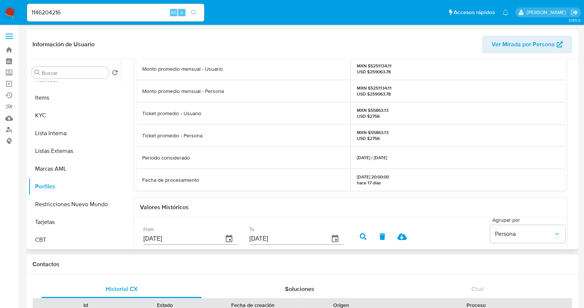
scroll to position [139, 0]
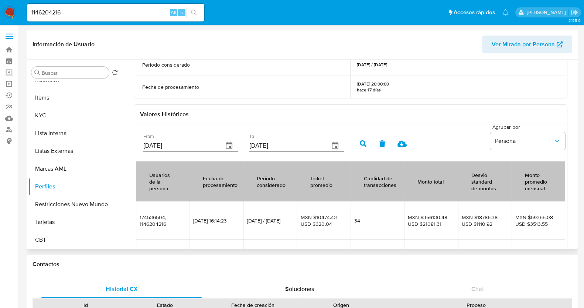
click at [401, 143] on icon at bounding box center [402, 143] width 9 height 7
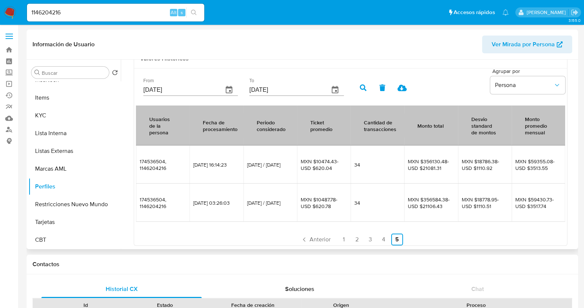
scroll to position [200, 0]
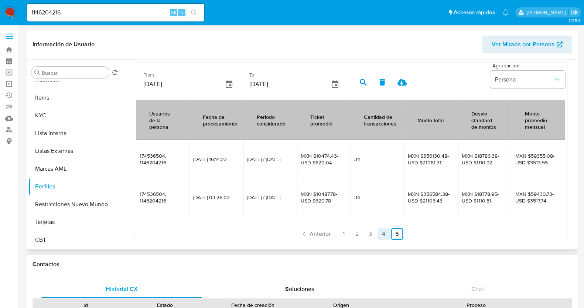
click at [380, 234] on link "4" at bounding box center [384, 234] width 12 height 12
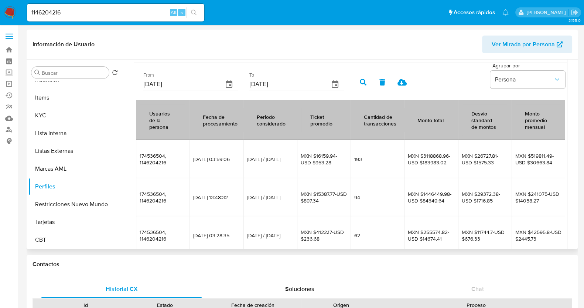
click at [369, 236] on span "62" at bounding box center [378, 235] width 46 height 7
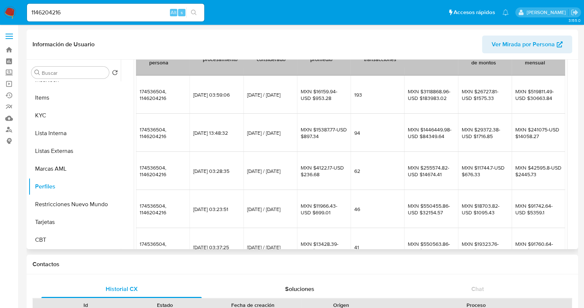
scroll to position [314, 0]
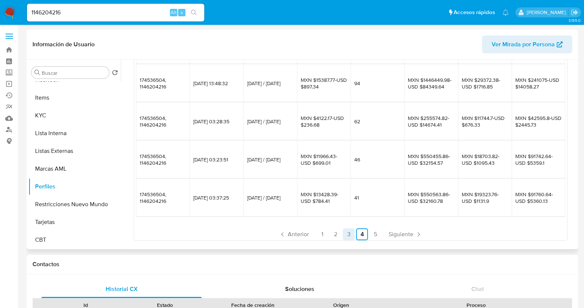
click at [348, 234] on link "3" at bounding box center [349, 234] width 12 height 12
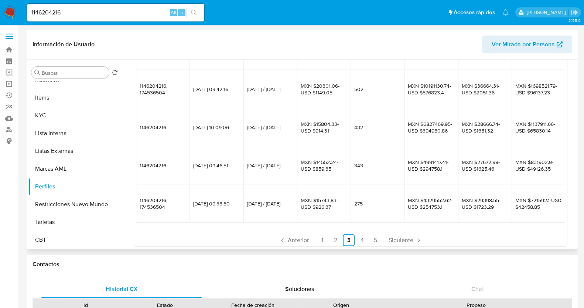
scroll to position [321, 0]
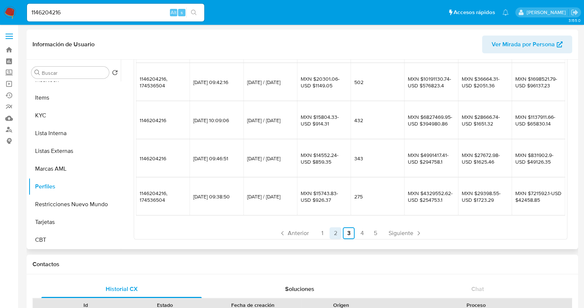
click at [334, 228] on link "2" at bounding box center [336, 233] width 12 height 12
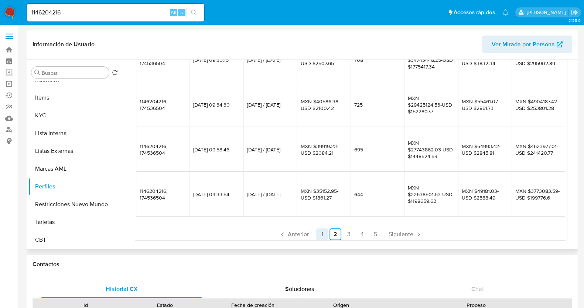
click at [318, 233] on link "1" at bounding box center [322, 234] width 12 height 12
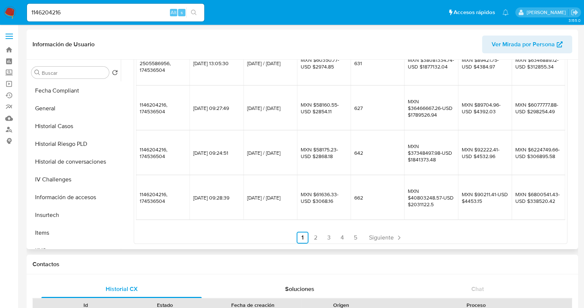
scroll to position [173, 0]
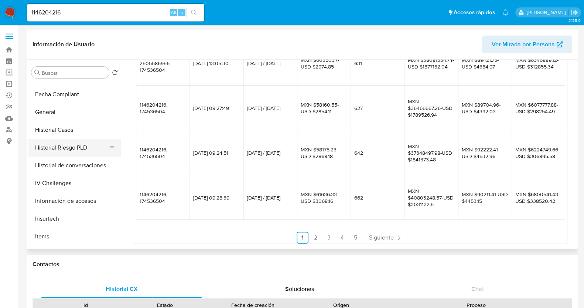
click at [76, 145] on button "Historial Riesgo PLD" at bounding box center [71, 148] width 87 height 18
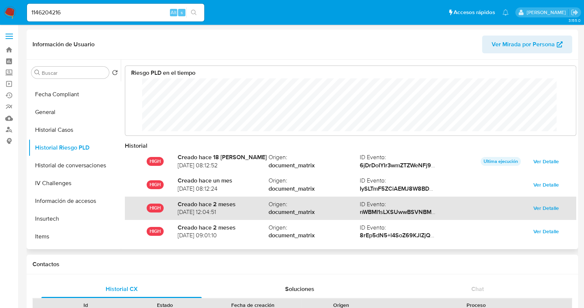
scroll to position [39, 0]
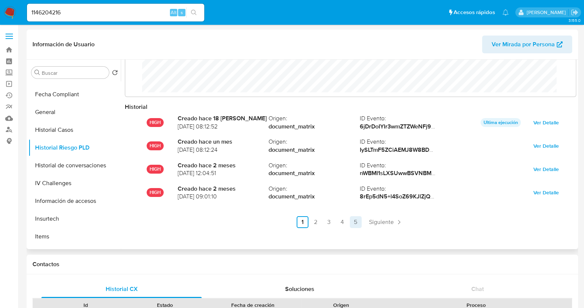
click at [355, 221] on link "5" at bounding box center [356, 222] width 12 height 12
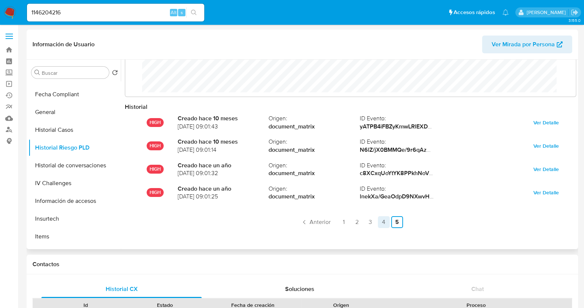
click at [381, 226] on link "4" at bounding box center [384, 222] width 12 height 12
click at [349, 224] on link "3" at bounding box center [349, 222] width 12 height 12
click at [335, 224] on link "2" at bounding box center [336, 222] width 12 height 12
click at [326, 221] on link "1" at bounding box center [322, 222] width 12 height 12
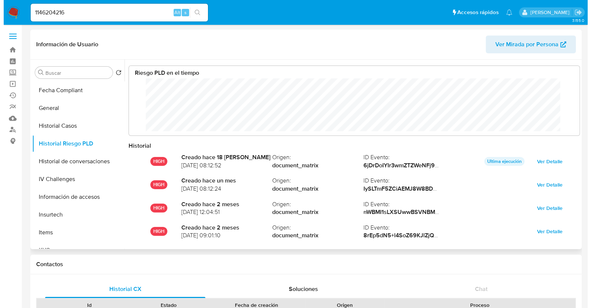
scroll to position [179, 0]
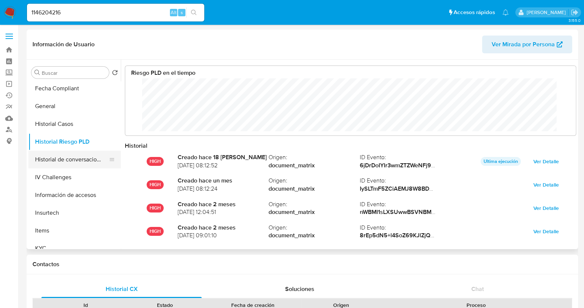
click at [76, 165] on button "Historial de conversaciones" at bounding box center [71, 159] width 87 height 18
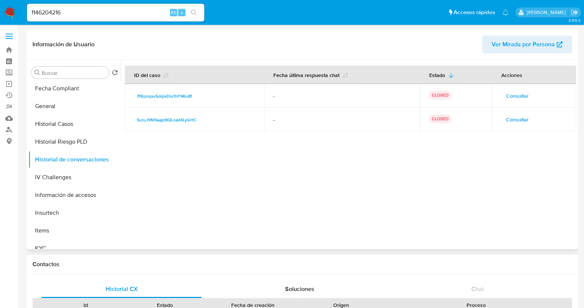
click at [514, 121] on span "Consultar" at bounding box center [517, 119] width 23 height 10
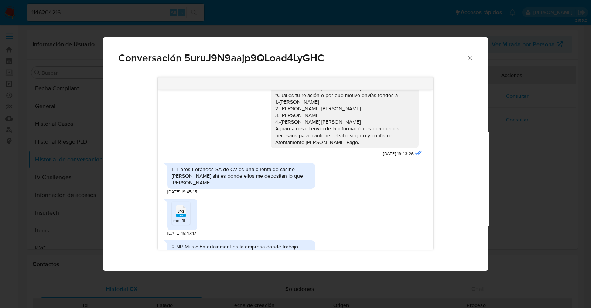
scroll to position [0, 0]
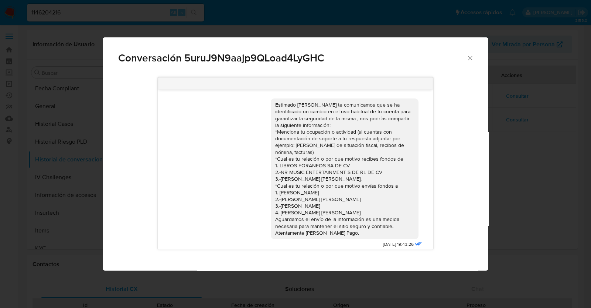
click at [466, 60] on span "Conversación 5uruJ9N9aajp9QLoad4LyGHC" at bounding box center [292, 58] width 349 height 10
click at [471, 63] on div "Conversación 5uruJ9N9aajp9QLoad4LyGHC" at bounding box center [296, 54] width 386 height 35
click at [470, 58] on icon "Cerrar" at bounding box center [470, 58] width 4 height 4
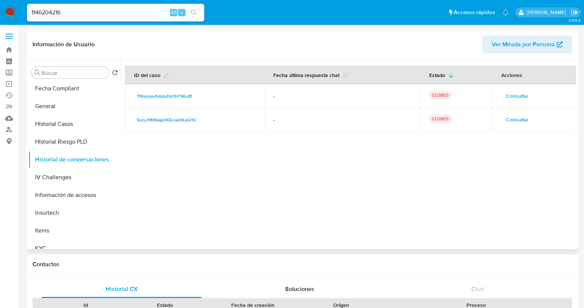
click at [510, 95] on span "Consultar" at bounding box center [517, 96] width 23 height 10
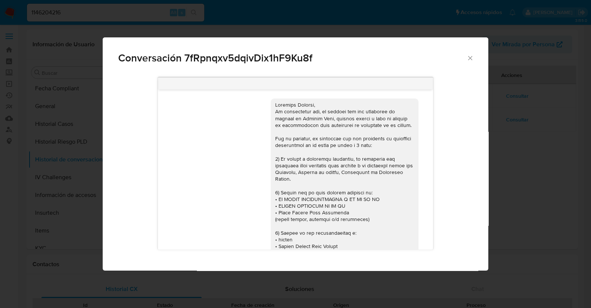
click at [466, 59] on span "Conversación 7fRpnqxv5dqivDix1hF9Ku8f" at bounding box center [292, 58] width 349 height 10
click at [470, 58] on icon "Cerrar" at bounding box center [470, 57] width 7 height 7
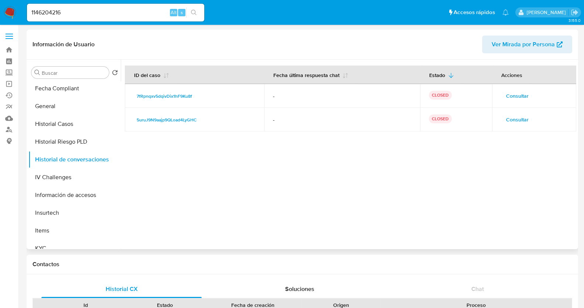
click at [522, 93] on span "Consultar" at bounding box center [517, 96] width 23 height 10
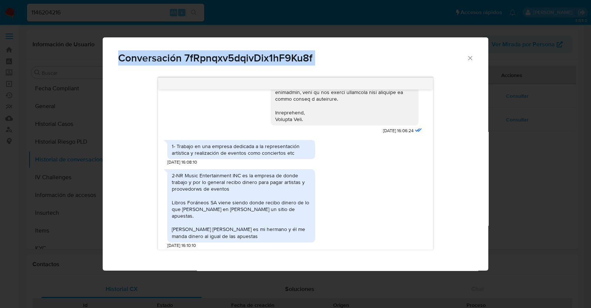
scroll to position [348, 0]
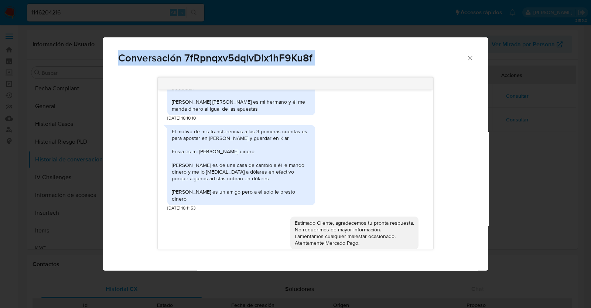
drag, startPoint x: 188, startPoint y: 95, endPoint x: 366, endPoint y: 325, distance: 290.9
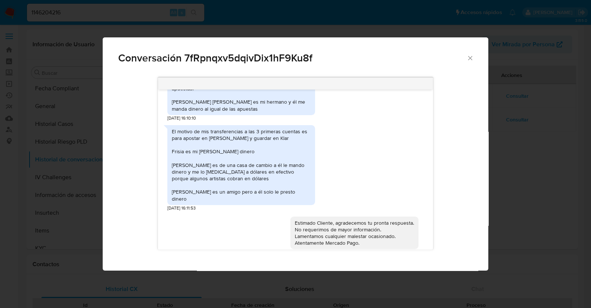
click at [416, 234] on div "Estimado Cliente, agradecemos tu pronta respuesta. No requerimos de mayor infor…" at bounding box center [357, 235] width 133 height 49
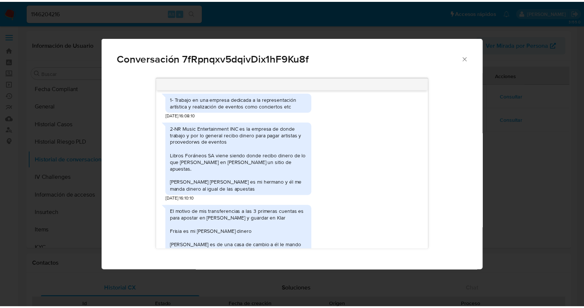
scroll to position [277, 0]
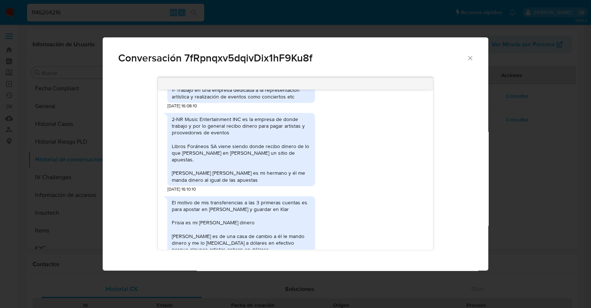
click at [474, 57] on div "Conversación 7fRpnqxv5dqivDix1hF9Ku8f" at bounding box center [296, 54] width 386 height 35
click at [472, 58] on icon "Cerrar" at bounding box center [470, 57] width 7 height 7
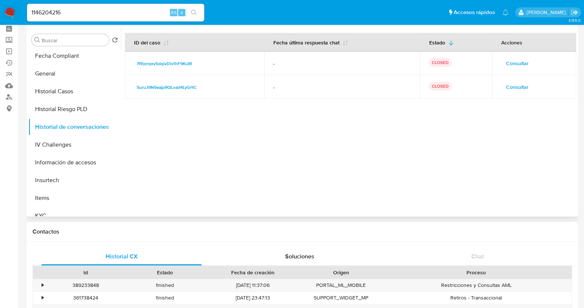
scroll to position [46, 0]
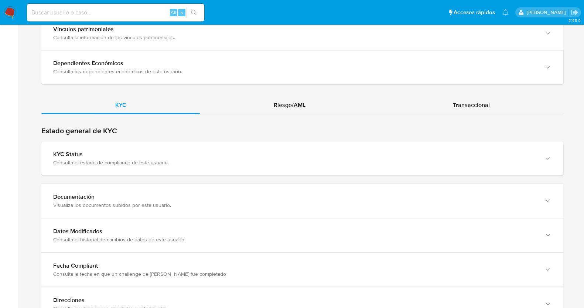
scroll to position [704, 0]
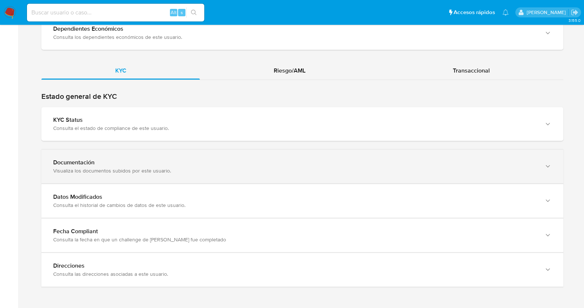
click at [186, 171] on div "Visualiza los documentos subidos por este usuario." at bounding box center [295, 170] width 484 height 7
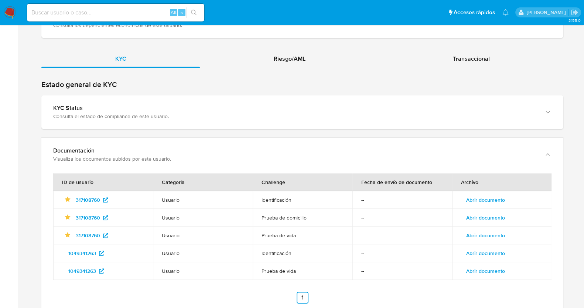
scroll to position [848, 0]
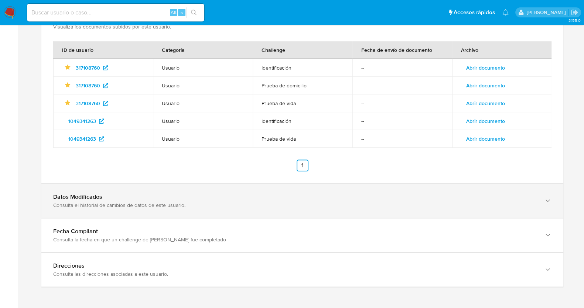
click at [139, 202] on div "Consulta el historial de cambios de datos de este usuario." at bounding box center [295, 204] width 484 height 7
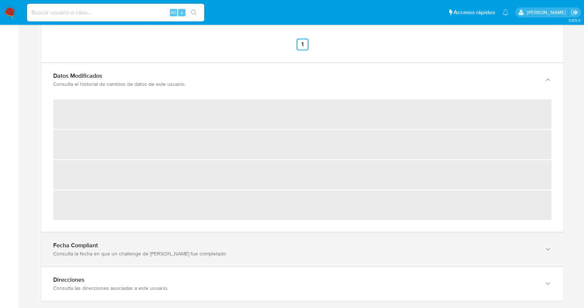
scroll to position [983, 0]
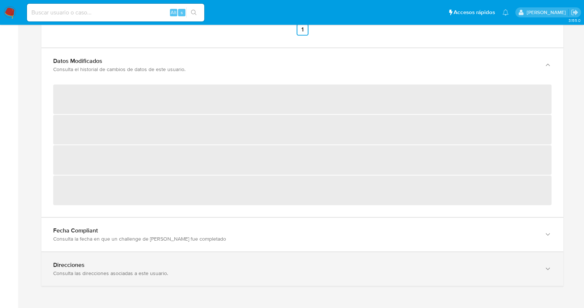
click at [110, 273] on div "Consulta las direcciones asociadas a este usuario." at bounding box center [295, 272] width 484 height 7
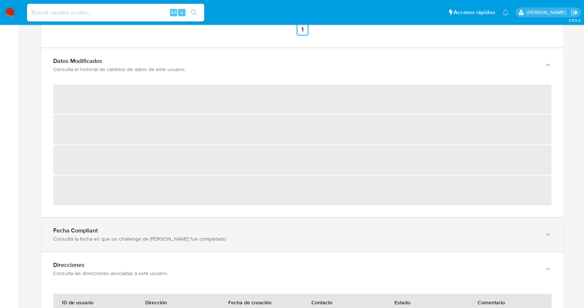
click at [122, 82] on div "Fecha Compliant Consulta la fecha en que un challenge de [PERSON_NAME] fue comp…" at bounding box center [302, 65] width 522 height 34
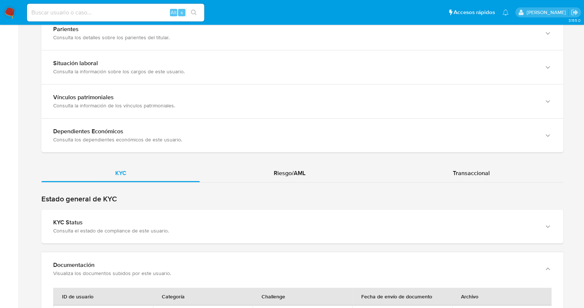
scroll to position [557, 0]
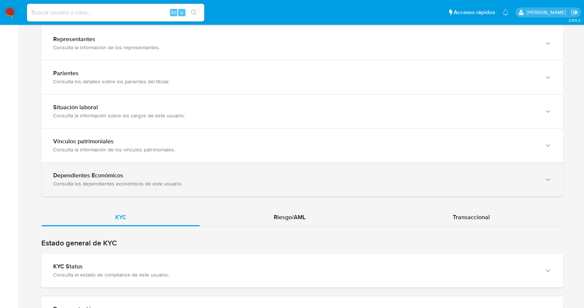
click at [548, 173] on div "button" at bounding box center [547, 179] width 9 height 15
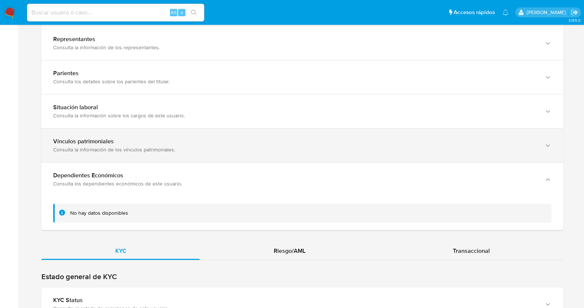
click at [543, 150] on div "button" at bounding box center [547, 145] width 9 height 15
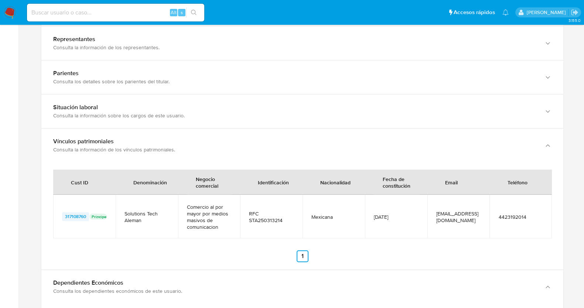
click at [78, 217] on span "317108760" at bounding box center [75, 216] width 21 height 9
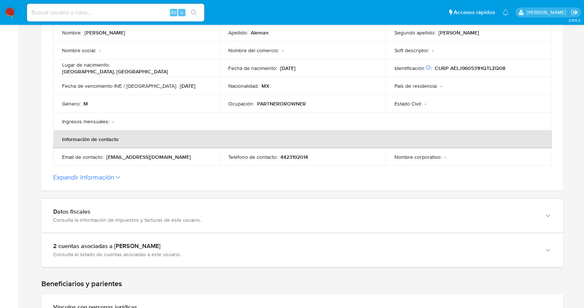
scroll to position [0, 0]
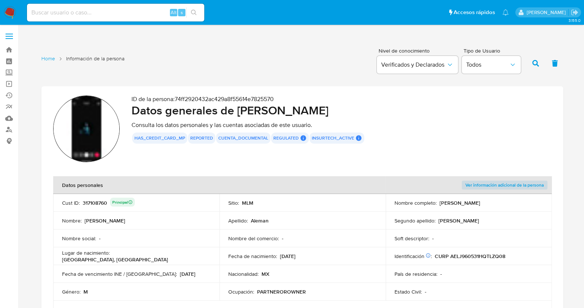
click at [11, 36] on span at bounding box center [9, 36] width 7 height 1
click at [0, 0] on input "checkbox" at bounding box center [0, 0] width 0 height 0
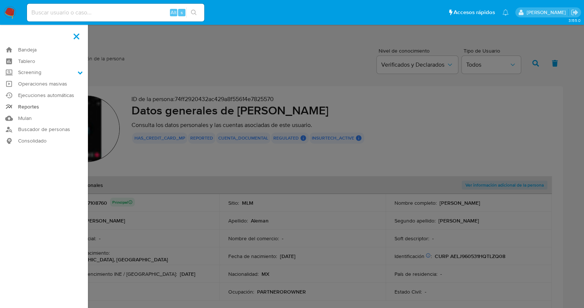
click at [31, 108] on link "Reportes" at bounding box center [44, 106] width 88 height 11
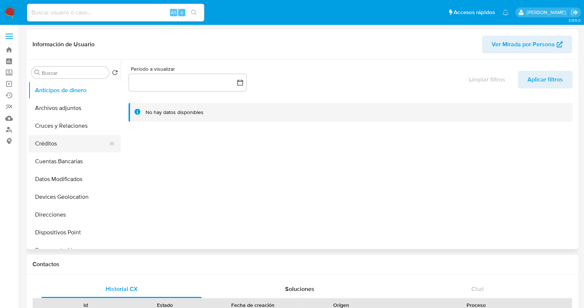
select select "10"
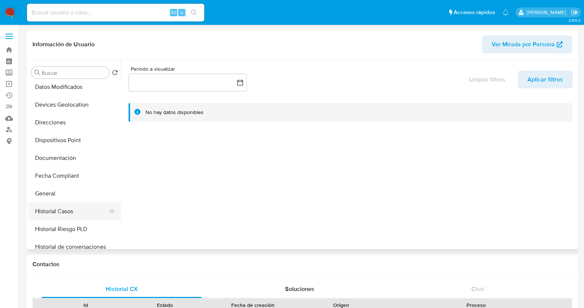
scroll to position [139, 0]
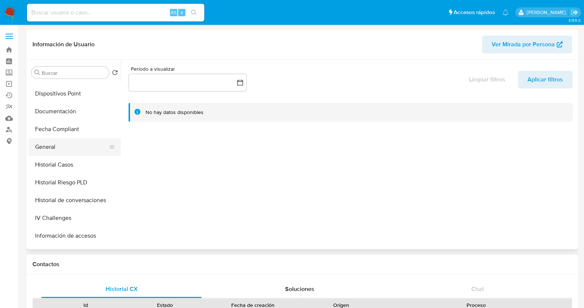
click at [57, 147] on button "General" at bounding box center [71, 147] width 87 height 18
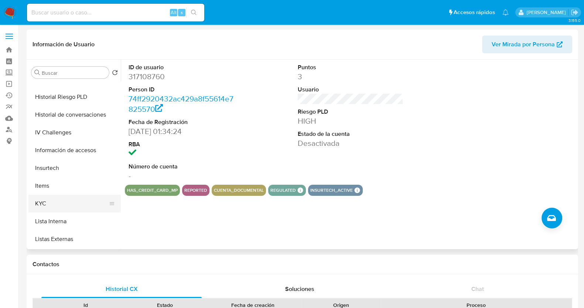
scroll to position [231, 0]
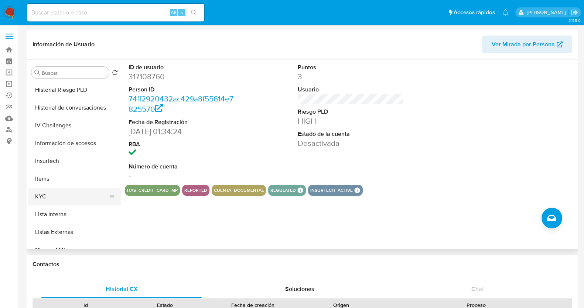
click at [57, 195] on button "KYC" at bounding box center [71, 196] width 87 height 18
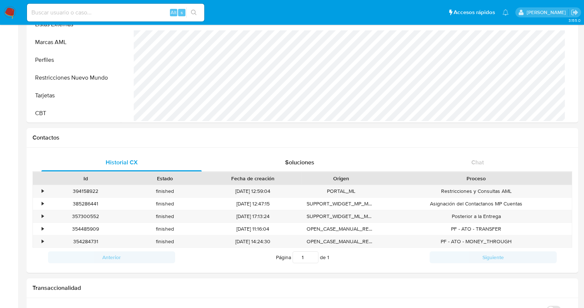
scroll to position [0, 0]
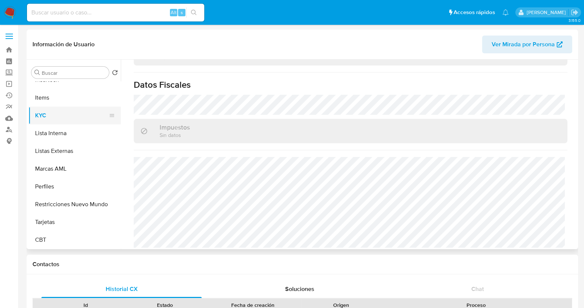
click at [44, 114] on button "KYC" at bounding box center [71, 115] width 87 height 18
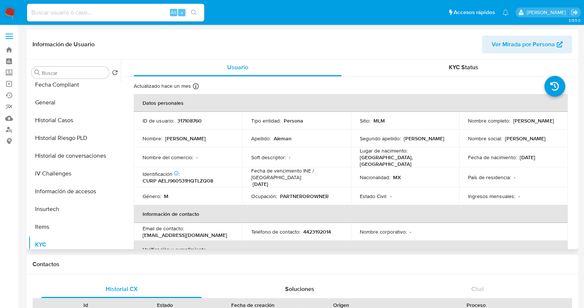
scroll to position [184, 0]
click at [73, 155] on button "Historial de conversaciones" at bounding box center [71, 155] width 87 height 18
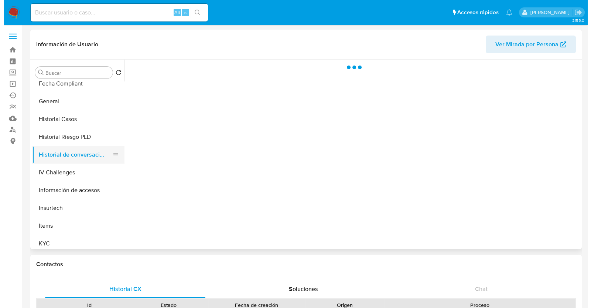
scroll to position [0, 0]
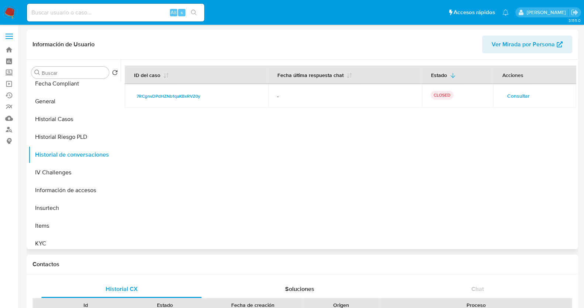
click at [514, 93] on span "Consultar" at bounding box center [519, 96] width 23 height 10
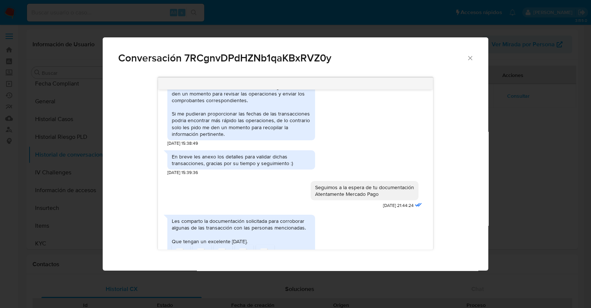
scroll to position [841, 0]
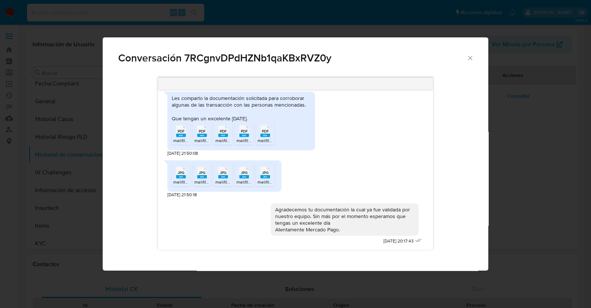
drag, startPoint x: 292, startPoint y: 78, endPoint x: 270, endPoint y: 86, distance: 23.0
click at [270, 86] on div "Comunicación" at bounding box center [295, 84] width 275 height 12
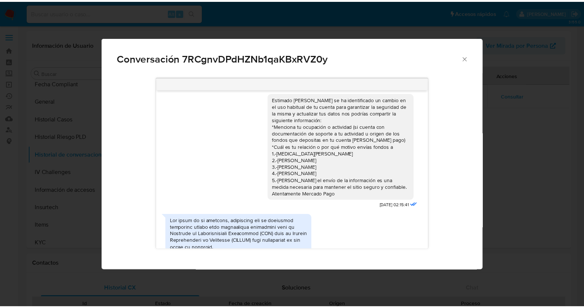
scroll to position [0, 0]
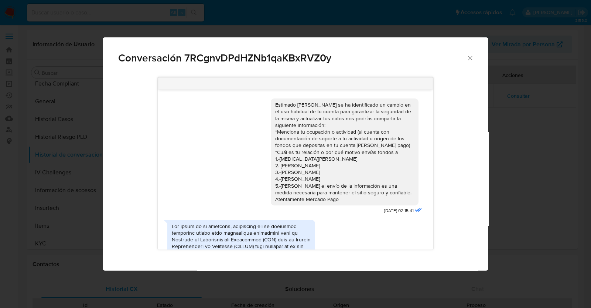
click at [63, 138] on div "Conversación 7RCgnvDPdHZNb1qaKBxRVZ0y Estimado [PERSON_NAME] se ha identificado…" at bounding box center [295, 154] width 591 height 308
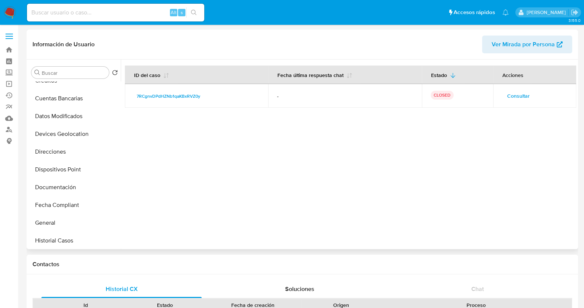
scroll to position [46, 0]
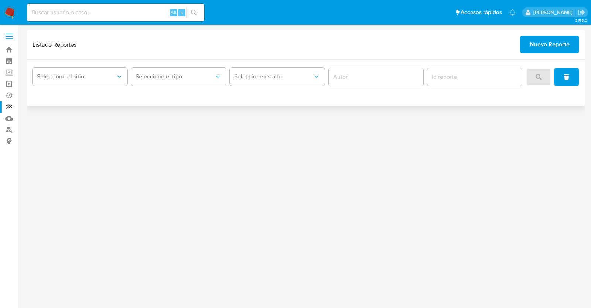
click at [550, 37] on span "Nuevo Reporte" at bounding box center [550, 44] width 40 height 16
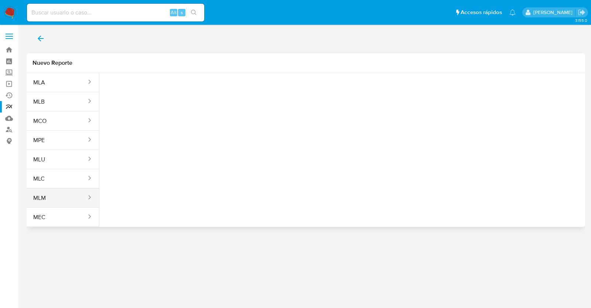
click at [41, 198] on button "MLM" at bounding box center [57, 198] width 61 height 18
click at [175, 88] on button "Seleccione una opcion" at bounding box center [145, 93] width 81 height 18
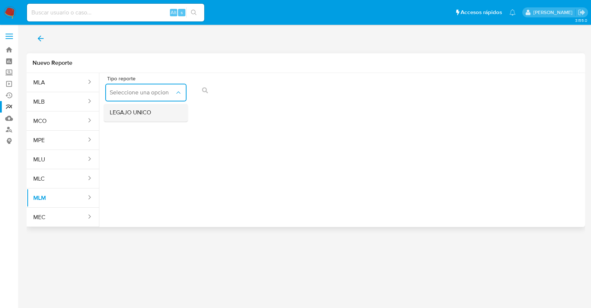
click at [133, 115] on span "LEGAJO UNICO" at bounding box center [130, 112] width 41 height 7
click at [229, 86] on button "RFC" at bounding box center [233, 93] width 81 height 18
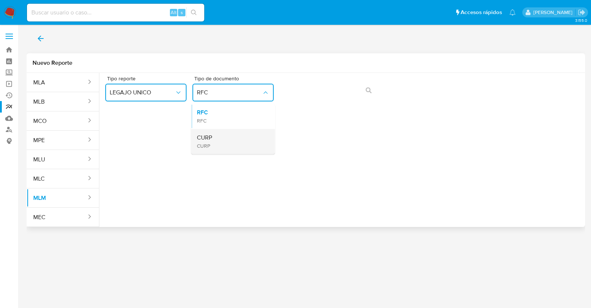
click at [208, 141] on span "CURP" at bounding box center [204, 137] width 15 height 7
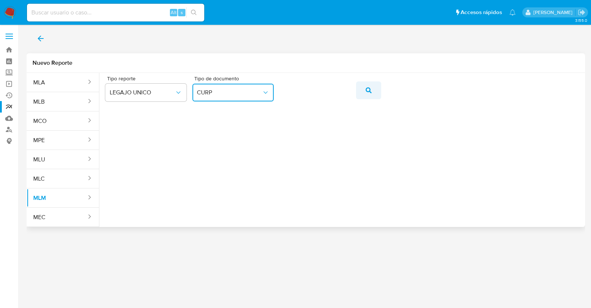
click at [369, 93] on icon "action-search" at bounding box center [369, 90] width 6 height 6
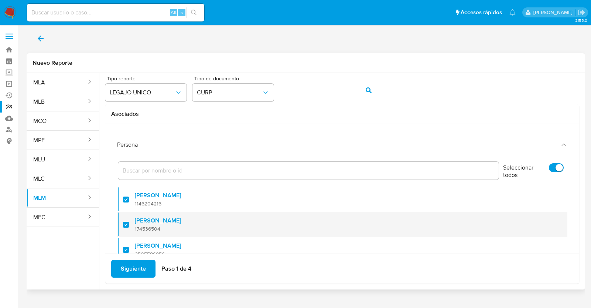
click at [126, 225] on div at bounding box center [129, 224] width 12 height 17
checkbox input "false"
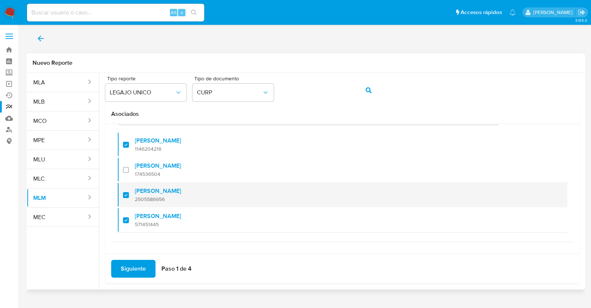
click at [128, 195] on div at bounding box center [129, 194] width 12 height 17
checkbox input "false"
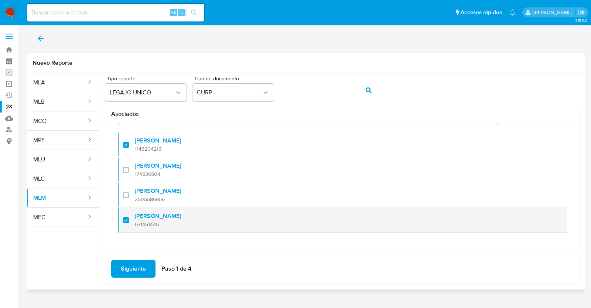
click at [124, 230] on li "[PERSON_NAME] 571451445" at bounding box center [342, 220] width 451 height 26
checkbox input "false"
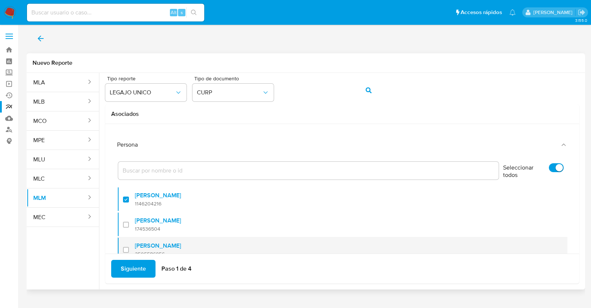
scroll to position [0, 0]
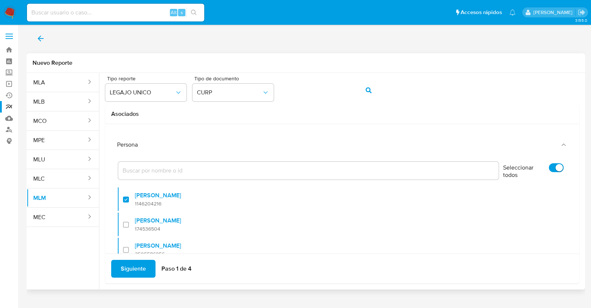
click at [140, 269] on span "Siguiente" at bounding box center [133, 268] width 25 height 16
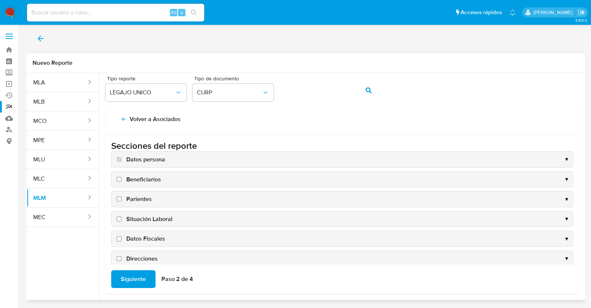
click at [122, 172] on div "Beneficiarios ▼" at bounding box center [343, 180] width 462 height 16
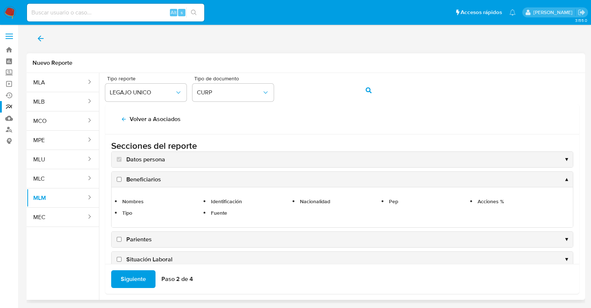
click at [120, 182] on label "Beneficiarios" at bounding box center [138, 179] width 46 height 8
click at [120, 182] on input "Beneficiarios" at bounding box center [119, 179] width 5 height 5
checkbox input "true"
click at [119, 241] on label "Parientes" at bounding box center [133, 239] width 37 height 8
click at [119, 241] on input "Parientes" at bounding box center [119, 239] width 5 height 5
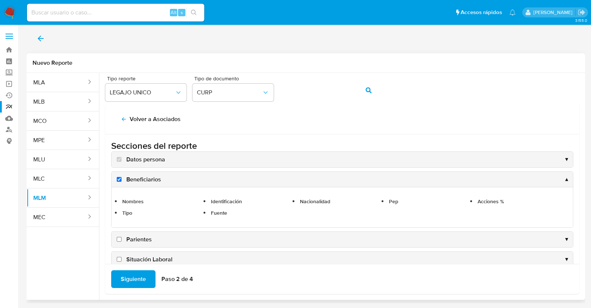
checkbox input "true"
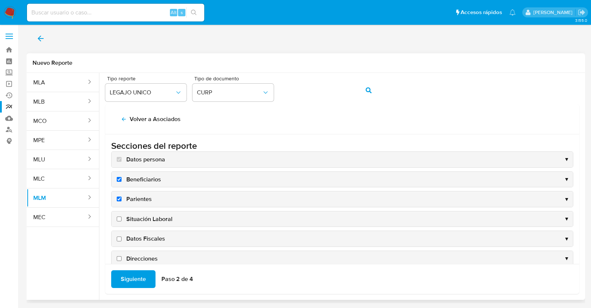
click at [120, 219] on input "Situación Laboral" at bounding box center [119, 218] width 5 height 5
checkbox input "true"
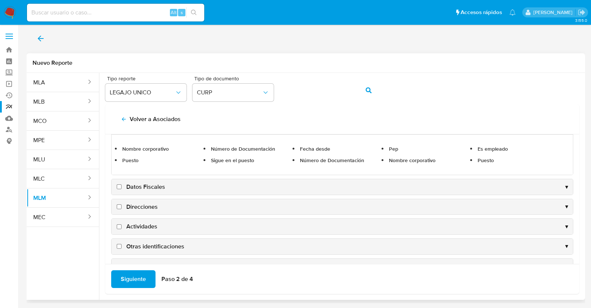
scroll to position [46, 0]
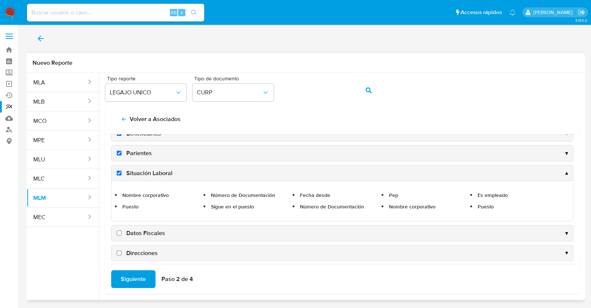
click at [121, 231] on input "Datos Fiscales" at bounding box center [119, 232] width 5 height 5
checkbox input "true"
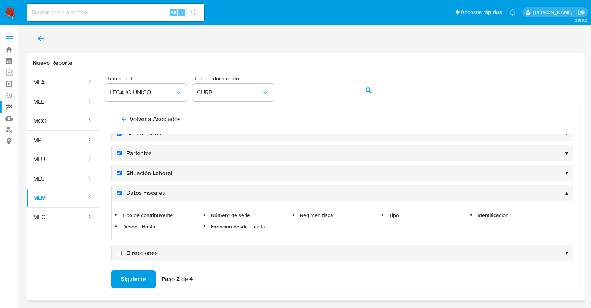
click at [120, 251] on input "Direcciones" at bounding box center [119, 252] width 5 height 5
checkbox input "true"
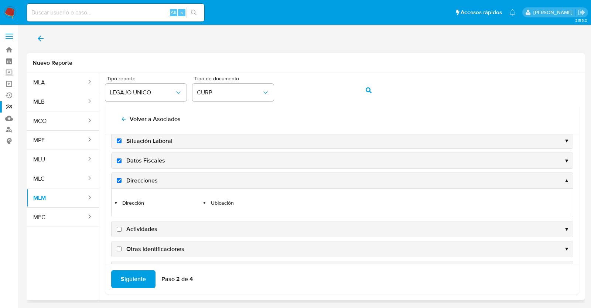
scroll to position [92, 0]
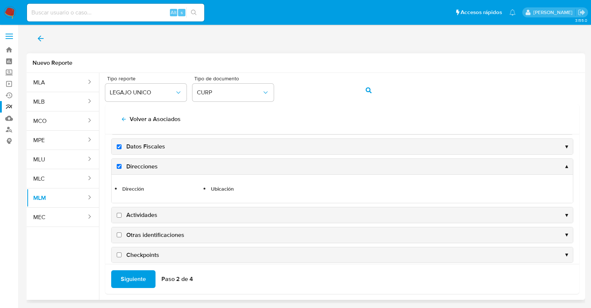
click at [118, 213] on input "Actividades" at bounding box center [119, 215] width 5 height 5
checkbox input "true"
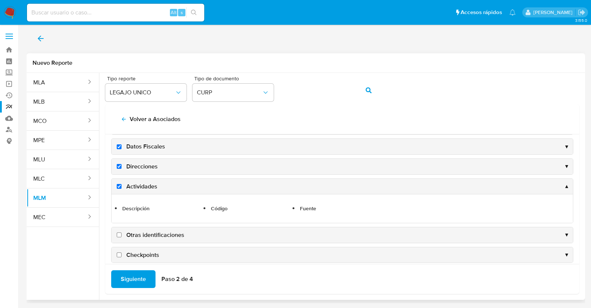
click at [117, 235] on input "Otras identificaciones" at bounding box center [119, 234] width 5 height 5
checkbox input "true"
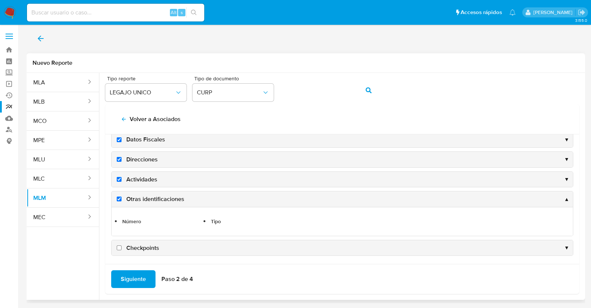
scroll to position [99, 0]
click at [119, 245] on input "Checkpoints" at bounding box center [119, 247] width 5 height 5
checkbox input "true"
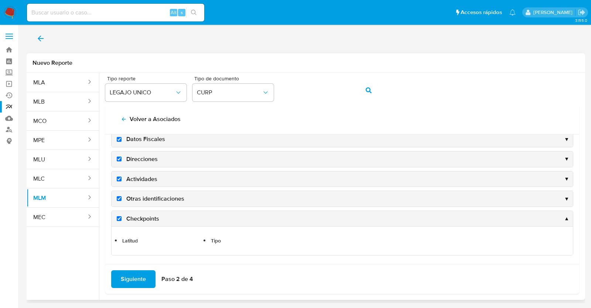
click at [138, 276] on span "Siguiente" at bounding box center [133, 279] width 25 height 16
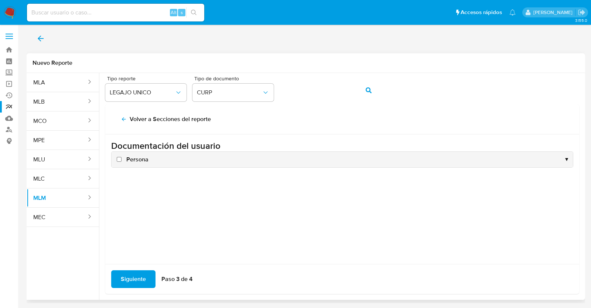
scroll to position [0, 0]
click at [118, 160] on input "Persona" at bounding box center [119, 159] width 5 height 5
checkbox input "true"
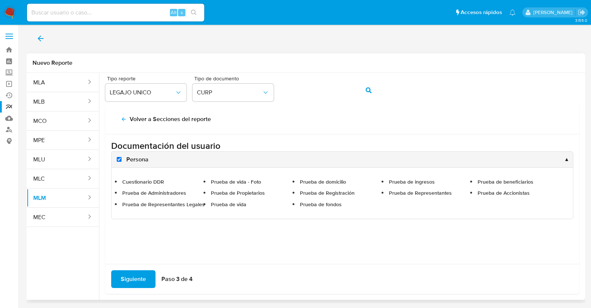
click at [135, 282] on span "Siguiente" at bounding box center [133, 279] width 25 height 16
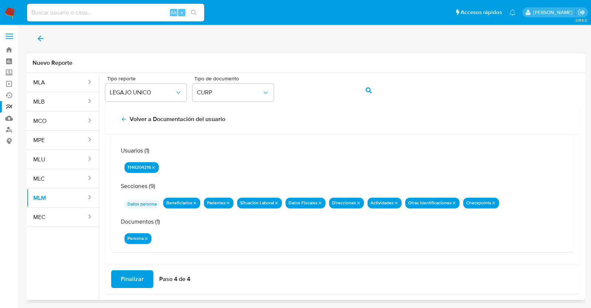
scroll to position [24, 0]
click at [140, 279] on span "Finalizar" at bounding box center [132, 279] width 23 height 16
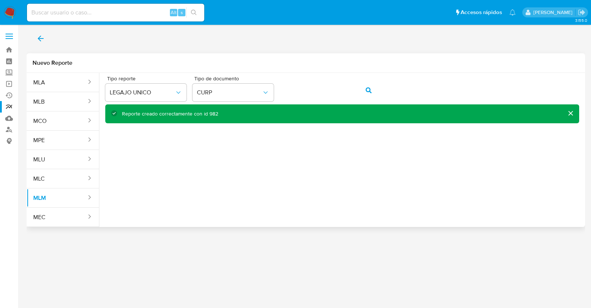
click at [43, 38] on icon "back" at bounding box center [40, 38] width 9 height 9
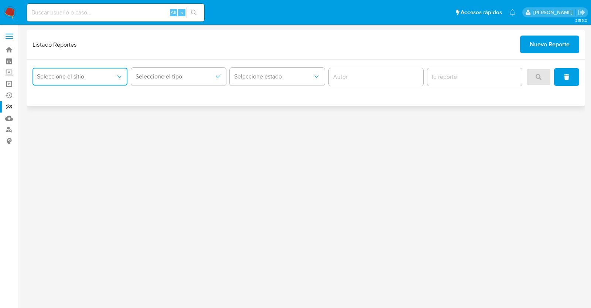
click at [116, 76] on icon "site_id" at bounding box center [119, 76] width 7 height 7
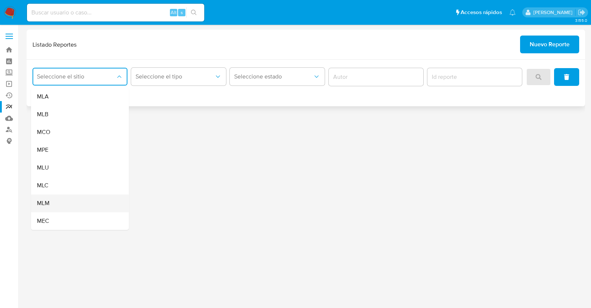
click at [60, 206] on div "MLM" at bounding box center [78, 203] width 82 height 18
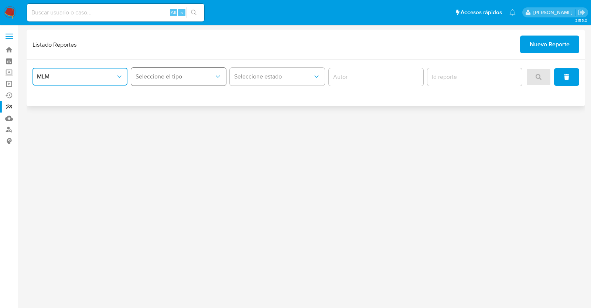
click at [206, 78] on span "Seleccione el tipo" at bounding box center [175, 76] width 79 height 7
click at [193, 112] on div "LEGAJO UNICO" at bounding box center [177, 114] width 82 height 18
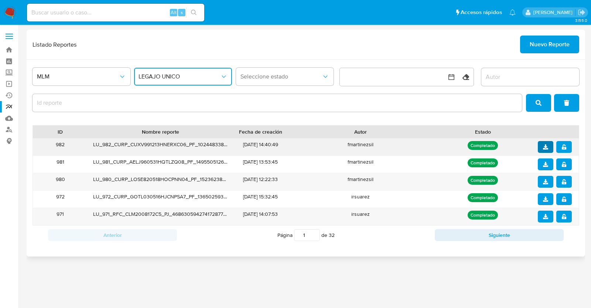
click at [547, 149] on icon "download" at bounding box center [545, 146] width 5 height 5
click at [567, 146] on icon "notify_security" at bounding box center [564, 146] width 5 height 5
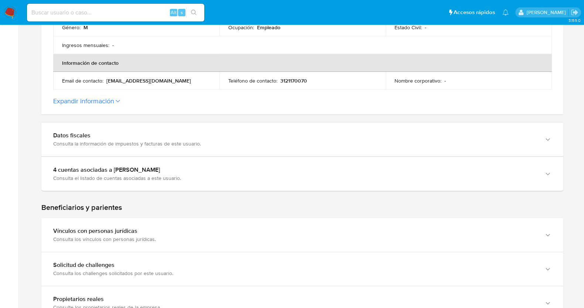
scroll to position [263, 0]
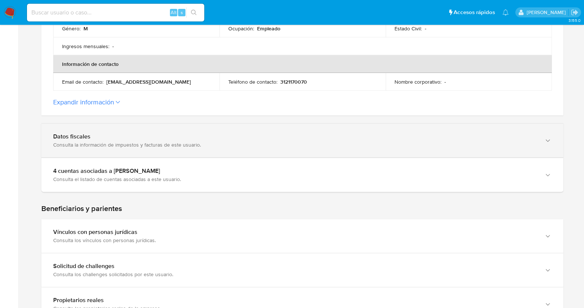
click at [436, 135] on div "Datos fiscales" at bounding box center [295, 136] width 484 height 7
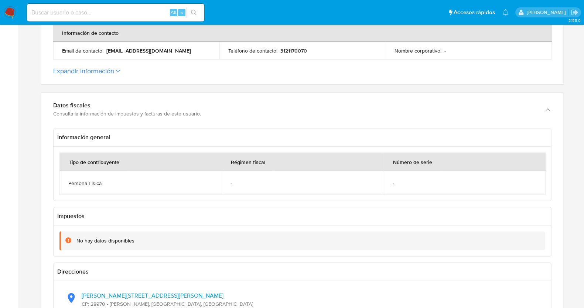
scroll to position [297, 0]
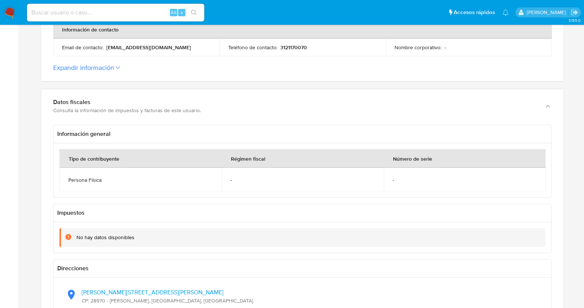
click at [116, 67] on icon at bounding box center [118, 67] width 4 height 3
click at [114, 67] on button "Expandir información" at bounding box center [83, 68] width 61 height 8
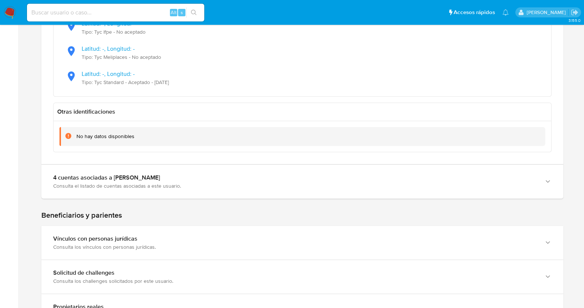
scroll to position [847, 0]
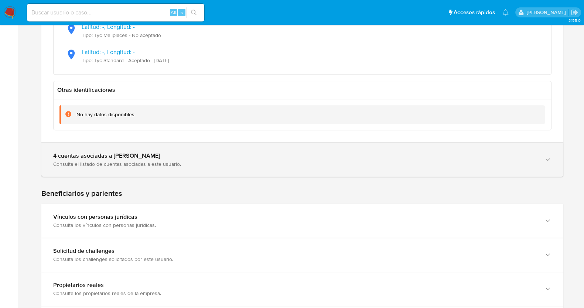
click at [310, 160] on div "Consulta el listado de cuentas asociadas a este usuario." at bounding box center [295, 163] width 484 height 7
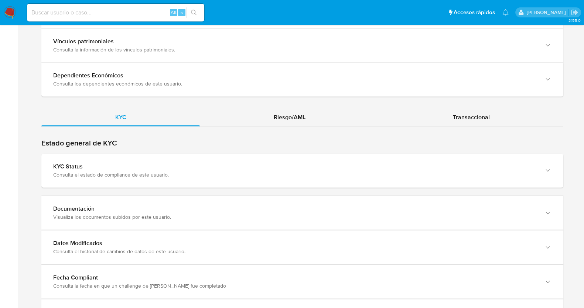
scroll to position [1452, 0]
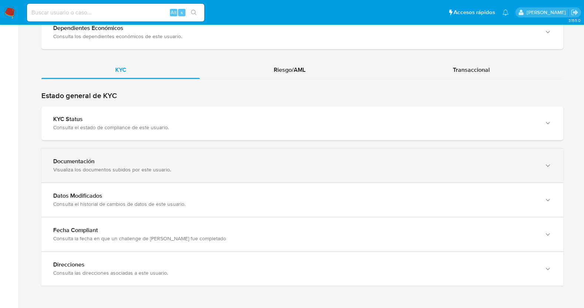
click at [209, 170] on div "Visualiza los documentos subidos por este usuario." at bounding box center [295, 169] width 484 height 7
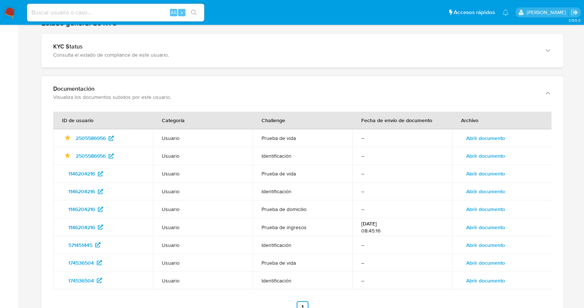
scroll to position [1545, 0]
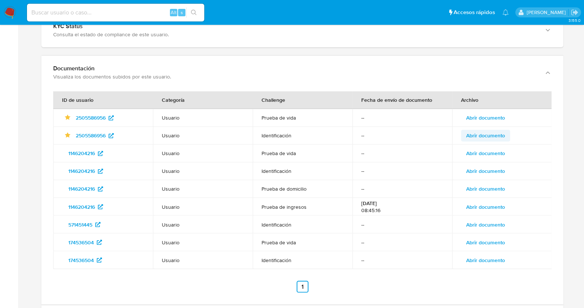
click at [475, 138] on span "Abrir documento" at bounding box center [486, 135] width 39 height 10
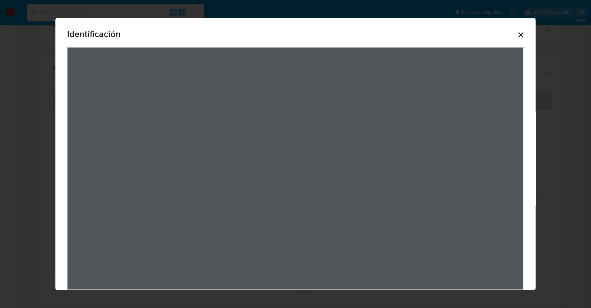
click at [517, 36] on icon "Cerrar" at bounding box center [521, 34] width 9 height 9
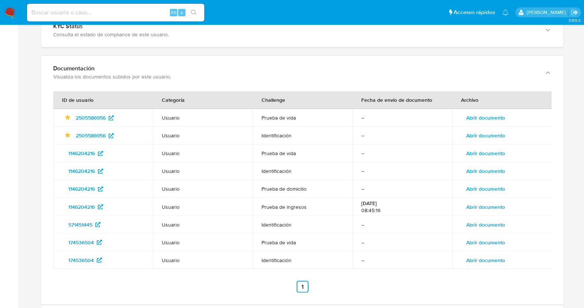
click at [488, 176] on span "Abrir documento" at bounding box center [486, 171] width 39 height 10
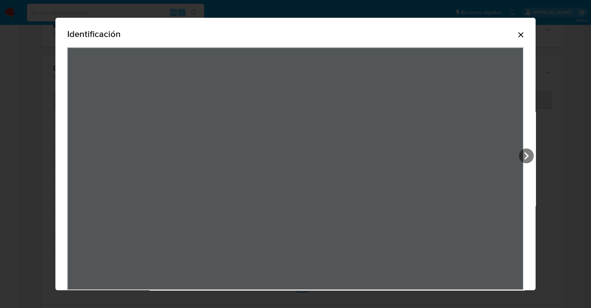
click at [517, 33] on icon "Cerrar" at bounding box center [521, 34] width 9 height 9
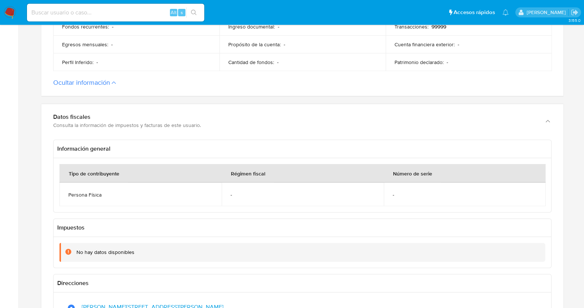
scroll to position [85, 0]
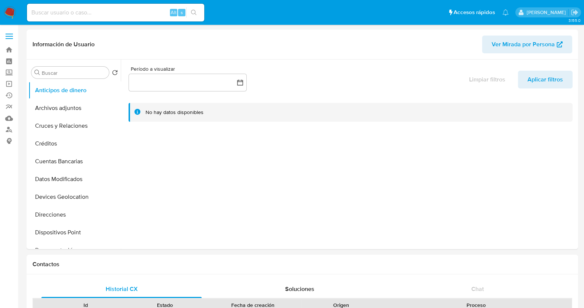
select select "10"
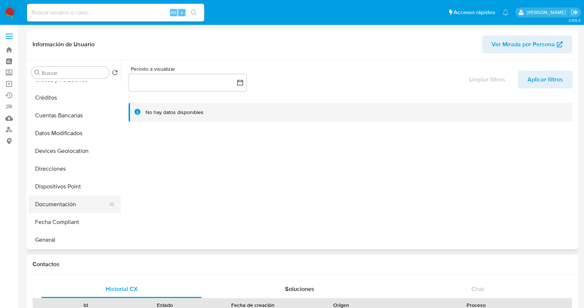
scroll to position [312, 0]
click at [56, 115] on button "KYC" at bounding box center [71, 115] width 87 height 18
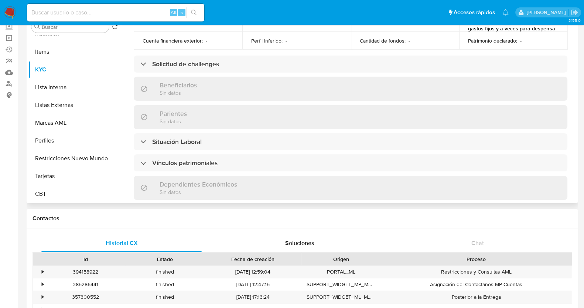
scroll to position [257, 0]
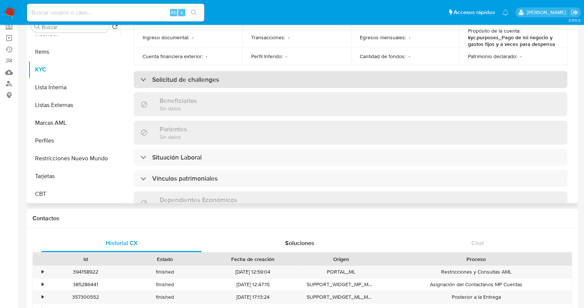
click at [143, 76] on div "Solicitud de challenges" at bounding box center [179, 79] width 79 height 8
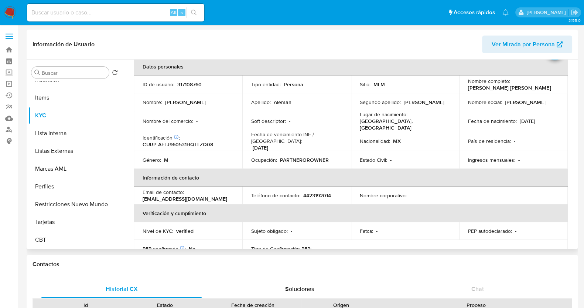
scroll to position [0, 0]
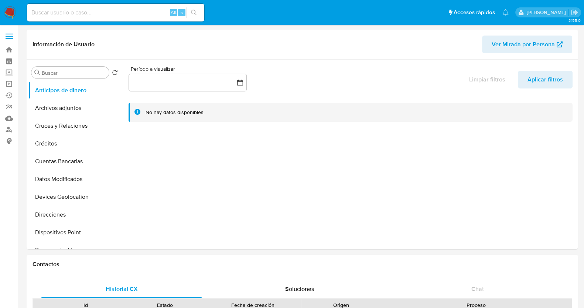
select select "10"
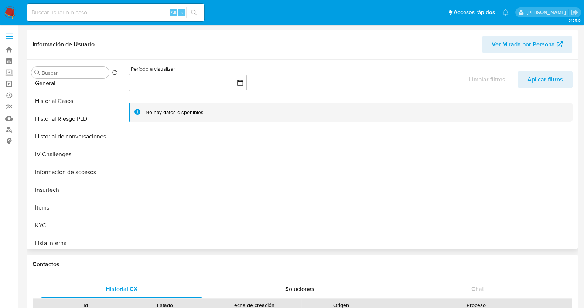
scroll to position [204, 0]
click at [46, 218] on button "KYC" at bounding box center [71, 223] width 87 height 18
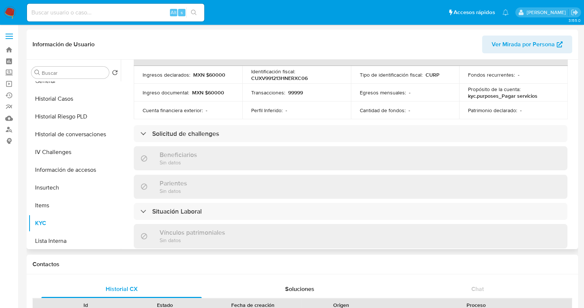
scroll to position [258, 0]
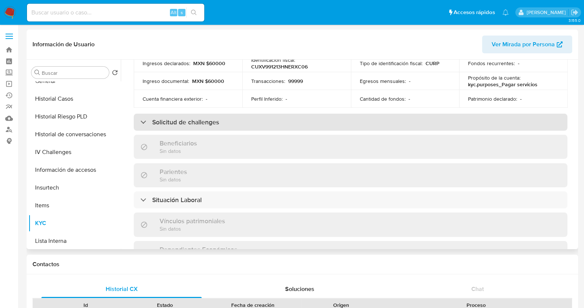
click at [148, 118] on div "Solicitud de challenges" at bounding box center [179, 122] width 79 height 8
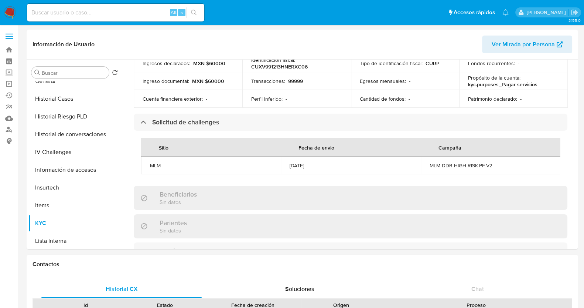
click at [108, 12] on input at bounding box center [115, 13] width 177 height 10
paste input "2172811892"
type input "2172811892"
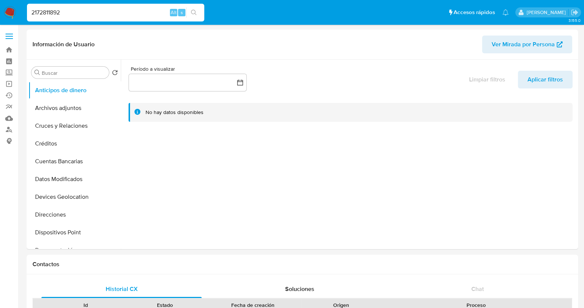
select select "10"
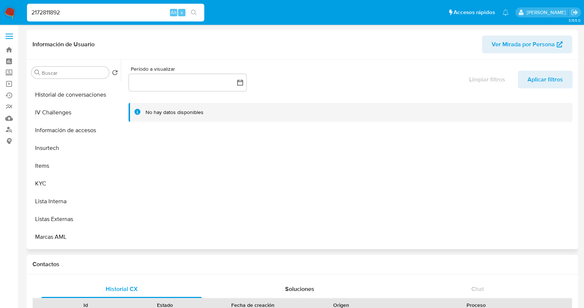
scroll to position [246, 0]
click at [51, 177] on button "KYC" at bounding box center [71, 182] width 87 height 18
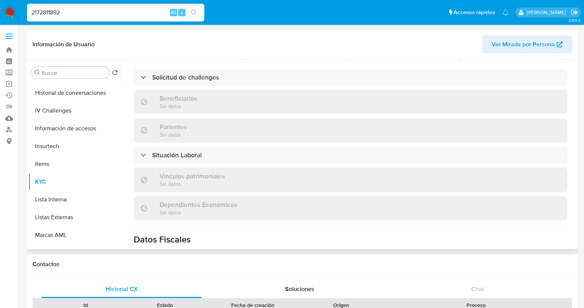
scroll to position [308, 0]
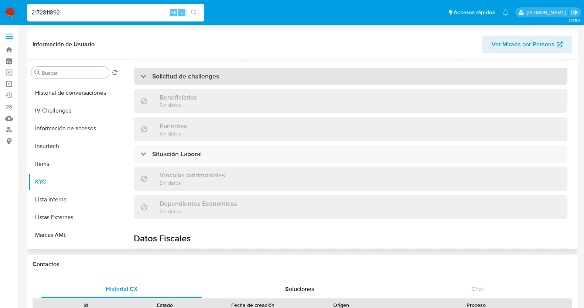
click at [207, 72] on h3 "Solicitud de challenges" at bounding box center [185, 76] width 67 height 8
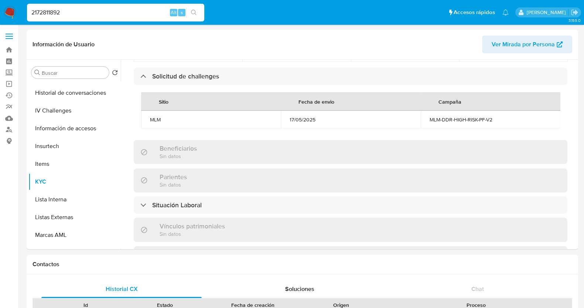
click at [117, 17] on input "2172811892" at bounding box center [115, 13] width 177 height 10
paste input "50696408"
type input "50696408"
click at [194, 10] on icon "search-icon" at bounding box center [194, 13] width 6 height 6
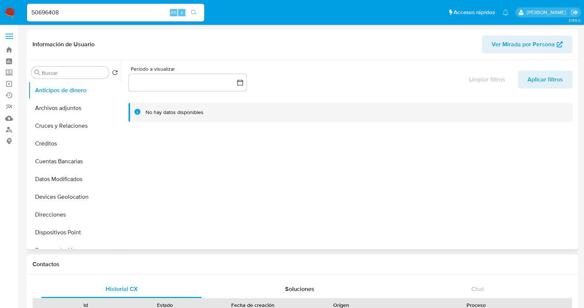
select select "10"
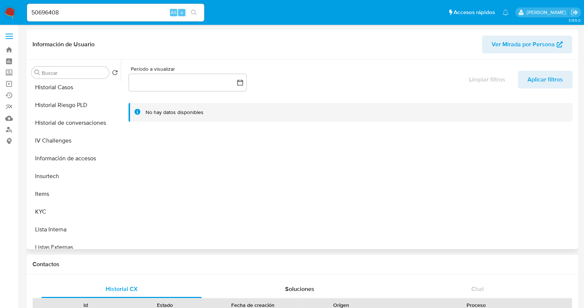
scroll to position [224, 0]
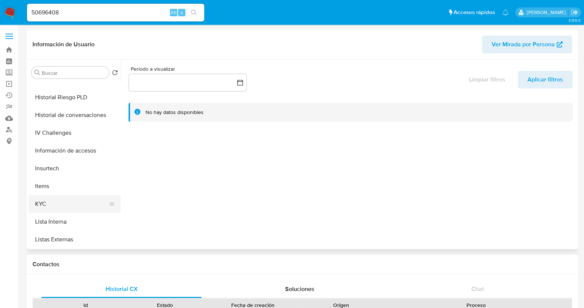
click at [44, 206] on button "KYC" at bounding box center [71, 204] width 87 height 18
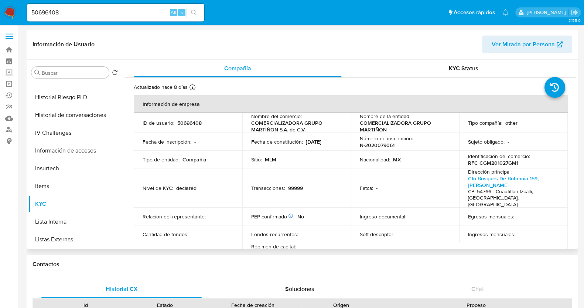
drag, startPoint x: 573, startPoint y: 80, endPoint x: 574, endPoint y: 97, distance: 17.0
click at [574, 97] on div "Compañía KYC Status Actualizado hace 8 días Creado: 07/04/2020 09:28:29 Actuali…" at bounding box center [349, 154] width 456 height 189
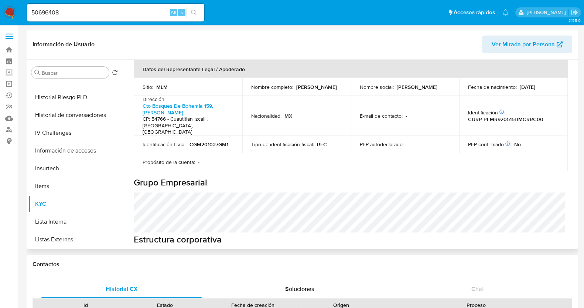
scroll to position [227, 0]
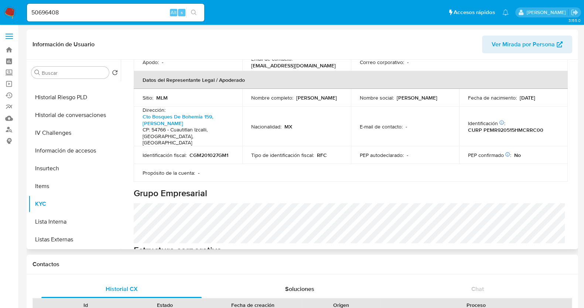
click at [526, 164] on table "Información de empresa ID de usuario : 50696408 Nombre del comercio : COMERCIAL…" at bounding box center [351, 25] width 434 height 314
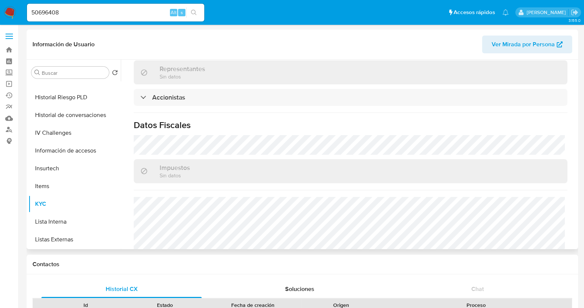
scroll to position [558, 0]
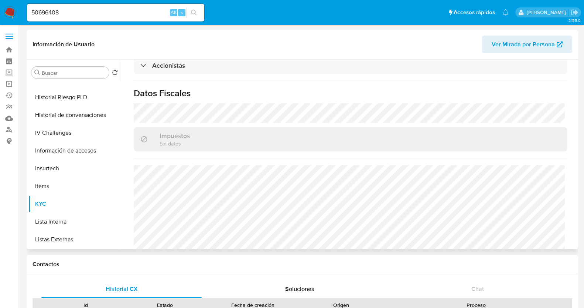
click at [518, 43] on span "Ver Mirada por Persona" at bounding box center [523, 44] width 63 height 18
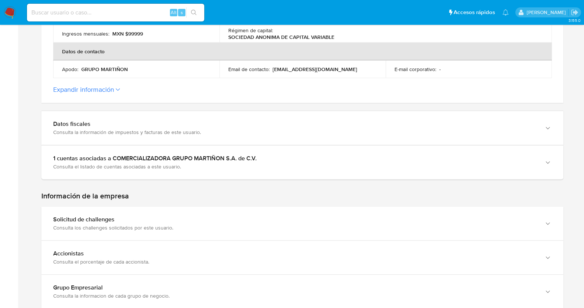
scroll to position [321, 0]
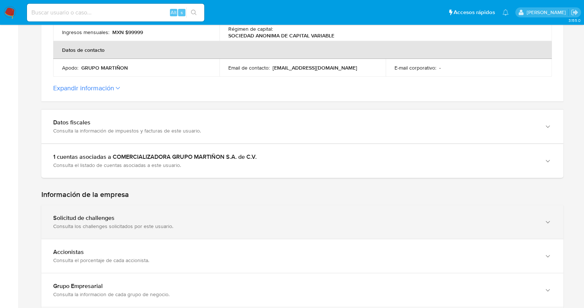
click at [511, 205] on div "Solicitud de challenges Consulta los challenges solicitados por este usuario." at bounding box center [302, 222] width 522 height 34
